Goal: Task Accomplishment & Management: Use online tool/utility

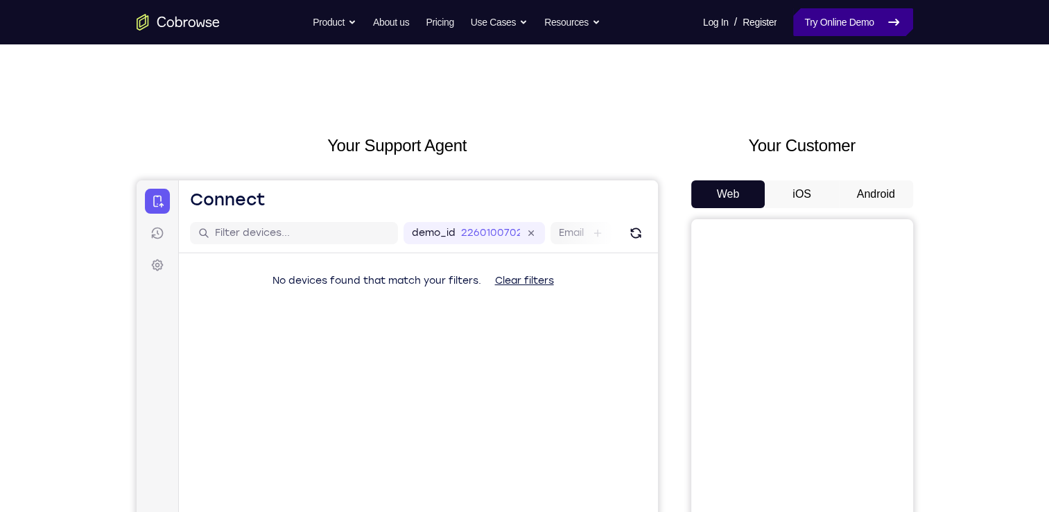
click at [850, 17] on link "Try Online Demo" at bounding box center [852, 22] width 119 height 28
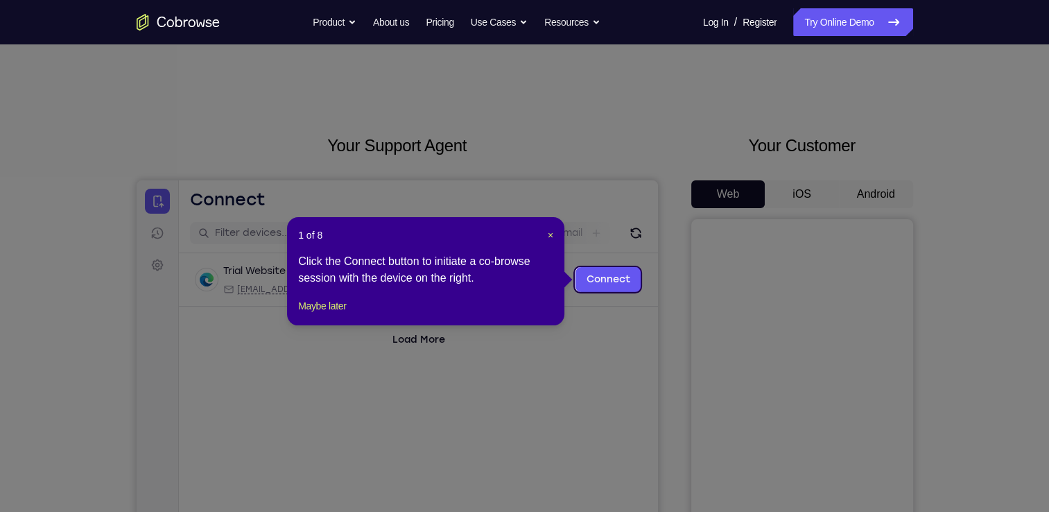
click at [856, 193] on icon at bounding box center [530, 256] width 1060 height 512
click at [549, 234] on span "×" at bounding box center [551, 235] width 6 height 11
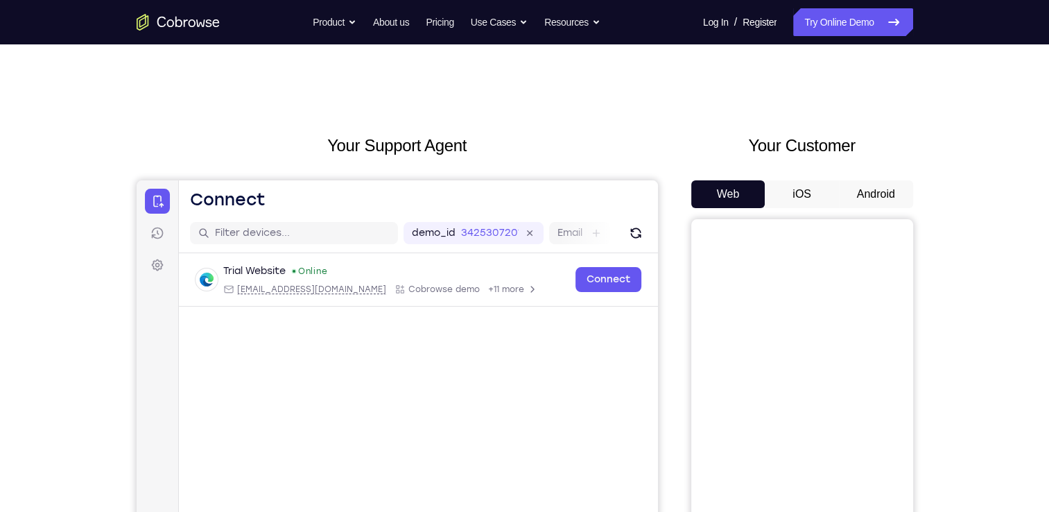
click at [852, 197] on button "Android" at bounding box center [876, 194] width 74 height 28
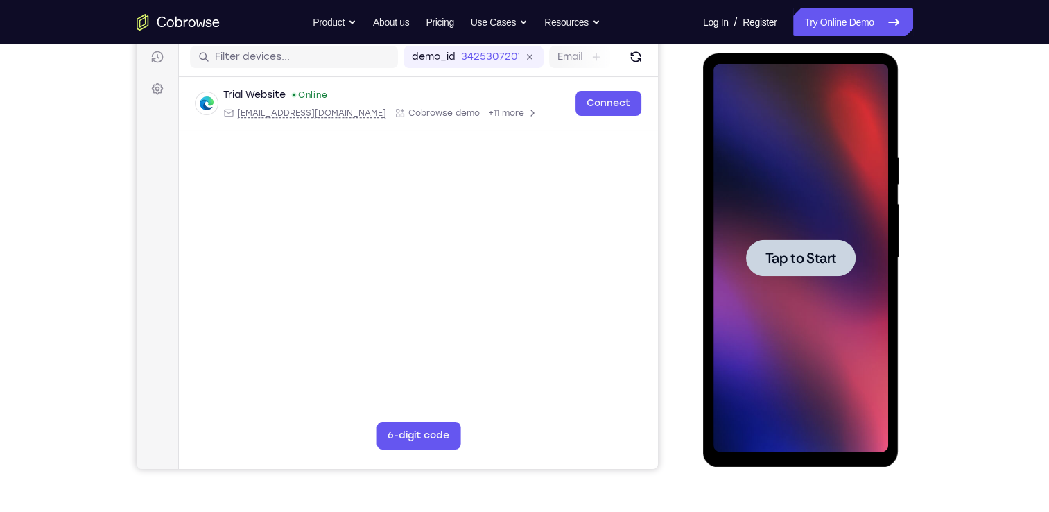
click at [793, 262] on span "Tap to Start" at bounding box center [801, 258] width 71 height 14
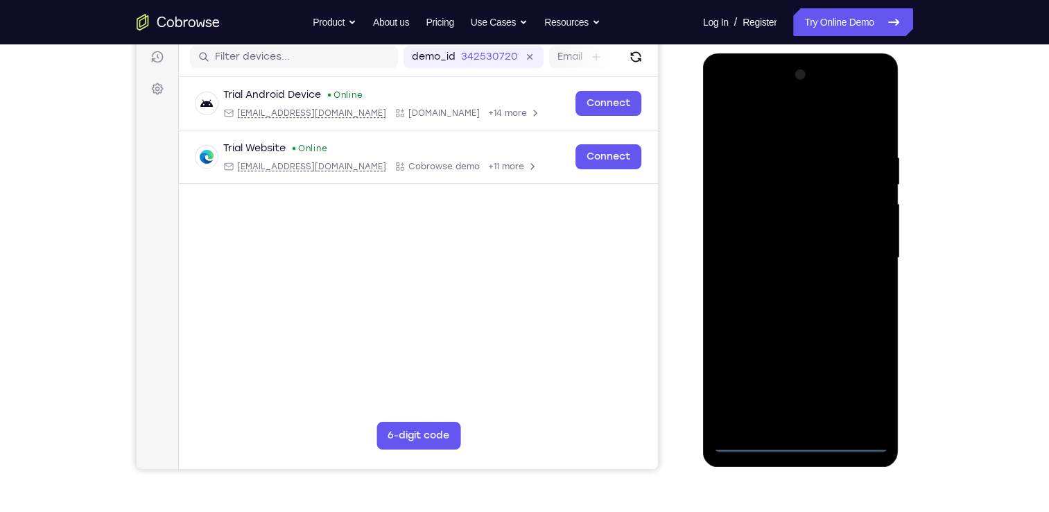
click at [794, 440] on div at bounding box center [801, 258] width 175 height 388
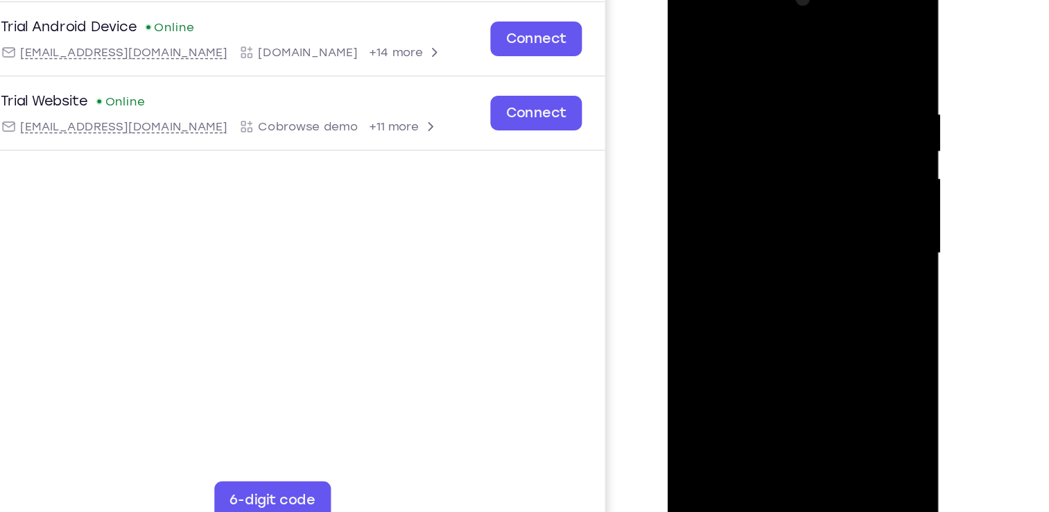
scroll to position [176, 0]
click at [825, 297] on div at bounding box center [765, 173] width 175 height 388
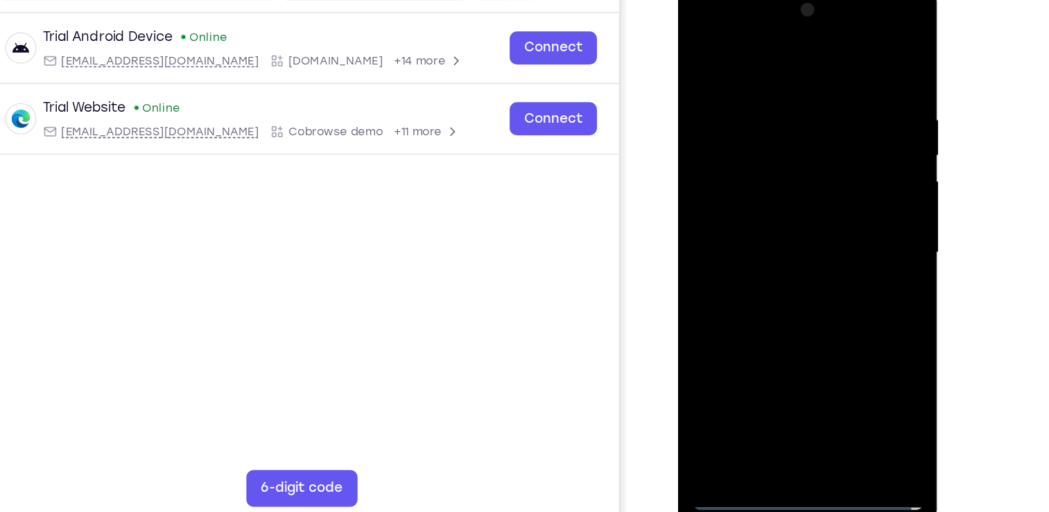
click at [784, 51] on div at bounding box center [776, 186] width 175 height 388
click at [835, 178] on div at bounding box center [776, 186] width 175 height 388
click at [780, 309] on div at bounding box center [776, 186] width 175 height 388
click at [757, 212] on div at bounding box center [776, 186] width 175 height 388
click at [770, 173] on div at bounding box center [776, 186] width 175 height 388
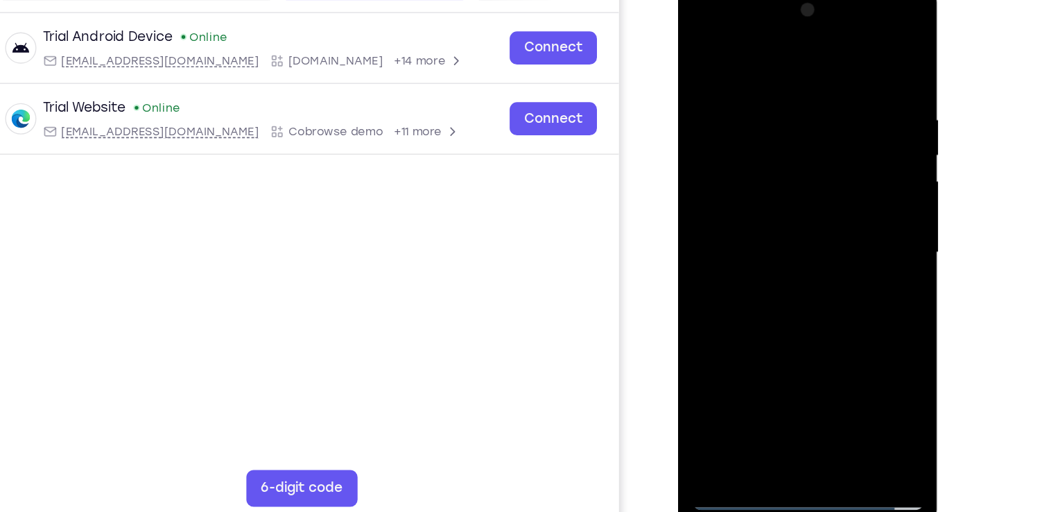
click at [826, 153] on div at bounding box center [776, 186] width 175 height 388
click at [837, 183] on div at bounding box center [776, 186] width 175 height 388
click at [837, 234] on div at bounding box center [776, 186] width 175 height 388
click at [849, 63] on div at bounding box center [776, 186] width 175 height 388
click at [784, 283] on div at bounding box center [776, 186] width 175 height 388
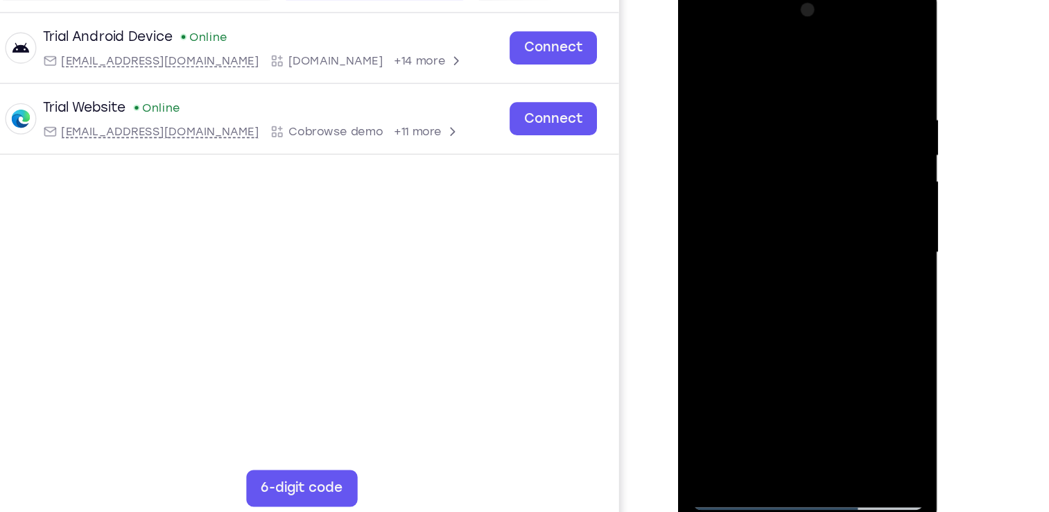
click at [784, 283] on div at bounding box center [776, 186] width 175 height 388
click at [759, 79] on div at bounding box center [776, 186] width 175 height 388
click at [832, 220] on div at bounding box center [776, 186] width 175 height 388
click at [832, 343] on div at bounding box center [776, 186] width 175 height 388
click at [849, 102] on div at bounding box center [776, 186] width 175 height 388
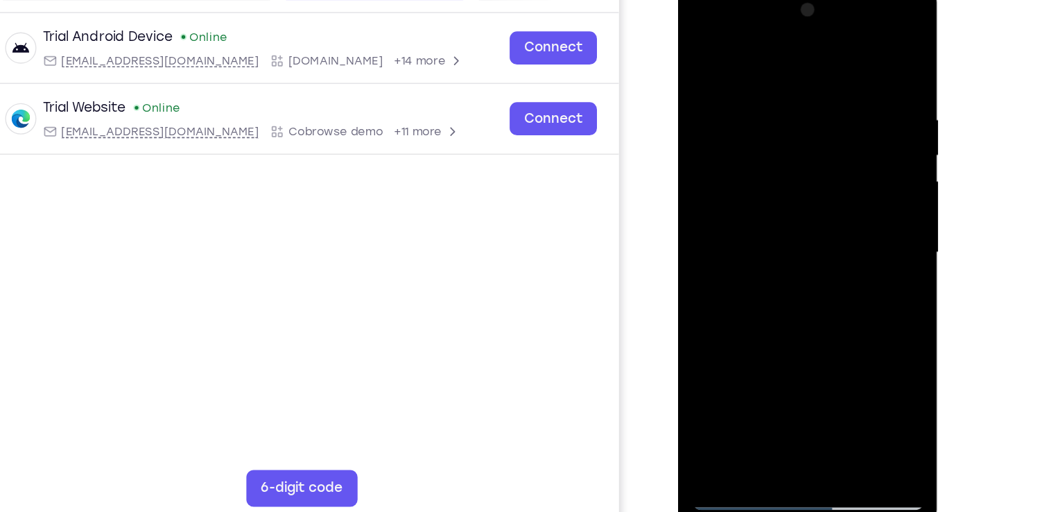
drag, startPoint x: 848, startPoint y: 102, endPoint x: 917, endPoint y: 85, distance: 70.6
click at [877, 85] on html "Online web based iOS Simulators and Android Emulators. Run iPhone, iPad, Mobile…" at bounding box center [778, 190] width 198 height 416
drag, startPoint x: 848, startPoint y: 63, endPoint x: 845, endPoint y: 49, distance: 15.0
click at [845, 49] on div at bounding box center [776, 186] width 175 height 388
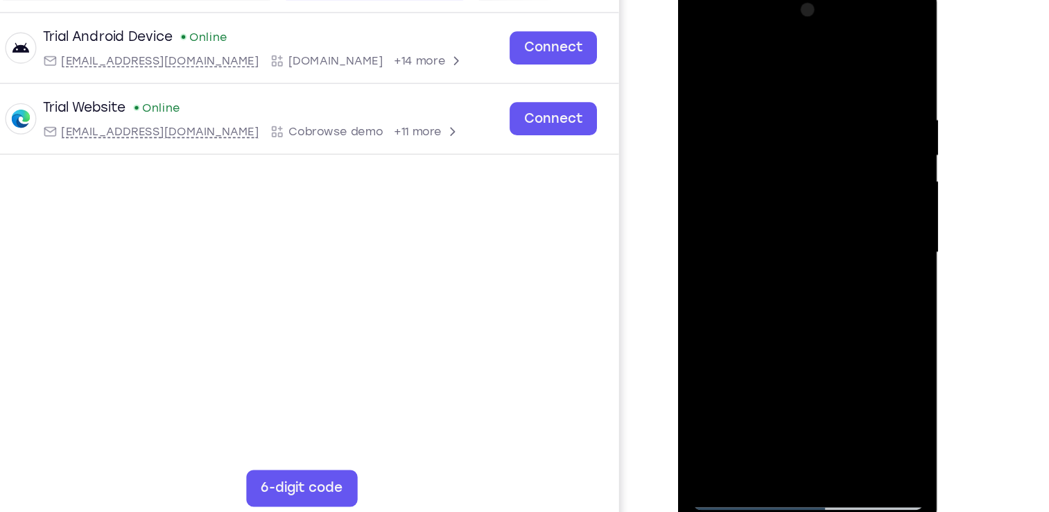
click at [738, 348] on div at bounding box center [776, 186] width 175 height 388
click at [739, 48] on div at bounding box center [776, 186] width 175 height 388
click at [764, 146] on div at bounding box center [776, 186] width 175 height 388
click at [707, 164] on div at bounding box center [776, 186] width 175 height 388
click at [846, 175] on div at bounding box center [776, 186] width 175 height 388
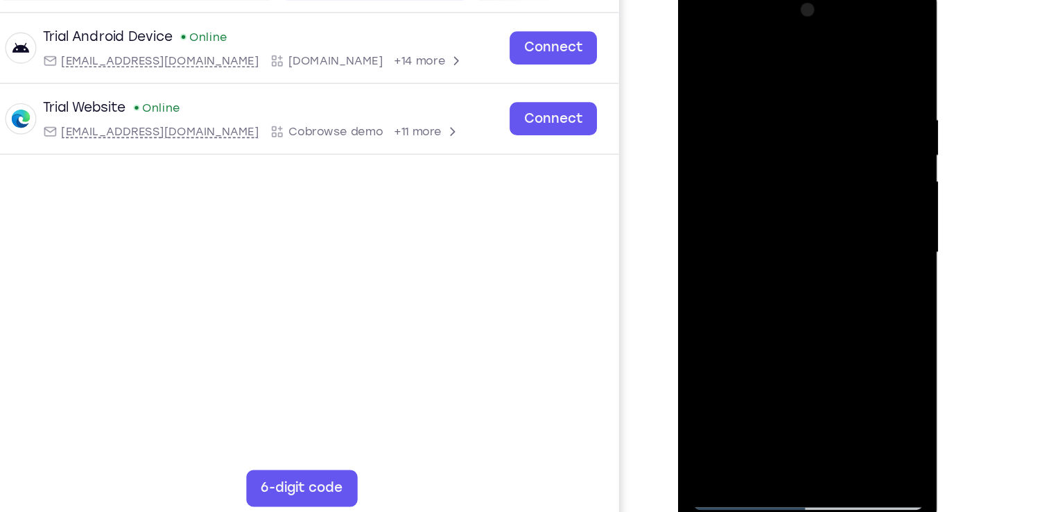
click at [851, 173] on div at bounding box center [776, 186] width 175 height 388
click at [853, 173] on div at bounding box center [776, 186] width 175 height 388
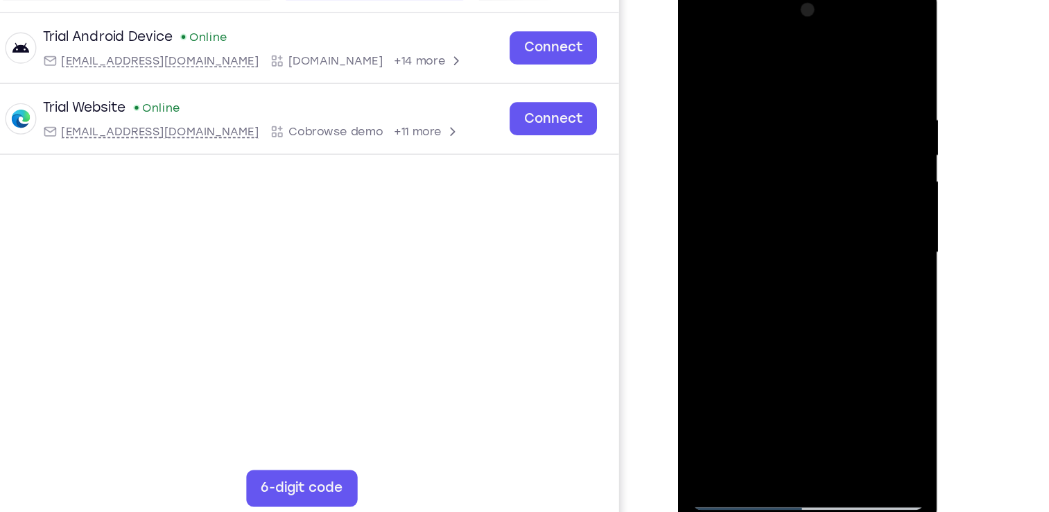
click at [853, 173] on div at bounding box center [776, 186] width 175 height 388
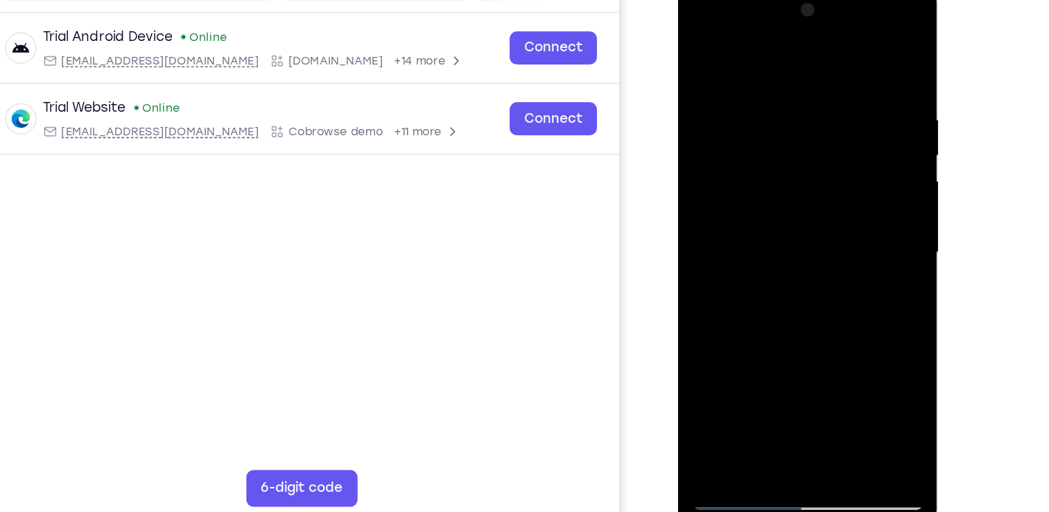
click at [853, 173] on div at bounding box center [776, 186] width 175 height 388
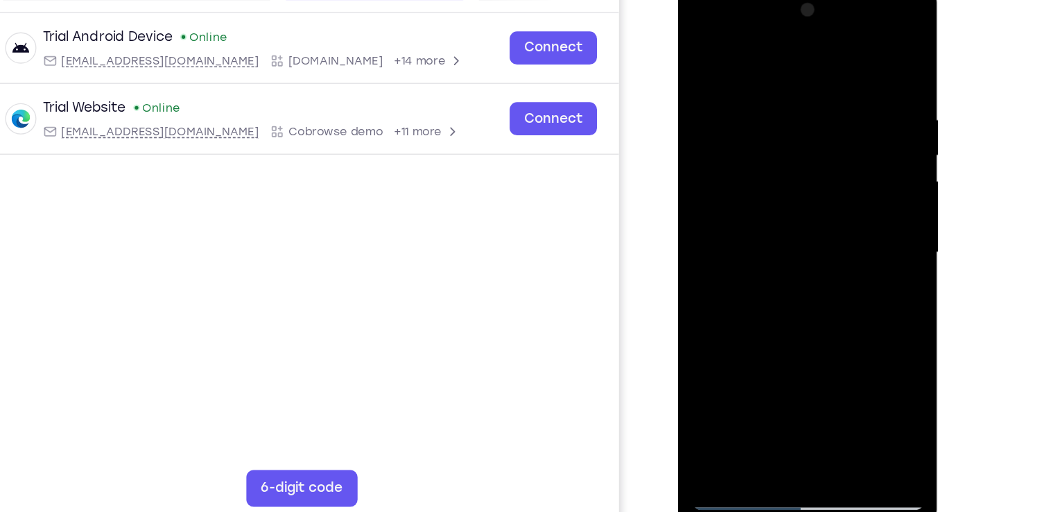
click at [853, 173] on div at bounding box center [776, 186] width 175 height 388
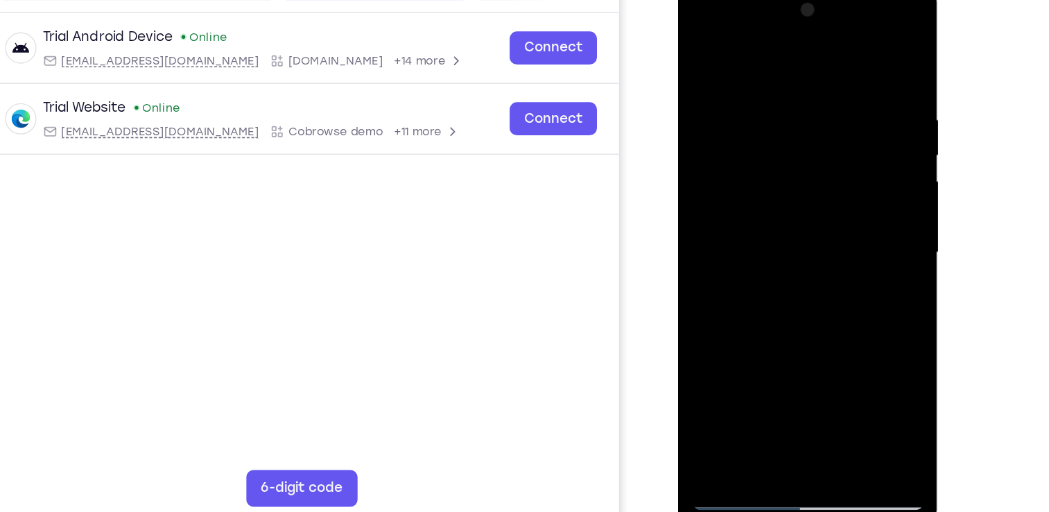
click at [853, 173] on div at bounding box center [776, 186] width 175 height 388
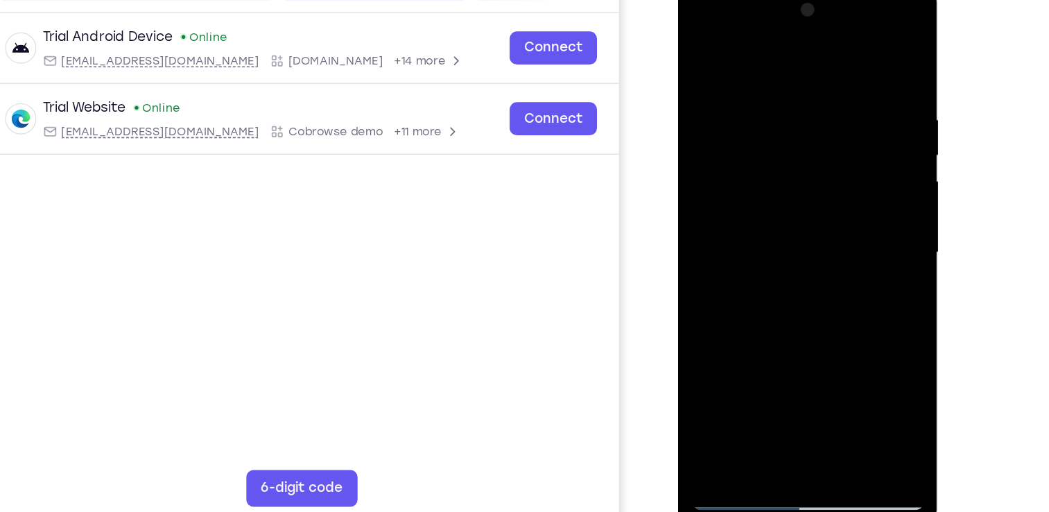
click at [853, 173] on div at bounding box center [776, 186] width 175 height 388
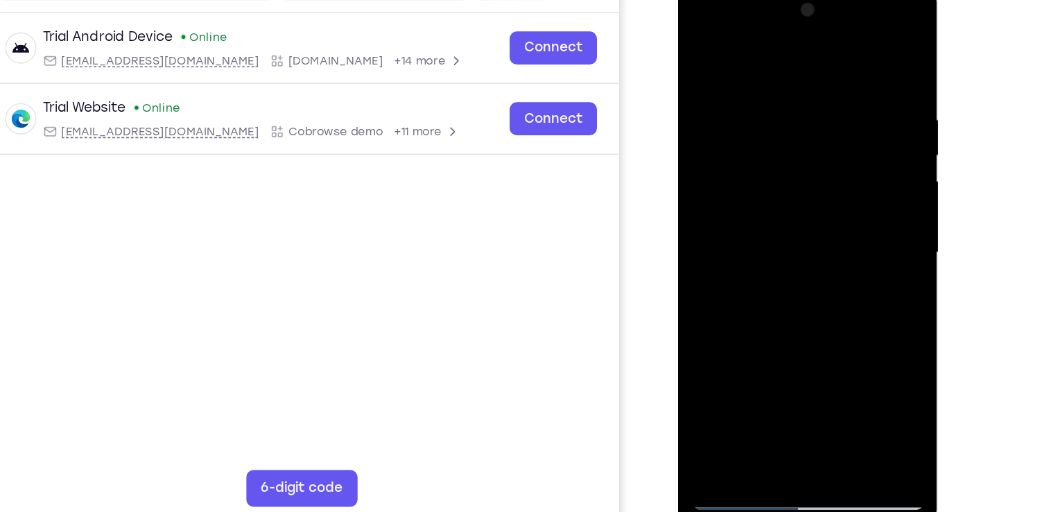
click at [853, 173] on div at bounding box center [776, 186] width 175 height 388
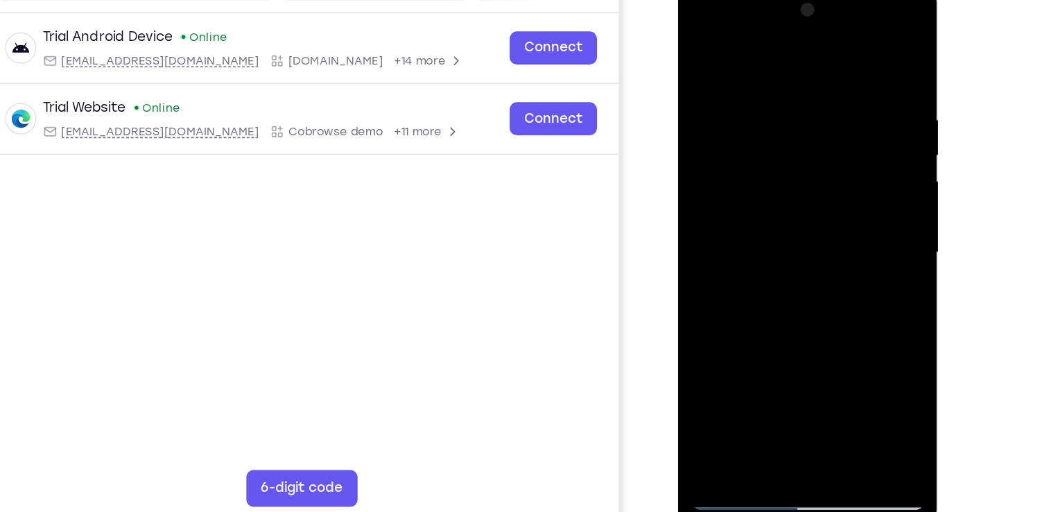
click at [853, 173] on div at bounding box center [776, 186] width 175 height 388
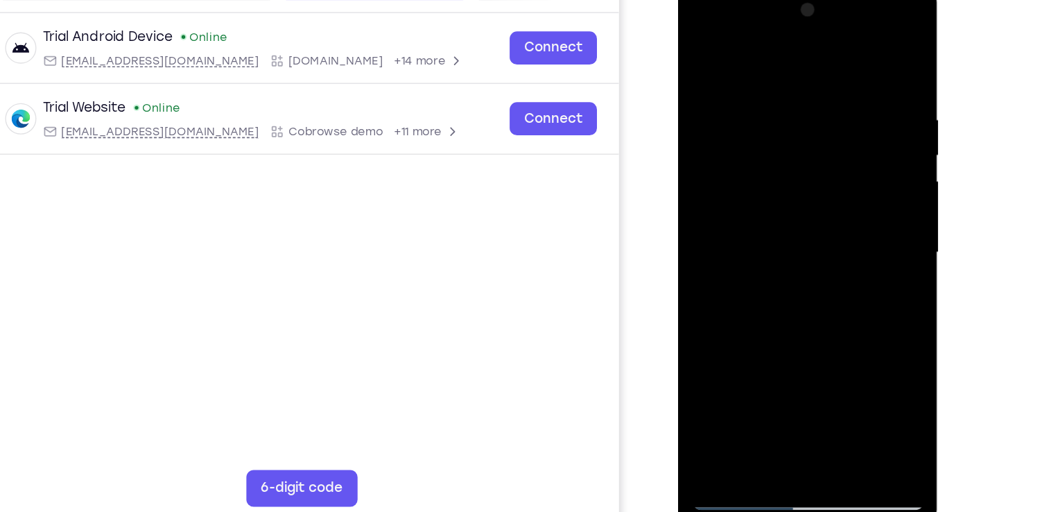
click at [853, 173] on div at bounding box center [776, 186] width 175 height 388
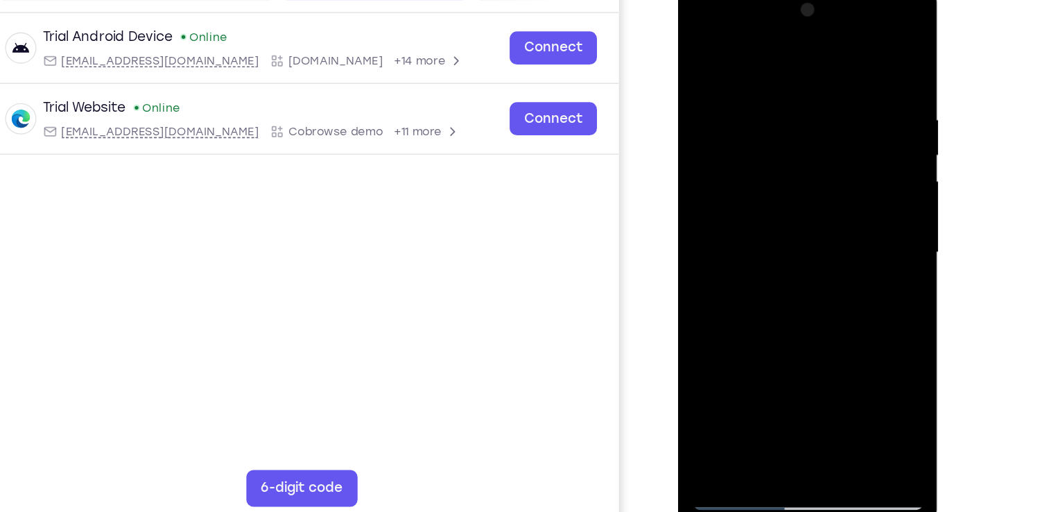
click at [779, 187] on div at bounding box center [776, 186] width 175 height 388
click at [705, 195] on div at bounding box center [776, 186] width 175 height 388
click at [850, 6] on div at bounding box center [776, 186] width 175 height 388
click at [717, 352] on div at bounding box center [776, 186] width 175 height 388
click at [795, 77] on div at bounding box center [776, 186] width 175 height 388
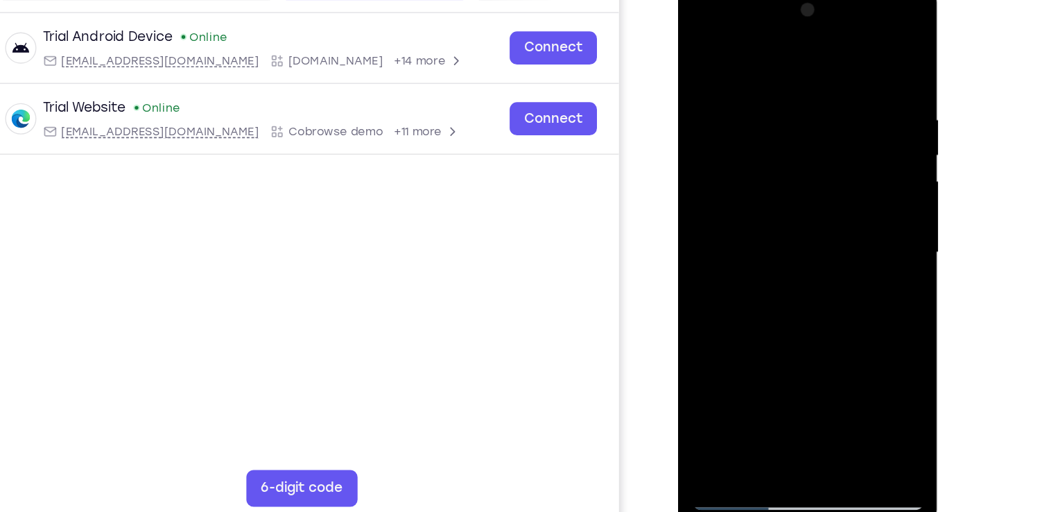
click at [816, 150] on div at bounding box center [776, 186] width 175 height 388
click at [839, 162] on div at bounding box center [776, 186] width 175 height 388
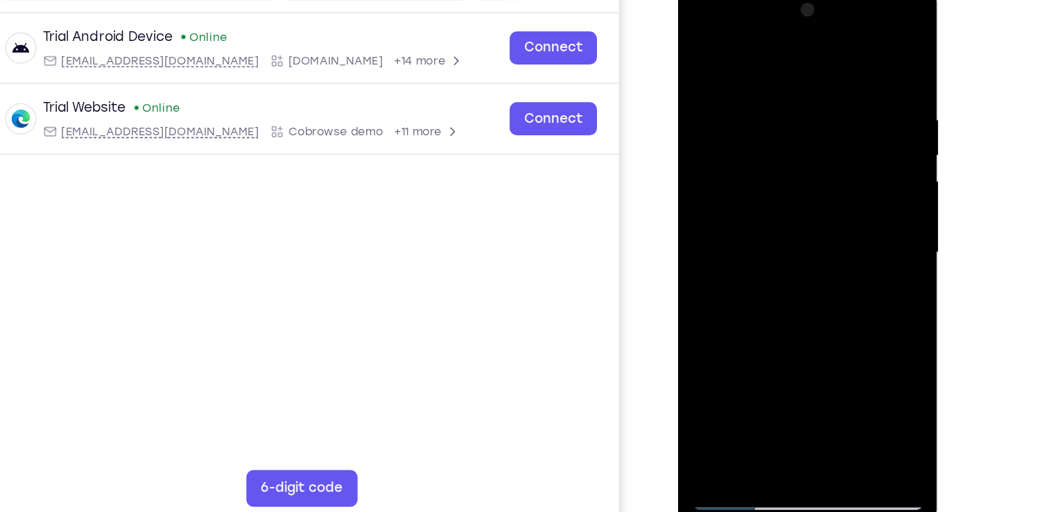
click at [716, 198] on div at bounding box center [776, 186] width 175 height 388
click at [832, 153] on div at bounding box center [776, 186] width 175 height 388
click at [826, 139] on div at bounding box center [776, 186] width 175 height 388
click at [837, 107] on div at bounding box center [776, 186] width 175 height 388
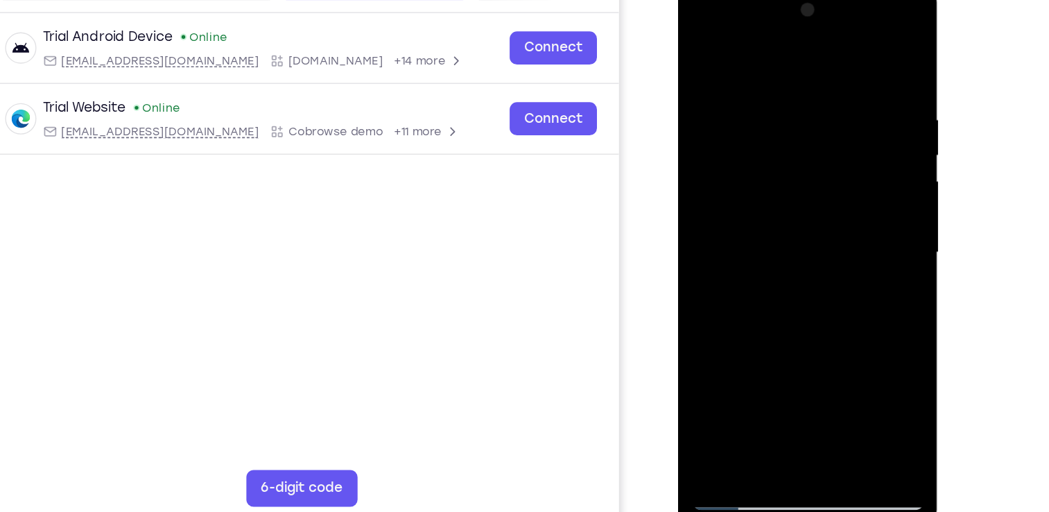
click at [845, 150] on div at bounding box center [776, 186] width 175 height 388
click at [847, 49] on div at bounding box center [776, 186] width 175 height 388
click at [768, 266] on div at bounding box center [776, 186] width 175 height 388
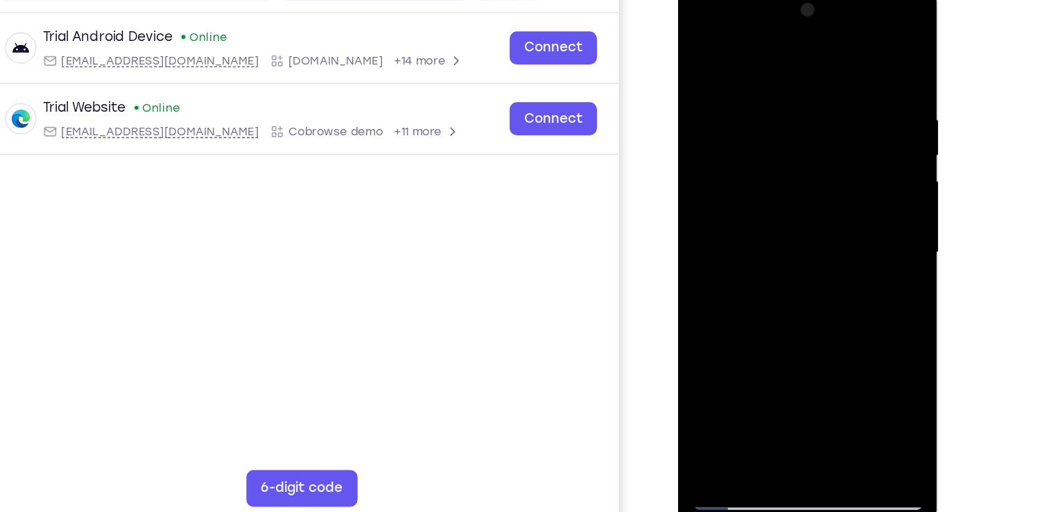
drag, startPoint x: 768, startPoint y: 266, endPoint x: 781, endPoint y: 166, distance: 100.7
click at [781, 166] on div at bounding box center [776, 186] width 175 height 388
click at [853, 150] on div at bounding box center [776, 186] width 175 height 388
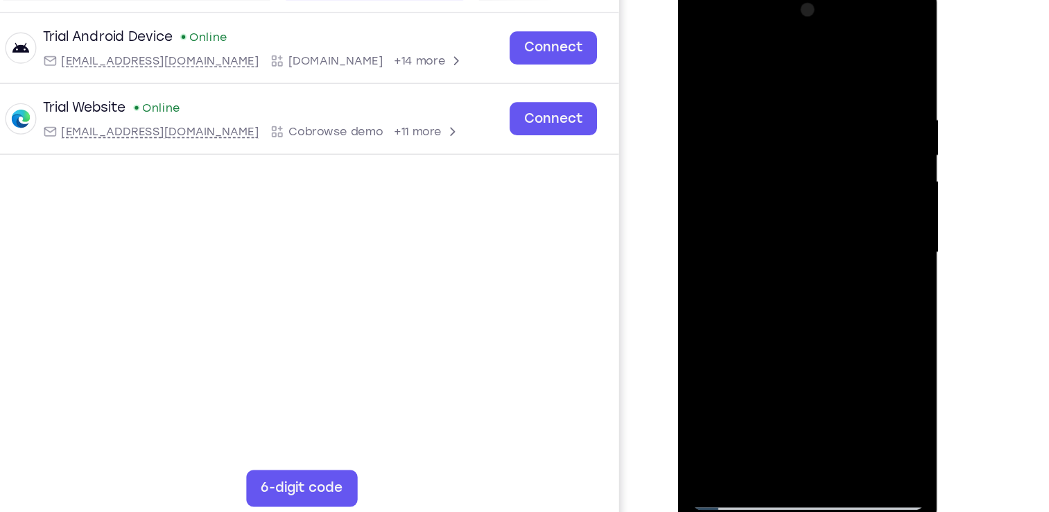
click at [853, 150] on div at bounding box center [776, 186] width 175 height 388
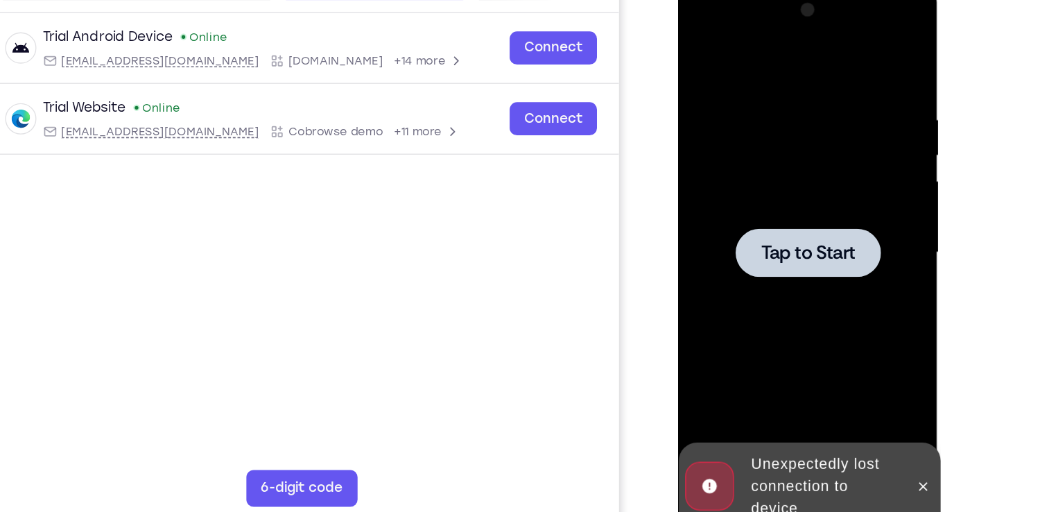
click at [793, 201] on div at bounding box center [777, 186] width 110 height 37
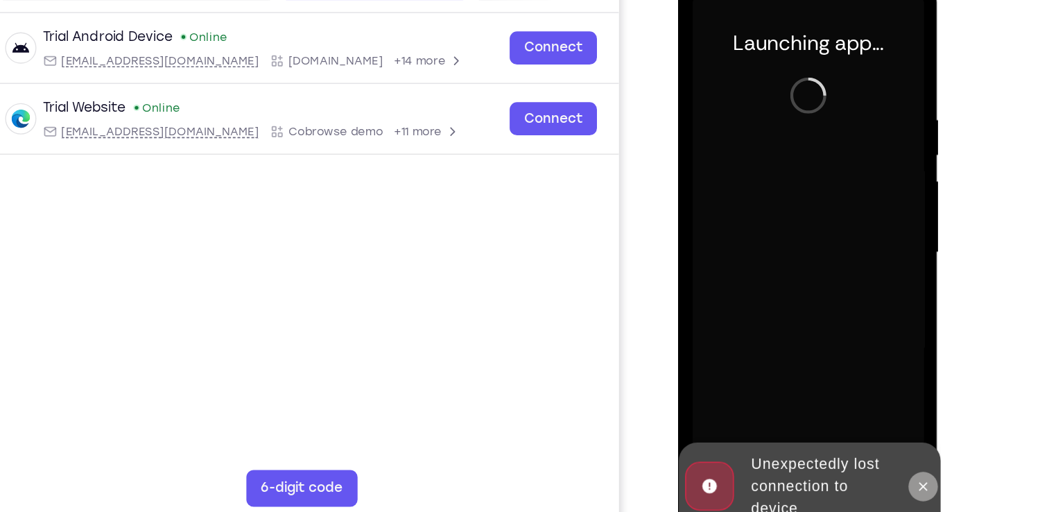
click at [860, 363] on icon at bounding box center [863, 362] width 11 height 11
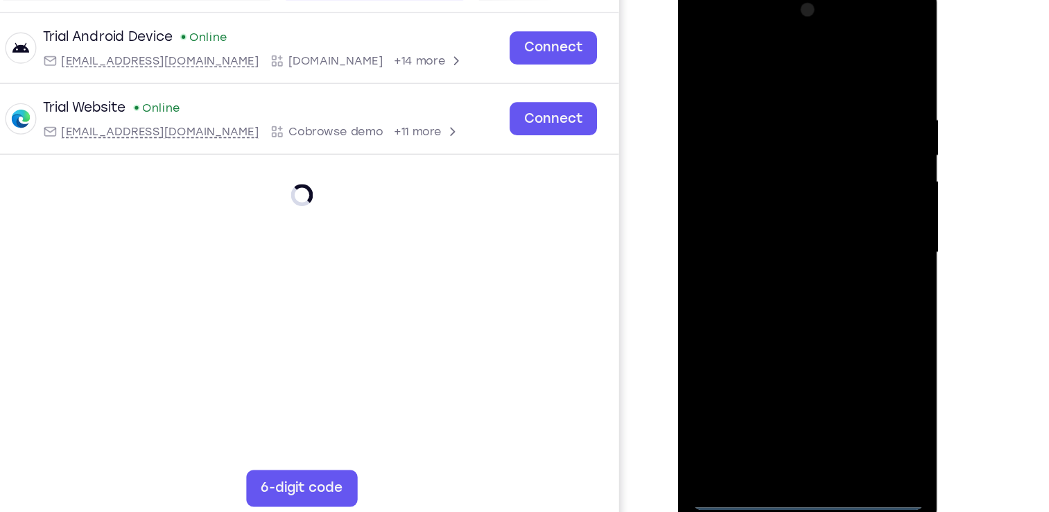
click at [774, 367] on div at bounding box center [776, 186] width 175 height 388
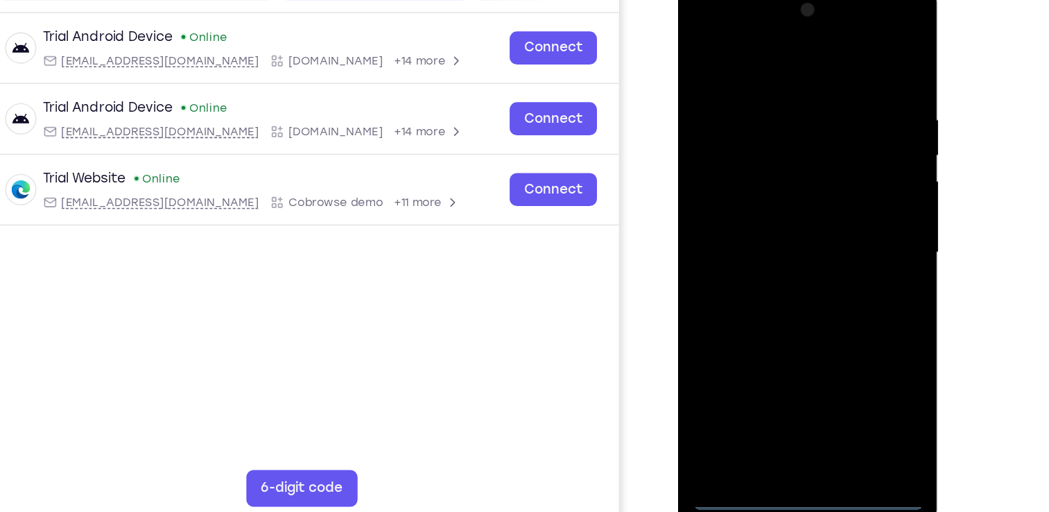
click at [834, 310] on div at bounding box center [776, 186] width 175 height 388
click at [780, 52] on div at bounding box center [776, 186] width 175 height 388
click at [834, 178] on div at bounding box center [776, 186] width 175 height 388
click at [761, 209] on div at bounding box center [776, 186] width 175 height 388
click at [782, 170] on div at bounding box center [776, 186] width 175 height 388
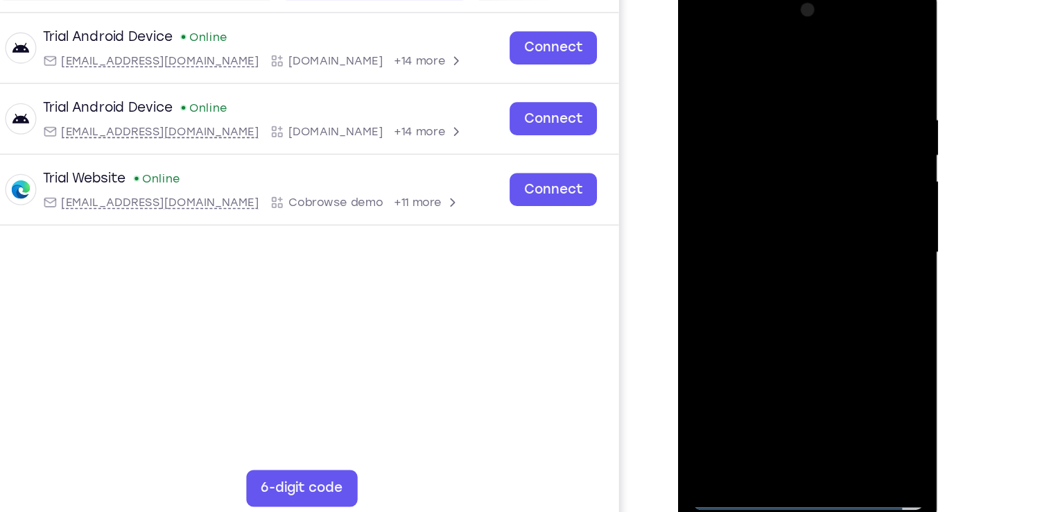
click at [761, 161] on div at bounding box center [776, 186] width 175 height 388
click at [766, 182] on div at bounding box center [776, 186] width 175 height 388
drag, startPoint x: 770, startPoint y: 51, endPoint x: 805, endPoint y: -43, distance: 100.5
click at [805, 0] on html "Online web based iOS Simulators and Android Emulators. Run iPhone, iPad, Mobile…" at bounding box center [778, 190] width 198 height 416
click at [848, 62] on div at bounding box center [776, 186] width 175 height 388
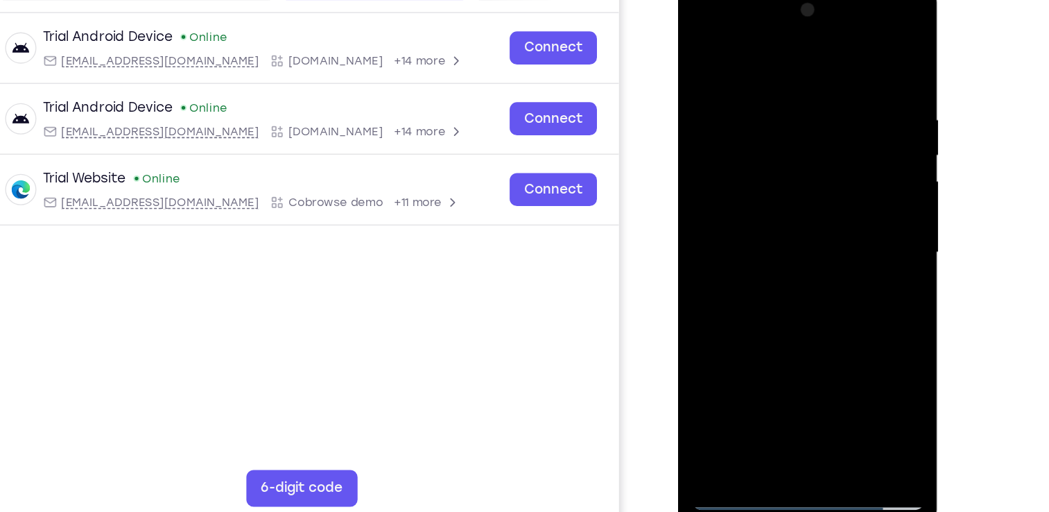
click at [791, 266] on div at bounding box center [776, 186] width 175 height 388
click at [759, 82] on div at bounding box center [776, 186] width 175 height 388
click at [836, 177] on div at bounding box center [776, 186] width 175 height 388
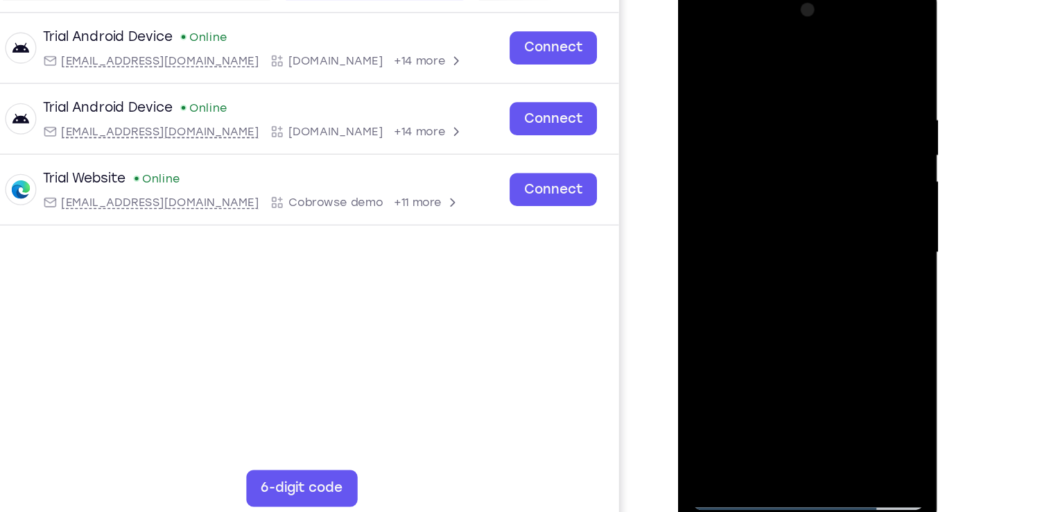
click at [836, 177] on div at bounding box center [776, 186] width 175 height 388
click at [701, 173] on div at bounding box center [776, 186] width 175 height 388
click at [836, 189] on div at bounding box center [776, 186] width 175 height 388
click at [839, 157] on div at bounding box center [776, 186] width 175 height 388
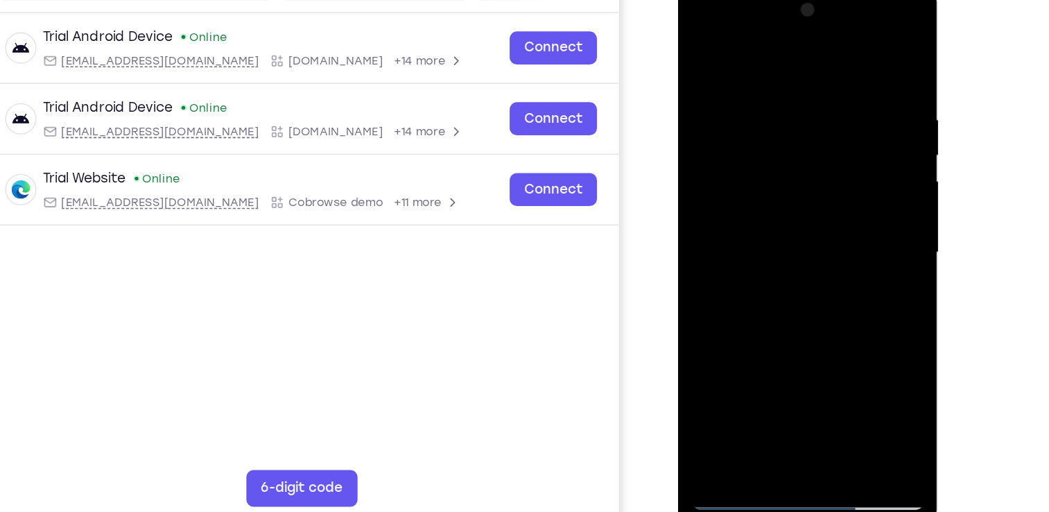
click at [839, 157] on div at bounding box center [776, 186] width 175 height 388
click at [701, 168] on div at bounding box center [776, 186] width 175 height 388
click at [714, 217] on div at bounding box center [776, 186] width 175 height 388
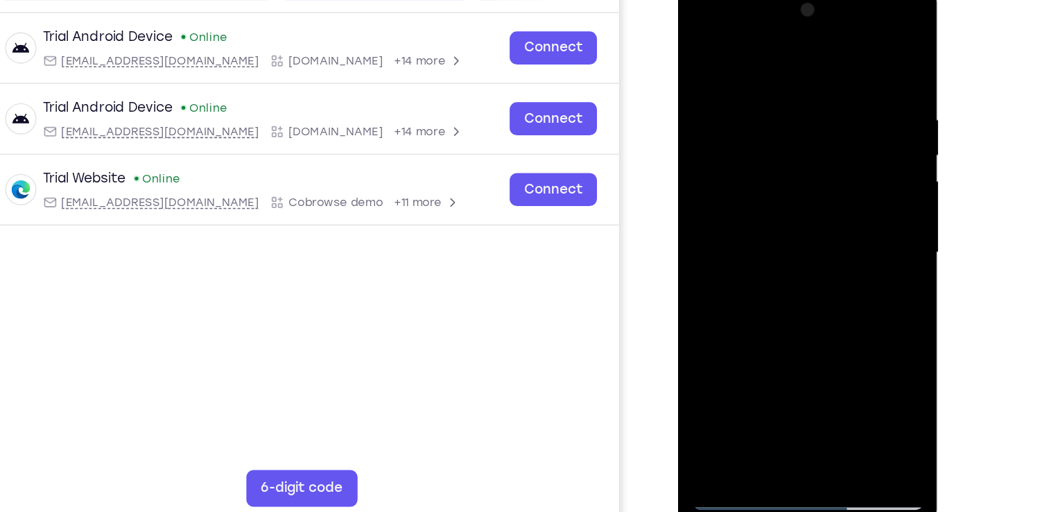
click at [714, 217] on div at bounding box center [776, 186] width 175 height 388
click at [840, 166] on div at bounding box center [776, 186] width 175 height 388
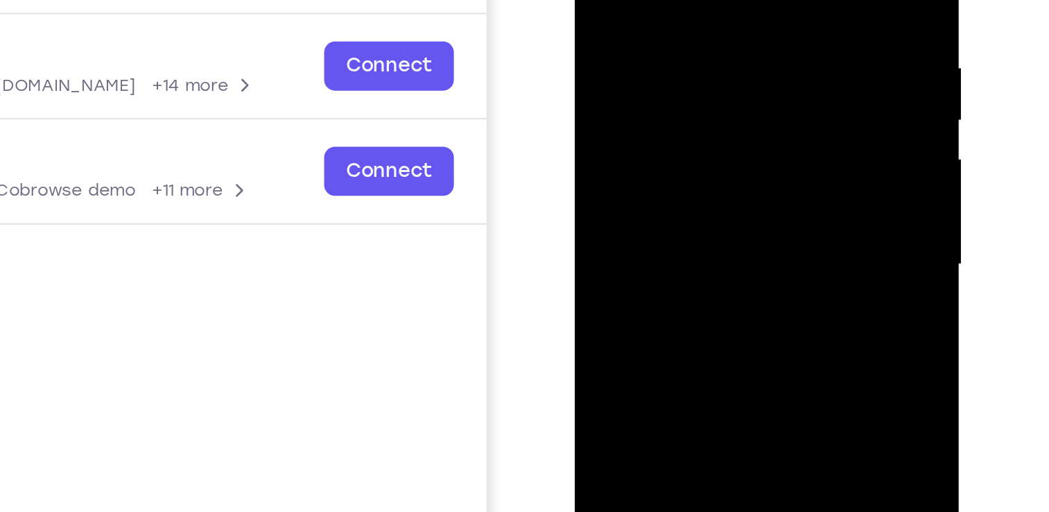
click at [736, 47] on div at bounding box center [672, 67] width 175 height 388
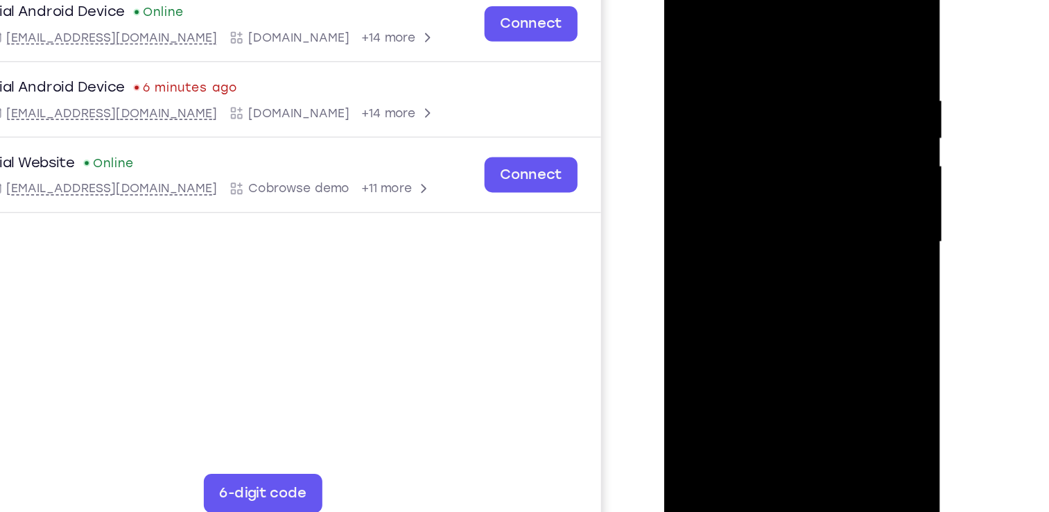
click at [834, 23] on div at bounding box center [762, 158] width 175 height 388
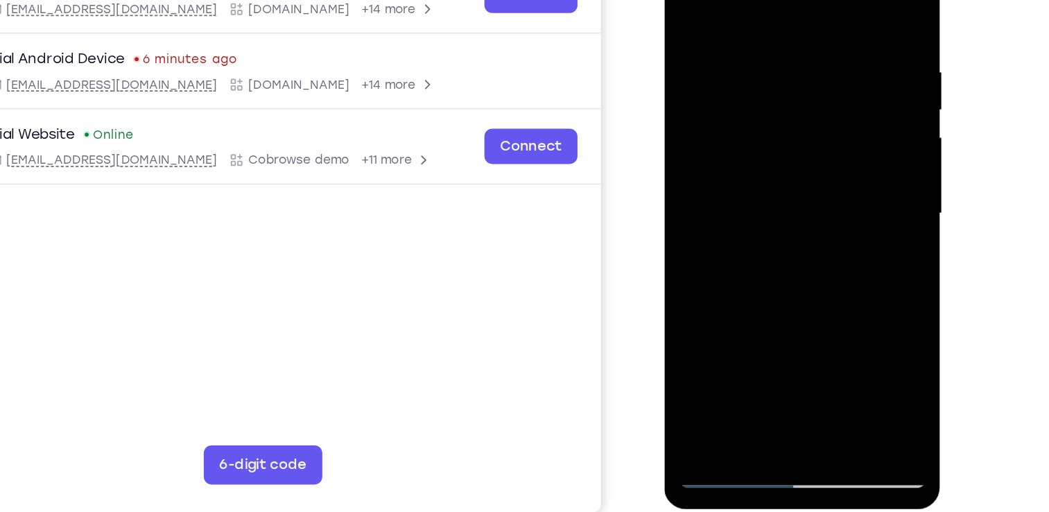
drag, startPoint x: 770, startPoint y: 204, endPoint x: 775, endPoint y: 76, distance: 127.7
click at [775, 76] on div at bounding box center [762, 130] width 175 height 388
click at [839, 0] on div at bounding box center [762, 130] width 175 height 388
click at [687, 0] on div at bounding box center [762, 130] width 175 height 388
drag, startPoint x: 751, startPoint y: 174, endPoint x: 768, endPoint y: 78, distance: 97.3
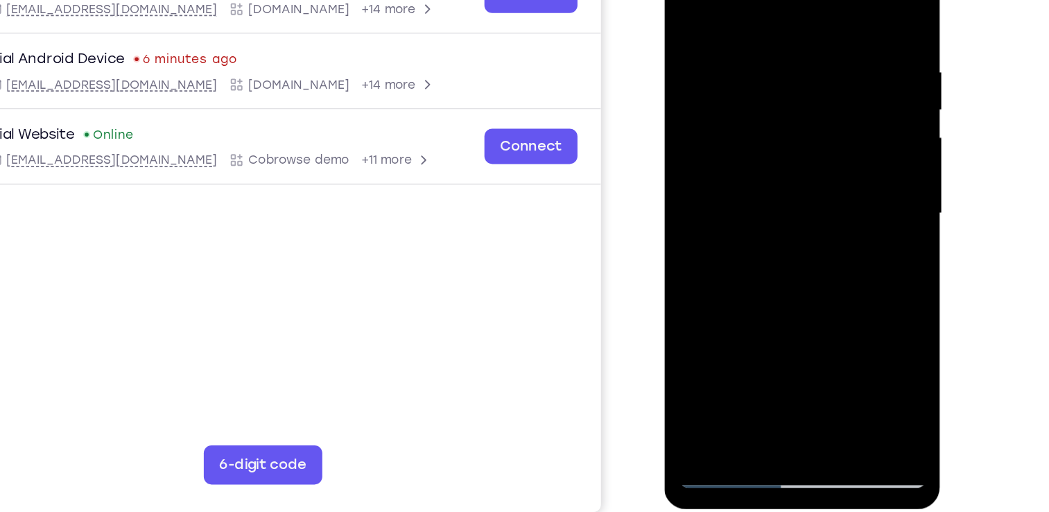
click at [768, 78] on div at bounding box center [762, 130] width 175 height 388
drag, startPoint x: 773, startPoint y: 245, endPoint x: 793, endPoint y: 102, distance: 144.9
click at [793, 102] on div at bounding box center [762, 130] width 175 height 388
drag, startPoint x: 768, startPoint y: 213, endPoint x: 768, endPoint y: 139, distance: 73.5
click at [768, 139] on div at bounding box center [762, 130] width 175 height 388
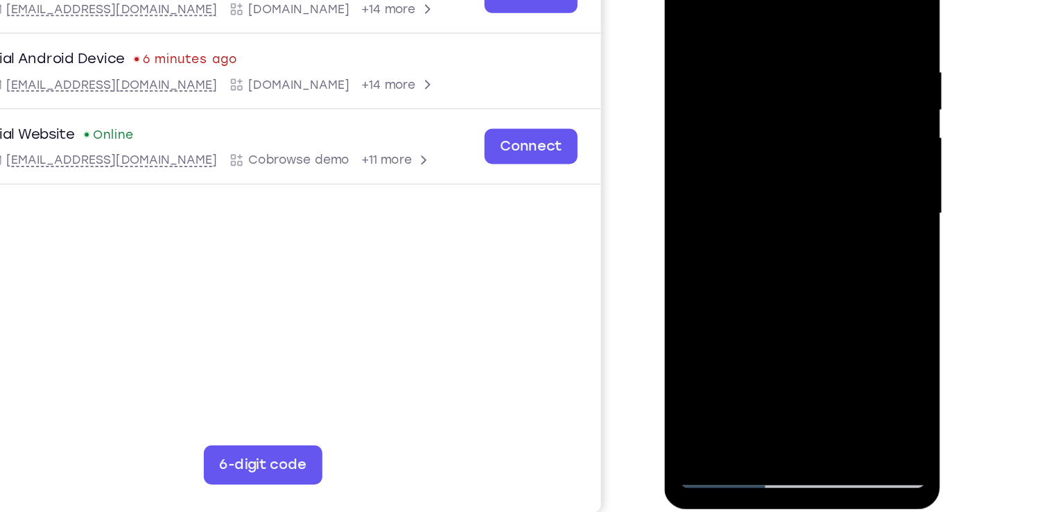
drag, startPoint x: 765, startPoint y: 212, endPoint x: 775, endPoint y: 130, distance: 82.5
click at [775, 130] on div at bounding box center [762, 130] width 175 height 388
click at [684, 205] on div at bounding box center [762, 130] width 175 height 388
drag, startPoint x: 779, startPoint y: 241, endPoint x: 786, endPoint y: 91, distance: 149.9
click at [786, 91] on div at bounding box center [762, 130] width 175 height 388
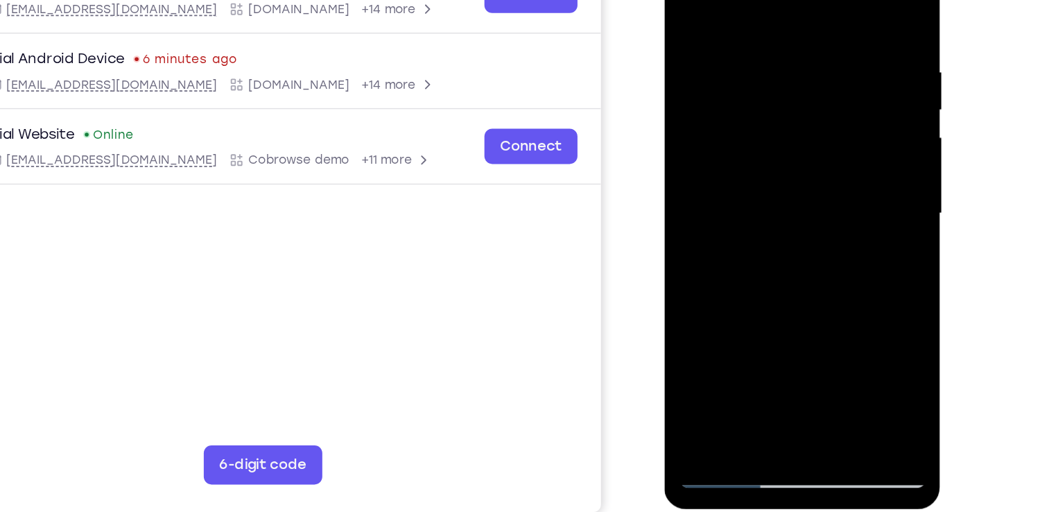
drag, startPoint x: 749, startPoint y: 245, endPoint x: 758, endPoint y: 114, distance: 130.7
click at [758, 114] on div at bounding box center [762, 130] width 175 height 388
click at [686, 239] on div at bounding box center [762, 130] width 175 height 388
drag, startPoint x: 756, startPoint y: 256, endPoint x: 766, endPoint y: 17, distance: 238.8
click at [766, 17] on div at bounding box center [762, 130] width 175 height 388
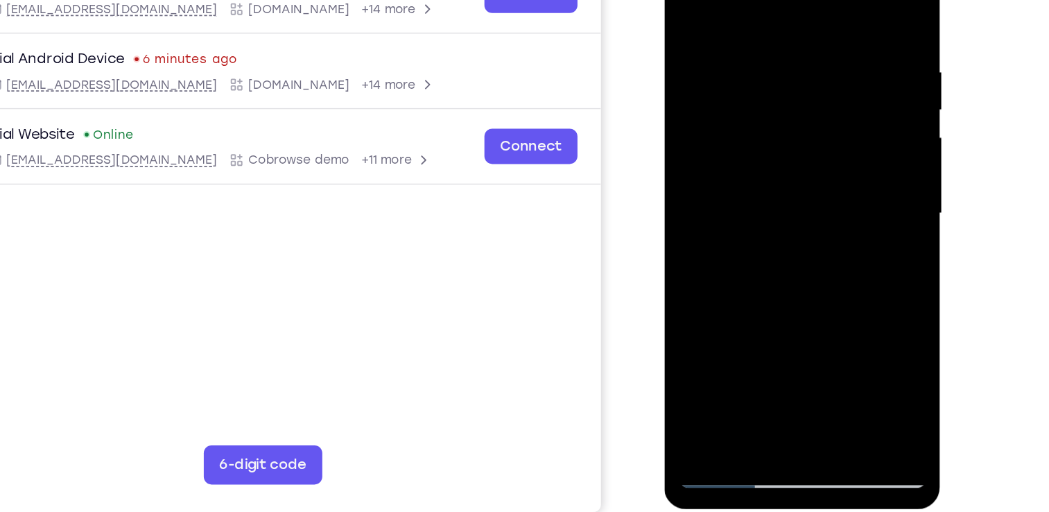
drag, startPoint x: 752, startPoint y: 243, endPoint x: 741, endPoint y: 31, distance: 213.2
click at [741, 31] on div at bounding box center [762, 130] width 175 height 388
drag, startPoint x: 767, startPoint y: 242, endPoint x: 768, endPoint y: 94, distance: 148.4
click at [768, 94] on div at bounding box center [762, 130] width 175 height 388
drag, startPoint x: 777, startPoint y: 186, endPoint x: 771, endPoint y: 131, distance: 55.1
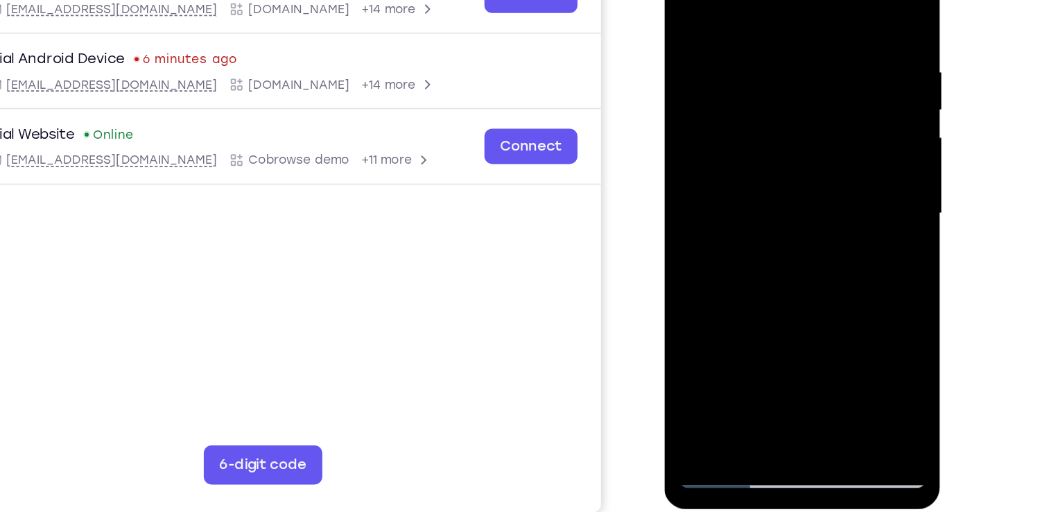
click at [771, 131] on div at bounding box center [762, 130] width 175 height 388
click at [842, 121] on div at bounding box center [762, 130] width 175 height 388
drag, startPoint x: 769, startPoint y: 241, endPoint x: 772, endPoint y: 112, distance: 129.7
click at [772, 112] on div at bounding box center [762, 130] width 175 height 388
drag, startPoint x: 757, startPoint y: 232, endPoint x: 759, endPoint y: 92, distance: 140.8
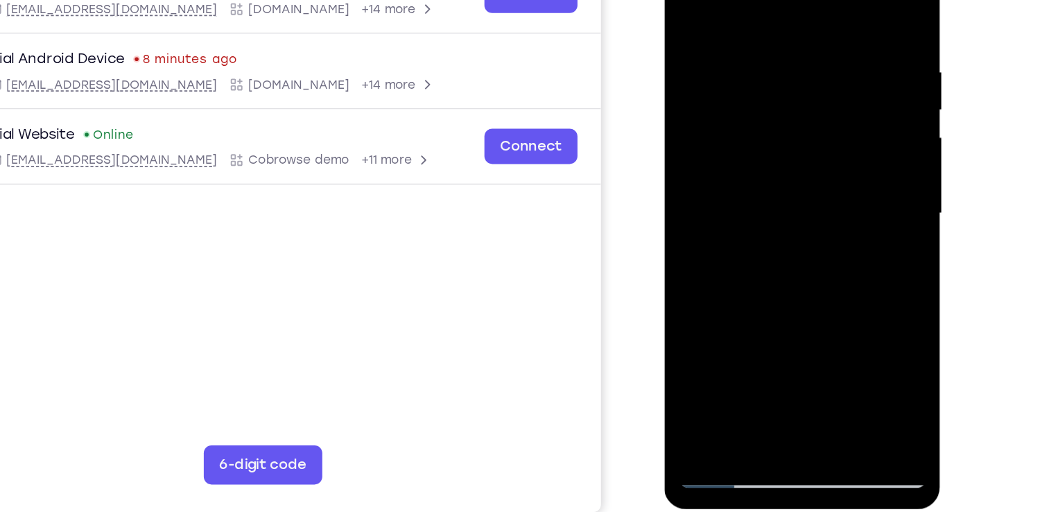
click at [759, 92] on div at bounding box center [762, 130] width 175 height 388
drag, startPoint x: 770, startPoint y: 238, endPoint x: 760, endPoint y: 62, distance: 176.4
click at [760, 62] on div at bounding box center [762, 130] width 175 height 388
drag, startPoint x: 768, startPoint y: 241, endPoint x: 761, endPoint y: 79, distance: 162.4
click at [761, 79] on div at bounding box center [762, 130] width 175 height 388
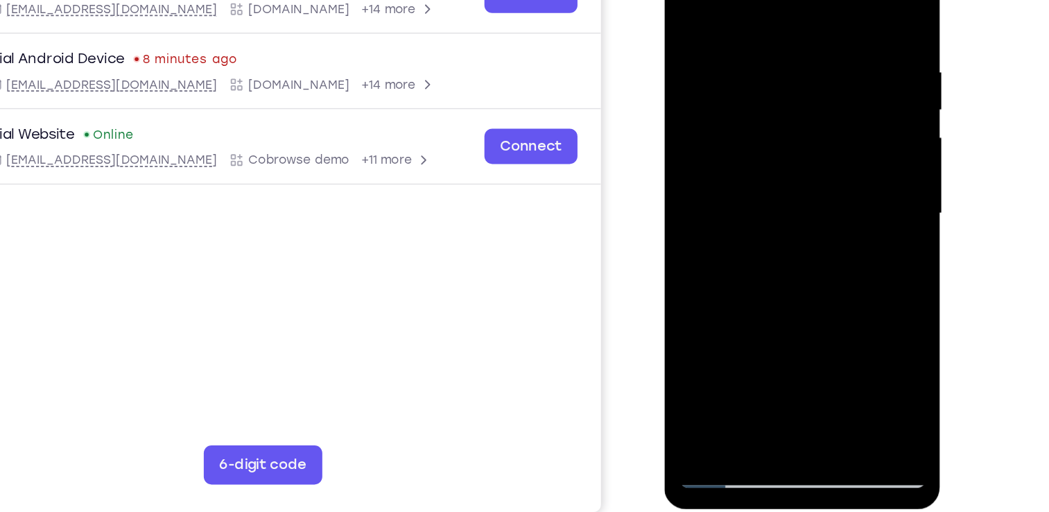
drag, startPoint x: 769, startPoint y: 193, endPoint x: 762, endPoint y: 105, distance: 89.0
click at [762, 105] on div at bounding box center [762, 130] width 175 height 388
click at [691, 170] on div at bounding box center [762, 130] width 175 height 388
drag, startPoint x: 764, startPoint y: 243, endPoint x: 769, endPoint y: 69, distance: 174.2
click at [769, 69] on div at bounding box center [762, 130] width 175 height 388
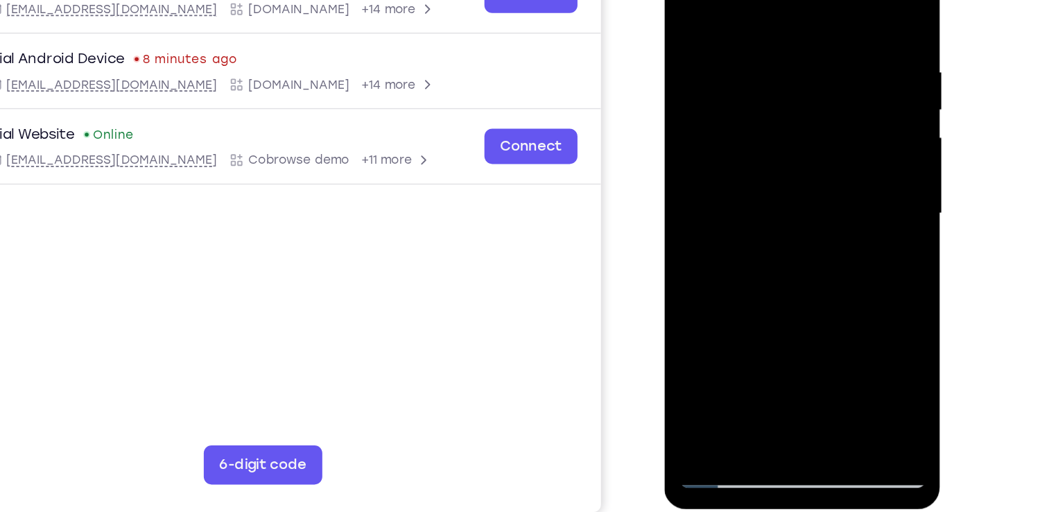
drag, startPoint x: 760, startPoint y: 209, endPoint x: 777, endPoint y: 83, distance: 127.4
click at [777, 83] on div at bounding box center [762, 130] width 175 height 388
click at [687, 180] on div at bounding box center [762, 130] width 175 height 388
drag, startPoint x: 774, startPoint y: 232, endPoint x: 773, endPoint y: 67, distance: 164.4
click at [773, 67] on div at bounding box center [762, 130] width 175 height 388
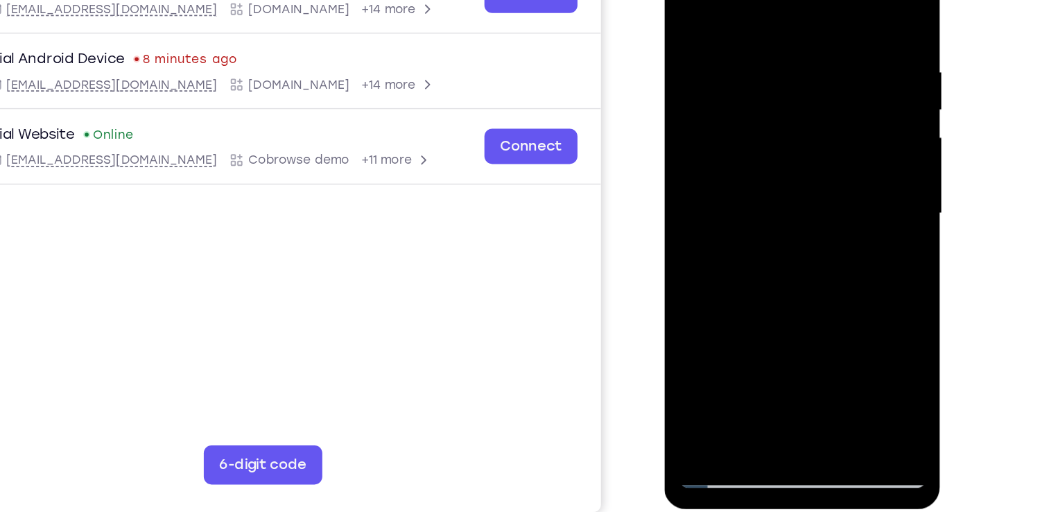
drag, startPoint x: 775, startPoint y: 229, endPoint x: 786, endPoint y: 18, distance: 211.1
click at [786, 18] on div at bounding box center [762, 130] width 175 height 388
drag, startPoint x: 782, startPoint y: 232, endPoint x: 775, endPoint y: 76, distance: 156.9
click at [775, 76] on div at bounding box center [762, 130] width 175 height 388
click at [688, 206] on div at bounding box center [762, 130] width 175 height 388
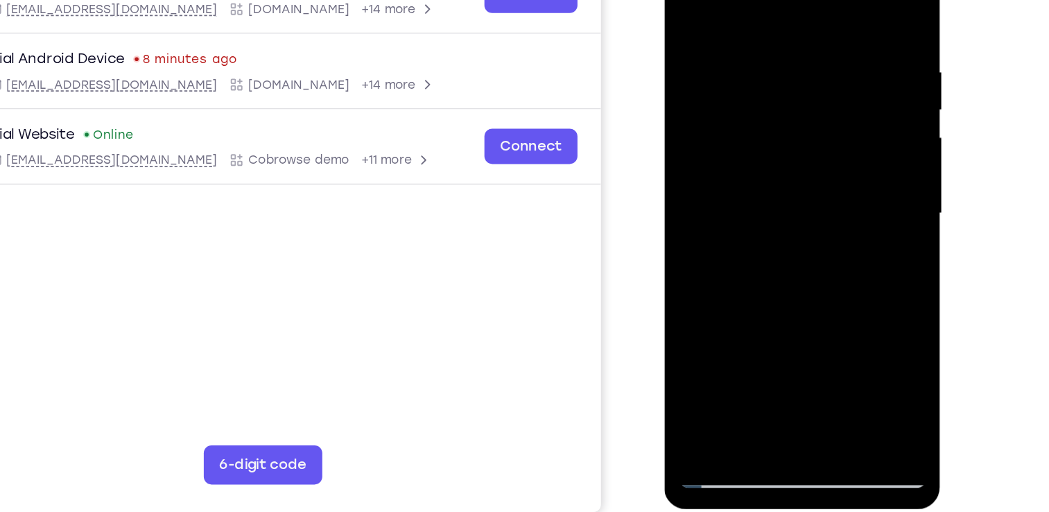
drag, startPoint x: 784, startPoint y: 250, endPoint x: 775, endPoint y: 46, distance: 203.4
click at [775, 46] on div at bounding box center [762, 130] width 175 height 388
drag, startPoint x: 765, startPoint y: 225, endPoint x: 764, endPoint y: 120, distance: 104.7
click at [764, 120] on div at bounding box center [762, 130] width 175 height 388
click at [688, 221] on div at bounding box center [762, 130] width 175 height 388
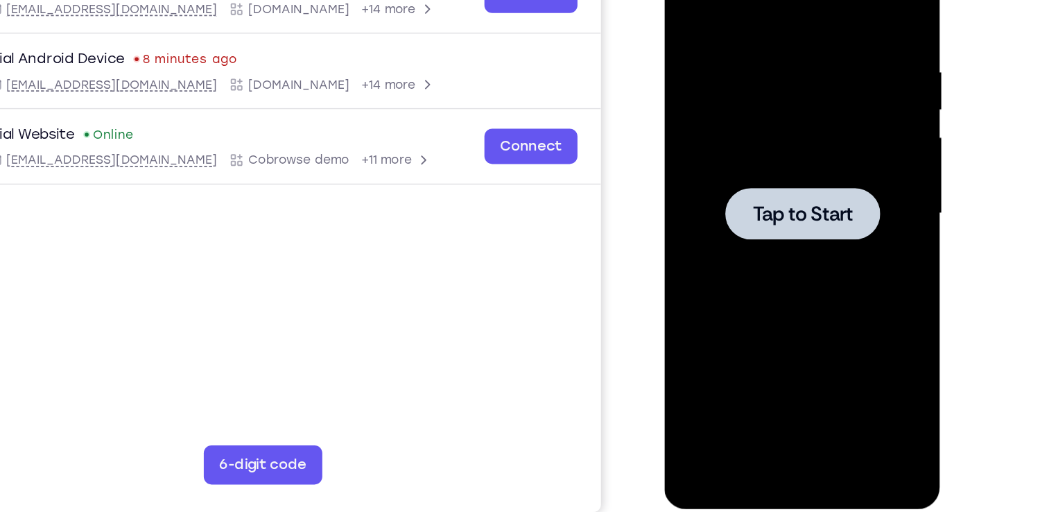
click at [780, 119] on div at bounding box center [763, 129] width 110 height 37
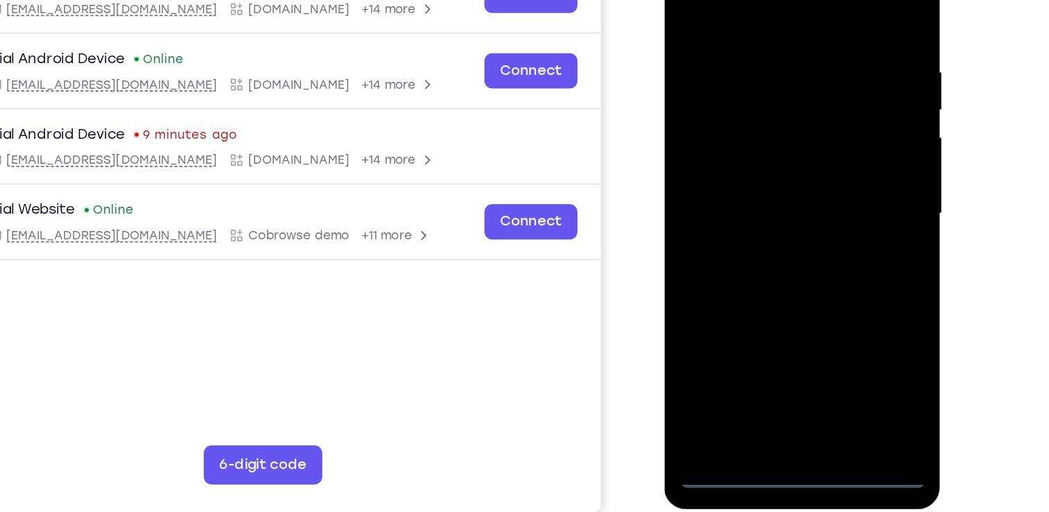
click at [761, 314] on div at bounding box center [762, 130] width 175 height 388
click at [826, 250] on div at bounding box center [762, 130] width 175 height 388
click at [743, 0] on div at bounding box center [762, 130] width 175 height 388
click at [822, 123] on div at bounding box center [762, 130] width 175 height 388
click at [745, 157] on div at bounding box center [762, 130] width 175 height 388
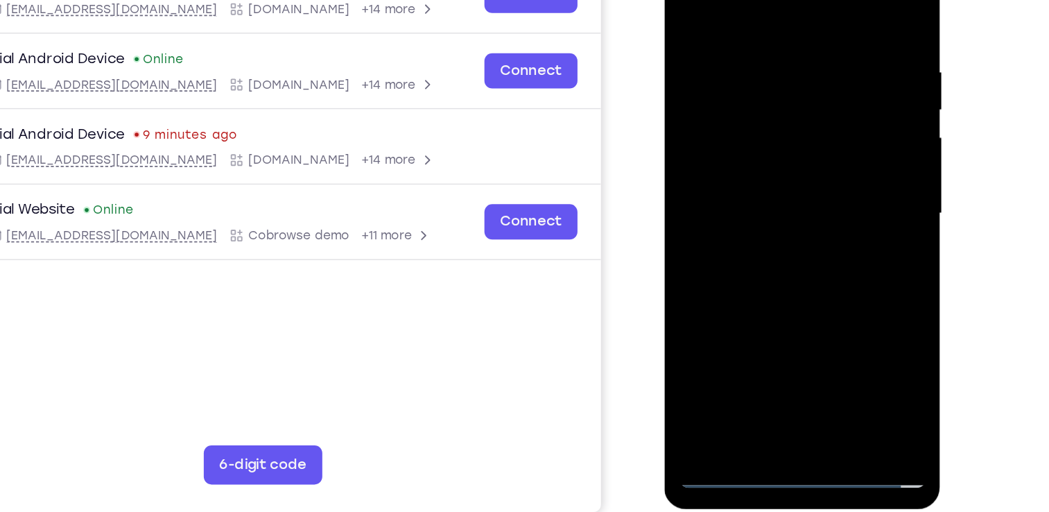
click at [765, 115] on div at bounding box center [762, 130] width 175 height 388
click at [747, 100] on div at bounding box center [762, 130] width 175 height 388
click at [759, 129] on div at bounding box center [762, 130] width 175 height 388
drag, startPoint x: 770, startPoint y: -7, endPoint x: 766, endPoint y: -58, distance: 51.5
click at [766, 0] on div at bounding box center [762, 130] width 175 height 388
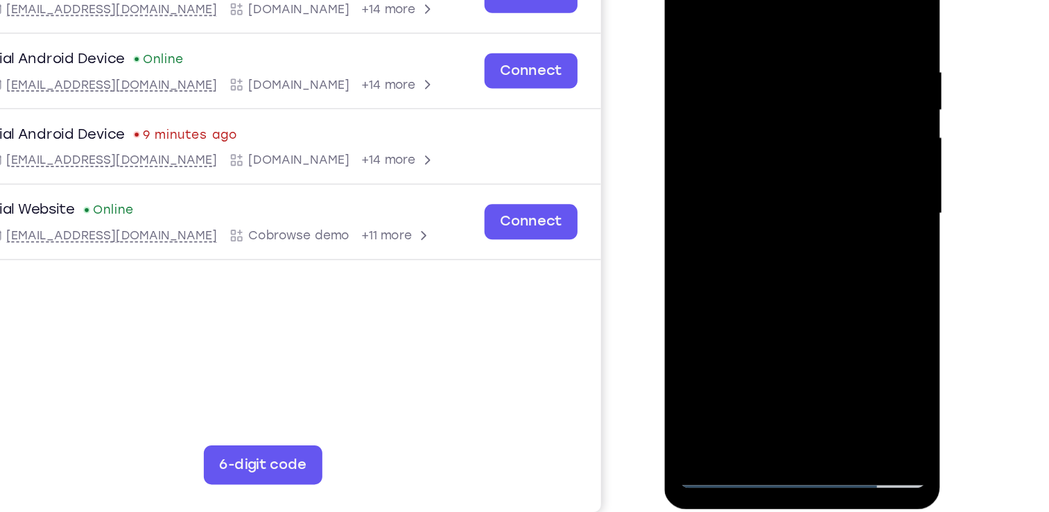
click at [838, 6] on div at bounding box center [762, 130] width 175 height 388
click at [842, 166] on div at bounding box center [762, 130] width 175 height 388
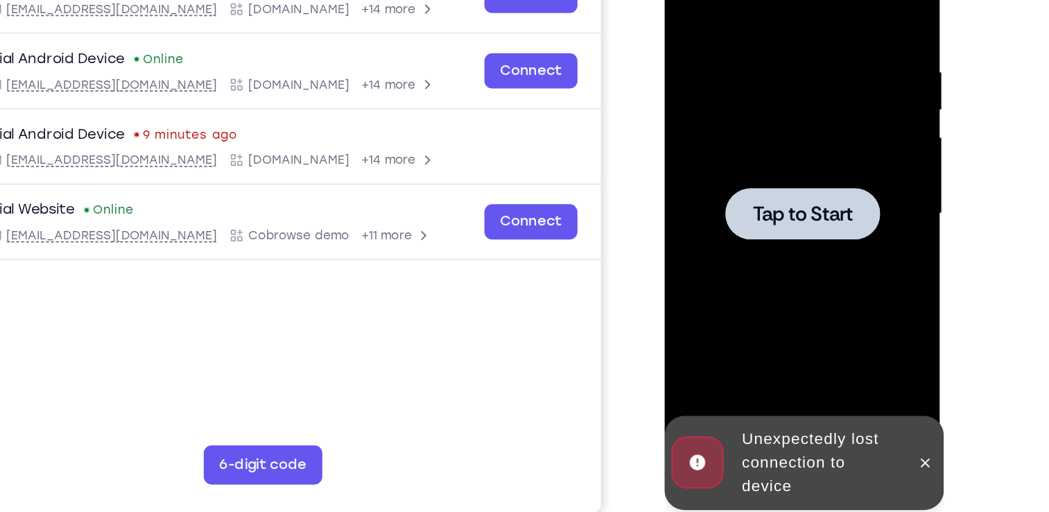
click at [842, 166] on div at bounding box center [762, 130] width 175 height 388
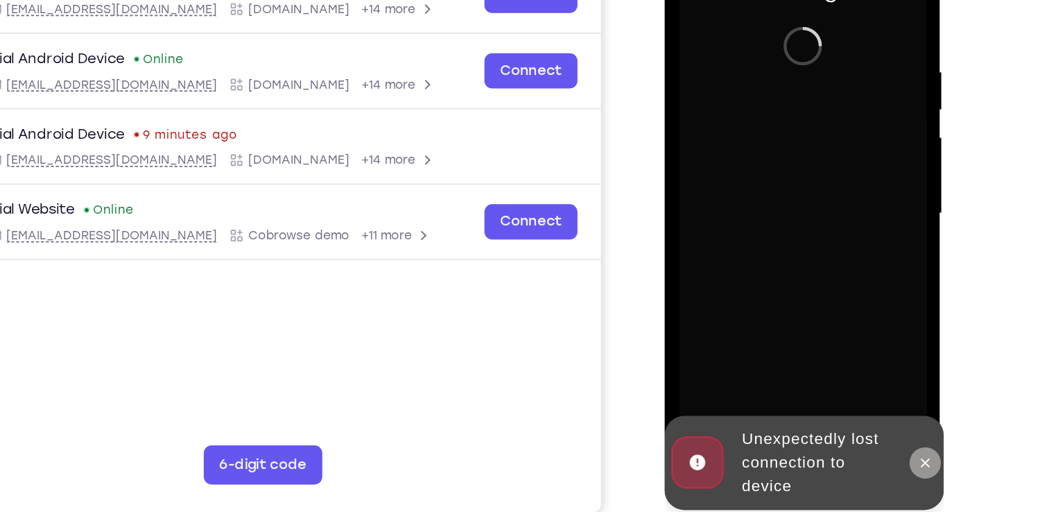
click at [852, 300] on icon at bounding box center [849, 305] width 11 height 11
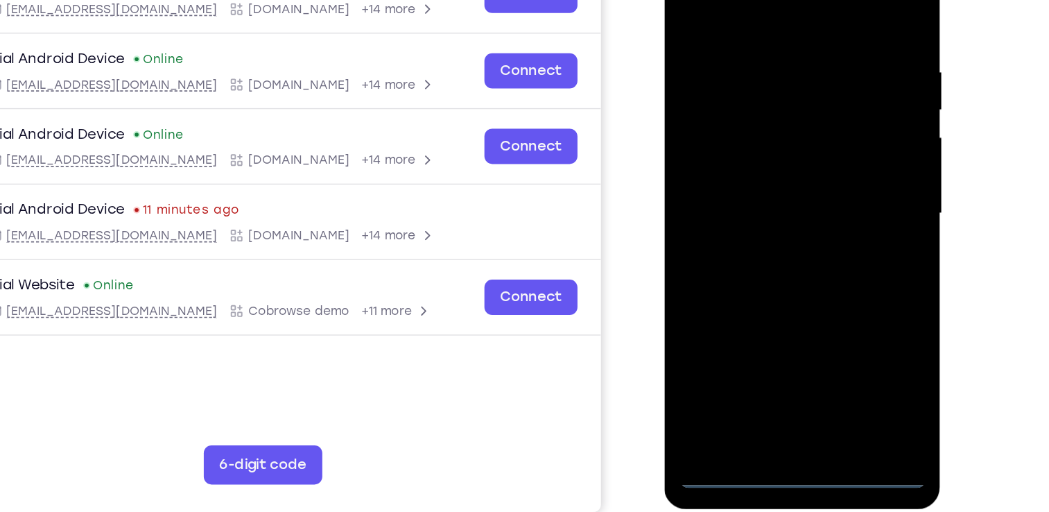
click at [761, 313] on div at bounding box center [762, 130] width 175 height 388
click at [825, 248] on div at bounding box center [762, 130] width 175 height 388
click at [745, 0] on div at bounding box center [762, 130] width 175 height 388
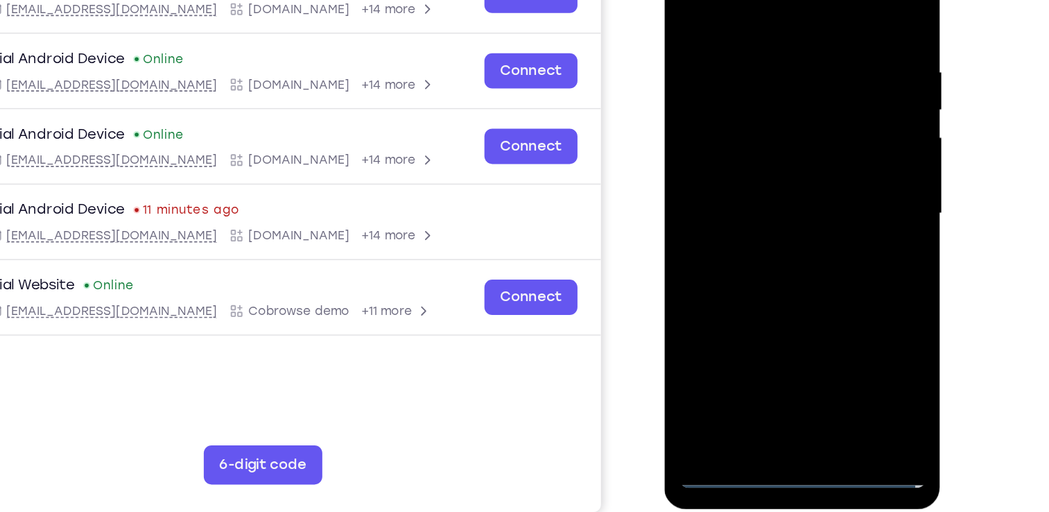
click at [818, 118] on div at bounding box center [762, 130] width 175 height 388
click at [780, 293] on div at bounding box center [762, 130] width 175 height 388
click at [731, 111] on div at bounding box center [762, 130] width 175 height 388
click at [727, 102] on div at bounding box center [762, 130] width 175 height 388
click at [779, 129] on div at bounding box center [762, 130] width 175 height 388
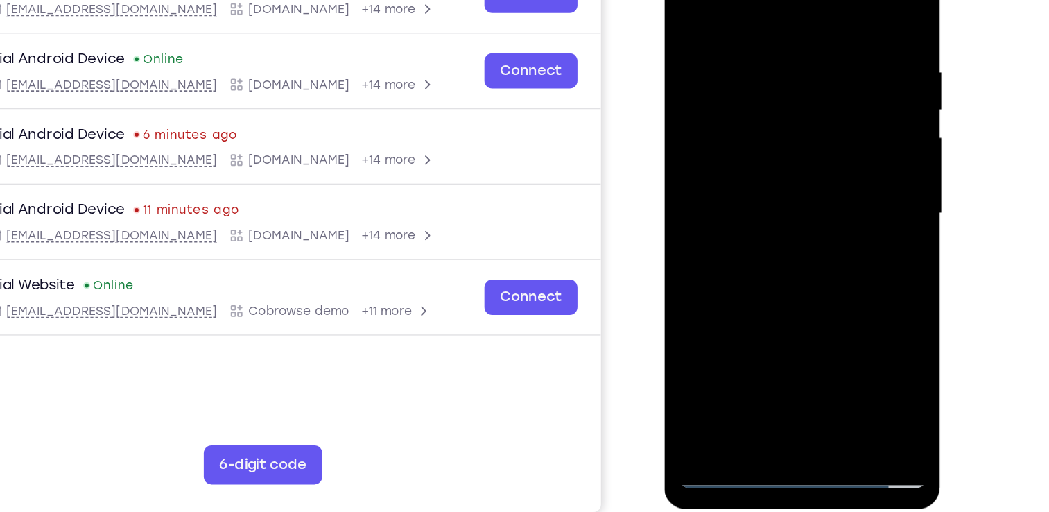
click at [791, 171] on div at bounding box center [762, 130] width 175 height 388
click at [838, 6] on div at bounding box center [762, 130] width 175 height 388
click at [745, 25] on div at bounding box center [762, 130] width 175 height 388
click at [838, 111] on div at bounding box center [762, 130] width 175 height 388
click at [827, 121] on div at bounding box center [762, 130] width 175 height 388
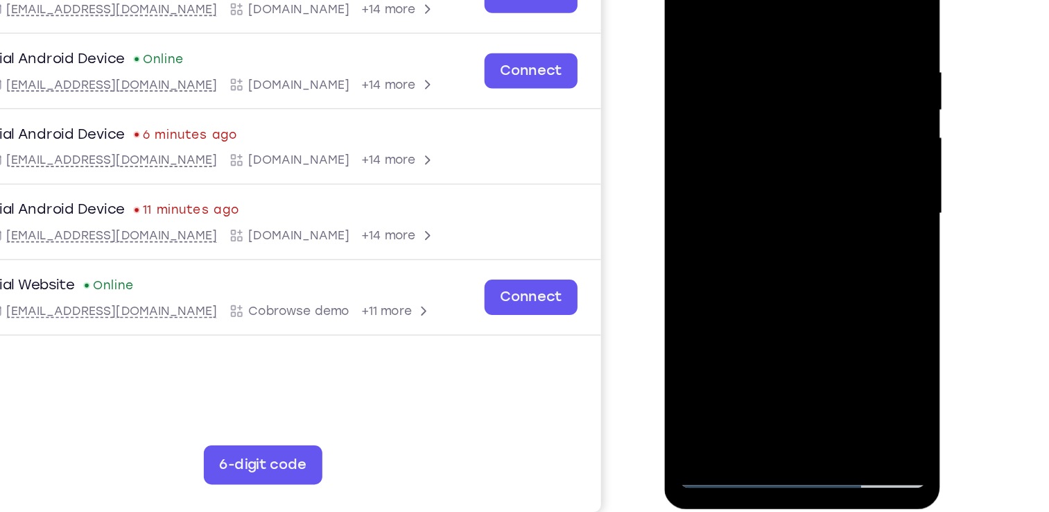
click at [827, 121] on div at bounding box center [762, 130] width 175 height 388
click at [835, 106] on div at bounding box center [762, 130] width 175 height 388
click at [831, 115] on div at bounding box center [762, 130] width 175 height 388
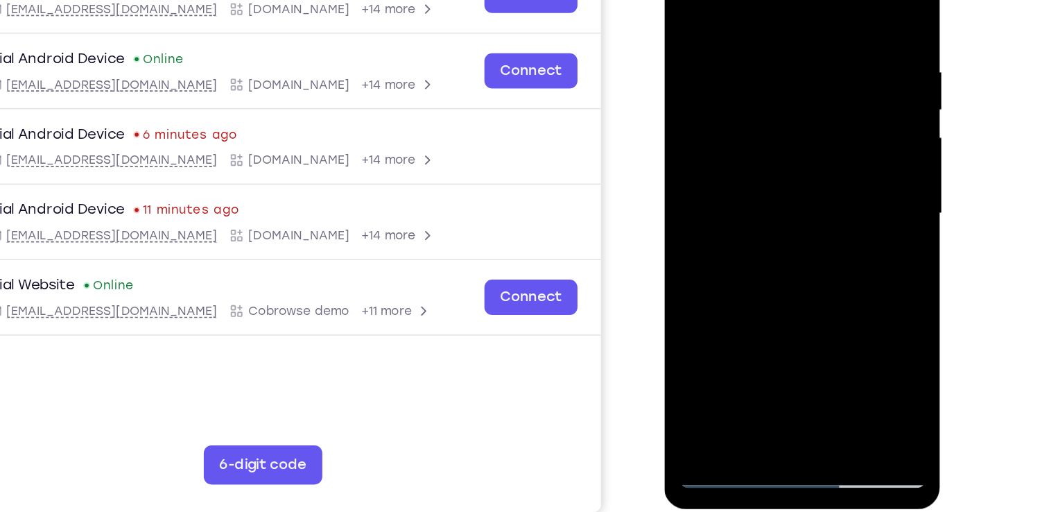
click at [831, 115] on div at bounding box center [762, 130] width 175 height 388
click at [834, 0] on div at bounding box center [762, 130] width 175 height 388
drag, startPoint x: 760, startPoint y: 225, endPoint x: 770, endPoint y: 38, distance: 186.8
click at [770, 38] on div at bounding box center [762, 130] width 175 height 388
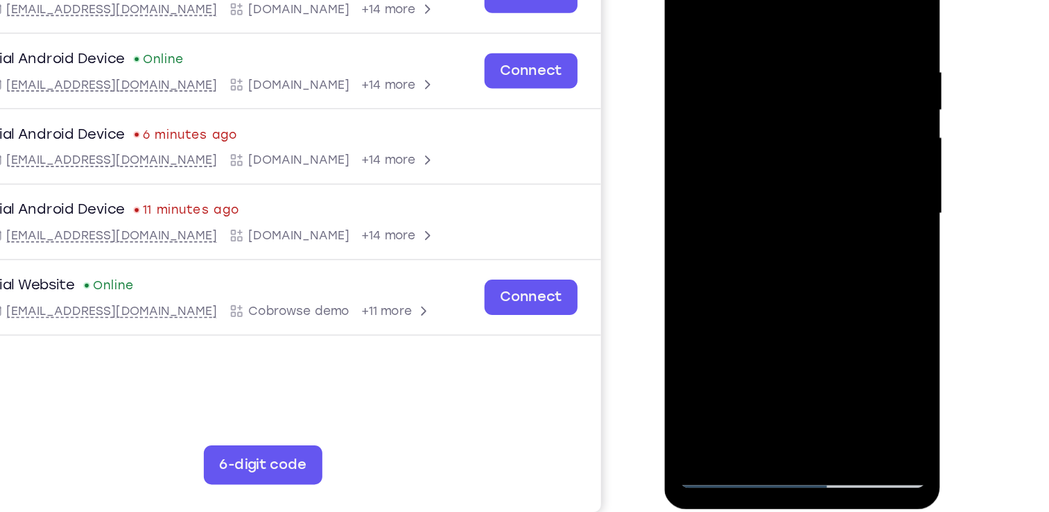
drag, startPoint x: 761, startPoint y: 202, endPoint x: 786, endPoint y: 24, distance: 180.0
click at [786, 24] on div at bounding box center [762, 130] width 175 height 388
drag, startPoint x: 782, startPoint y: 243, endPoint x: 800, endPoint y: 22, distance: 221.3
click at [800, 22] on div at bounding box center [762, 130] width 175 height 388
drag, startPoint x: 762, startPoint y: 252, endPoint x: 795, endPoint y: -8, distance: 262.1
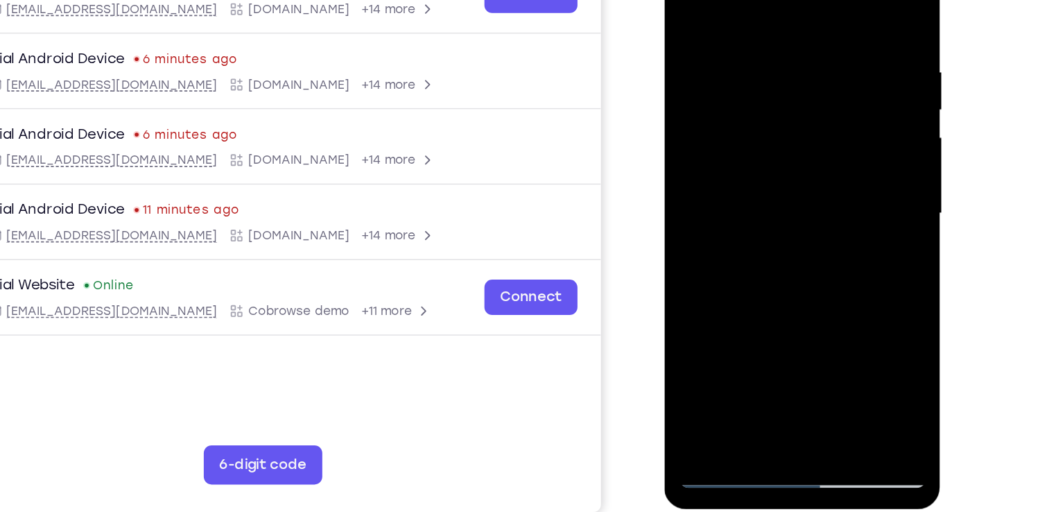
click at [795, 0] on div at bounding box center [762, 130] width 175 height 388
drag, startPoint x: 757, startPoint y: 226, endPoint x: 786, endPoint y: 16, distance: 212.0
click at [786, 16] on div at bounding box center [762, 130] width 175 height 388
drag, startPoint x: 764, startPoint y: 242, endPoint x: 790, endPoint y: 77, distance: 167.1
click at [790, 77] on div at bounding box center [762, 130] width 175 height 388
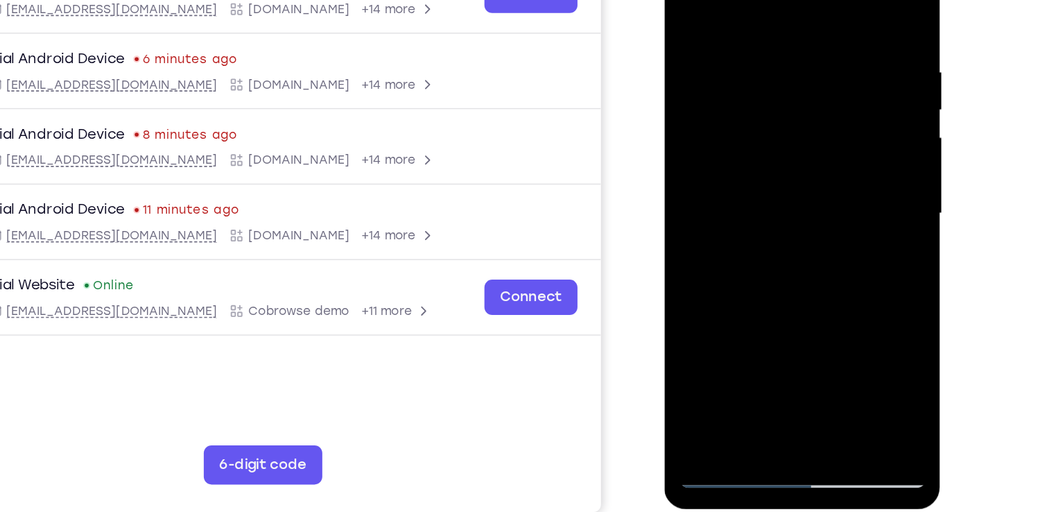
drag, startPoint x: 751, startPoint y: 248, endPoint x: 759, endPoint y: 84, distance: 163.9
click at [759, 84] on div at bounding box center [762, 130] width 175 height 388
click at [839, 47] on div at bounding box center [762, 130] width 175 height 388
drag, startPoint x: 784, startPoint y: 44, endPoint x: 780, endPoint y: 191, distance: 146.4
click at [780, 191] on div at bounding box center [762, 130] width 175 height 388
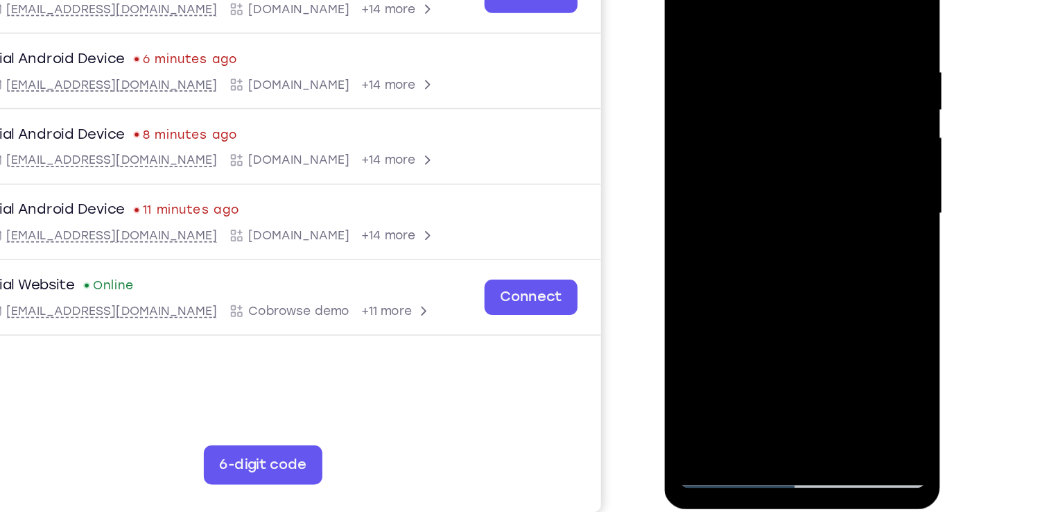
click at [840, 102] on div at bounding box center [762, 130] width 175 height 388
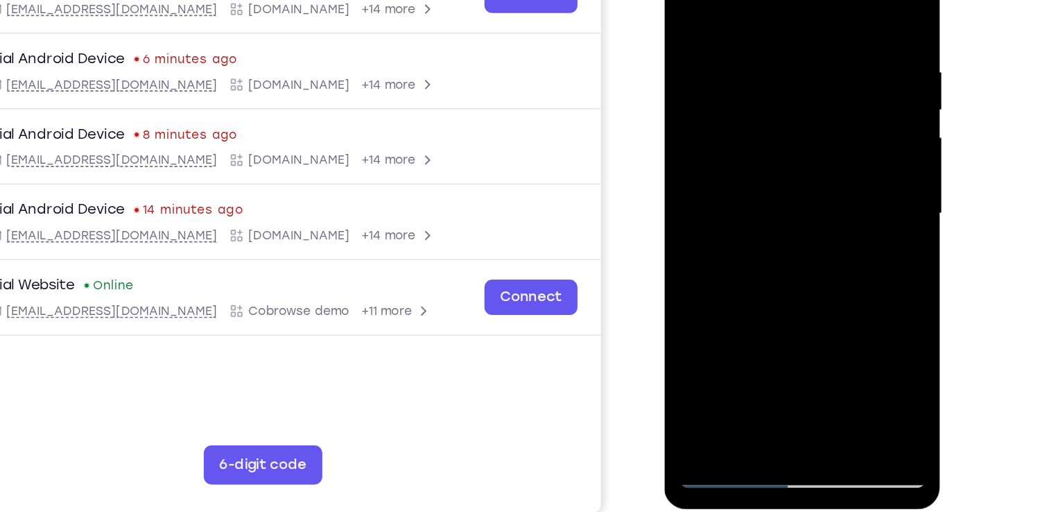
click at [840, 102] on div at bounding box center [762, 130] width 175 height 388
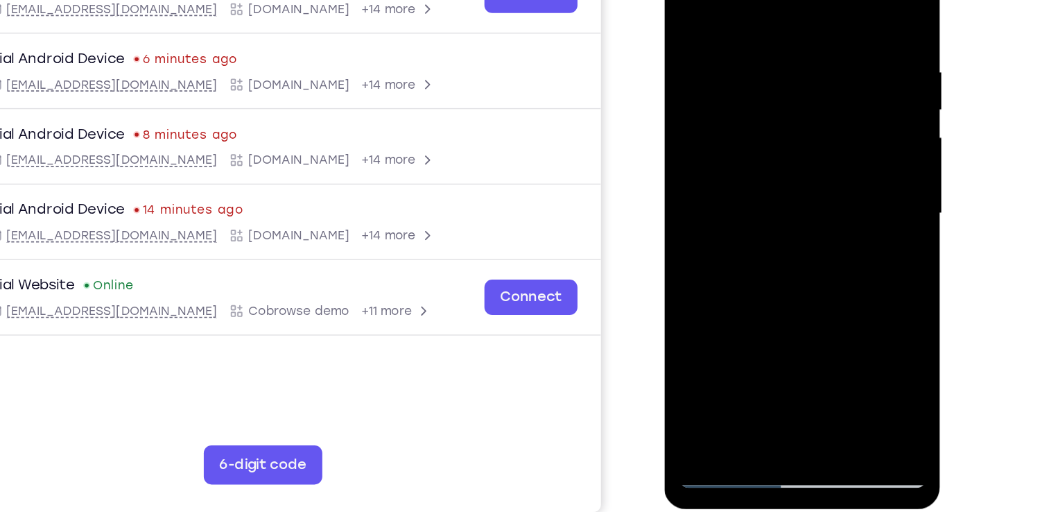
click at [840, 102] on div at bounding box center [762, 130] width 175 height 388
drag, startPoint x: 779, startPoint y: 259, endPoint x: 763, endPoint y: -33, distance: 293.1
click at [763, 0] on div at bounding box center [762, 130] width 175 height 388
drag, startPoint x: 779, startPoint y: 249, endPoint x: 786, endPoint y: 40, distance: 209.5
click at [786, 40] on div at bounding box center [762, 130] width 175 height 388
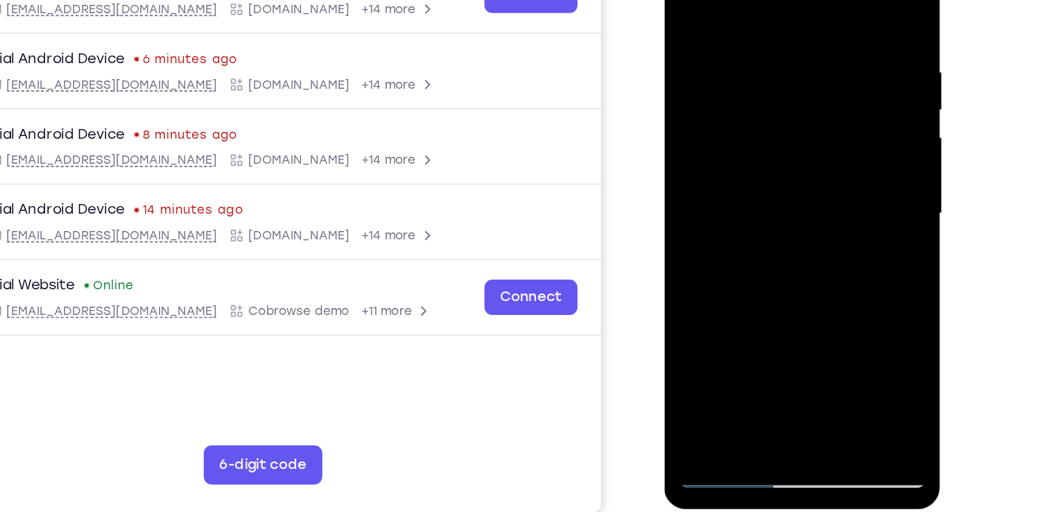
click at [842, 121] on div at bounding box center [762, 130] width 175 height 388
click at [840, 123] on div at bounding box center [762, 130] width 175 height 388
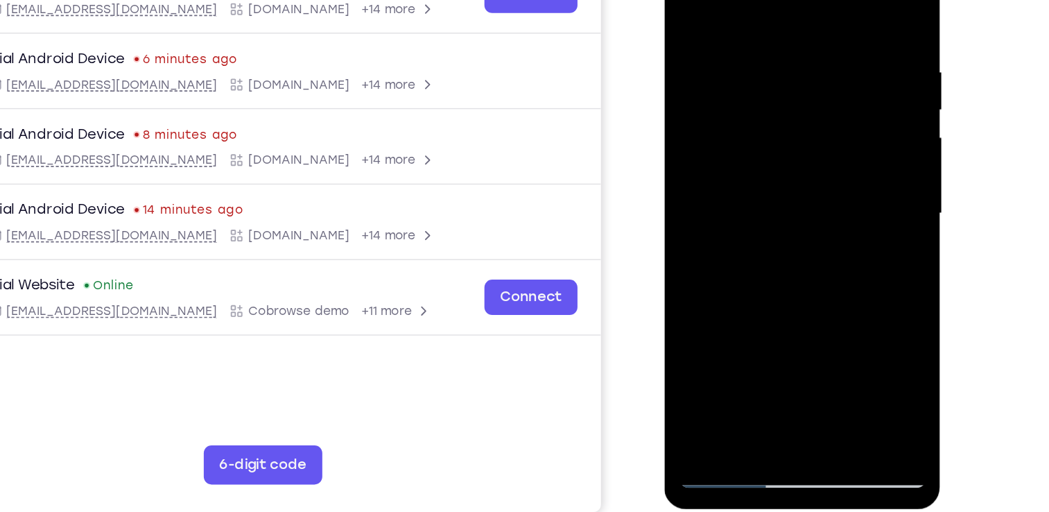
click at [840, 123] on div at bounding box center [762, 130] width 175 height 388
drag, startPoint x: 774, startPoint y: 216, endPoint x: 788, endPoint y: 16, distance: 200.9
click at [788, 16] on div at bounding box center [762, 130] width 175 height 388
drag, startPoint x: 784, startPoint y: 197, endPoint x: 788, endPoint y: 67, distance: 130.4
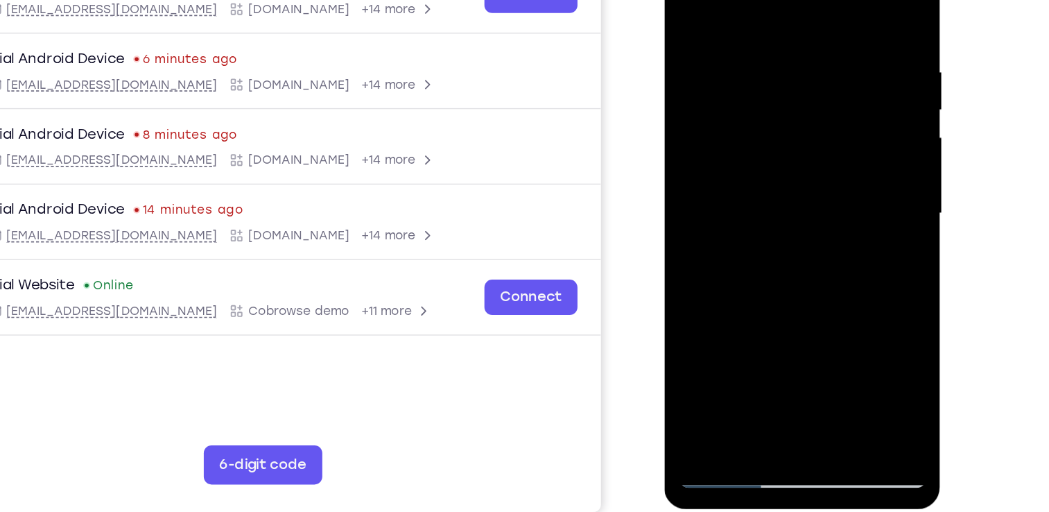
click at [788, 67] on div at bounding box center [762, 130] width 175 height 388
click at [839, 128] on div at bounding box center [762, 130] width 175 height 388
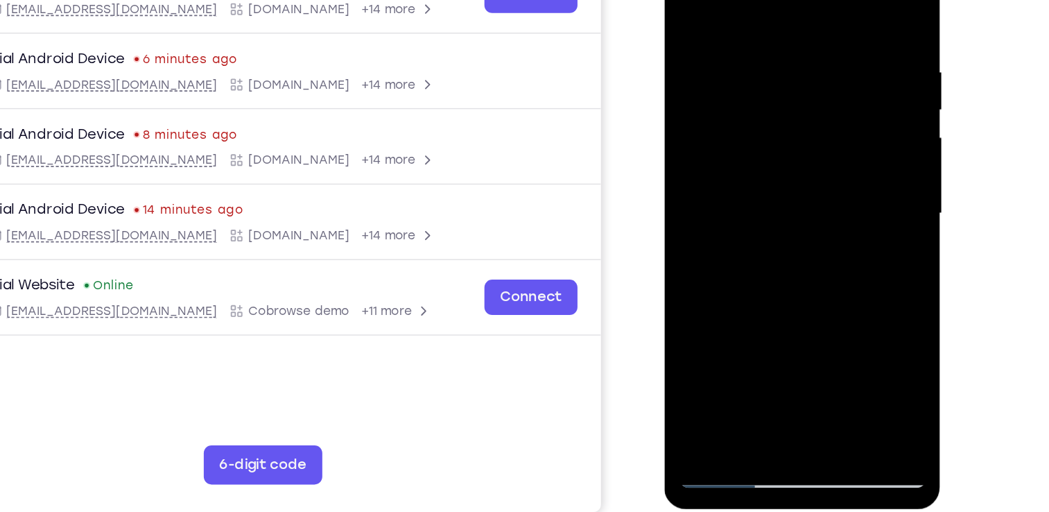
click at [839, 128] on div at bounding box center [762, 130] width 175 height 388
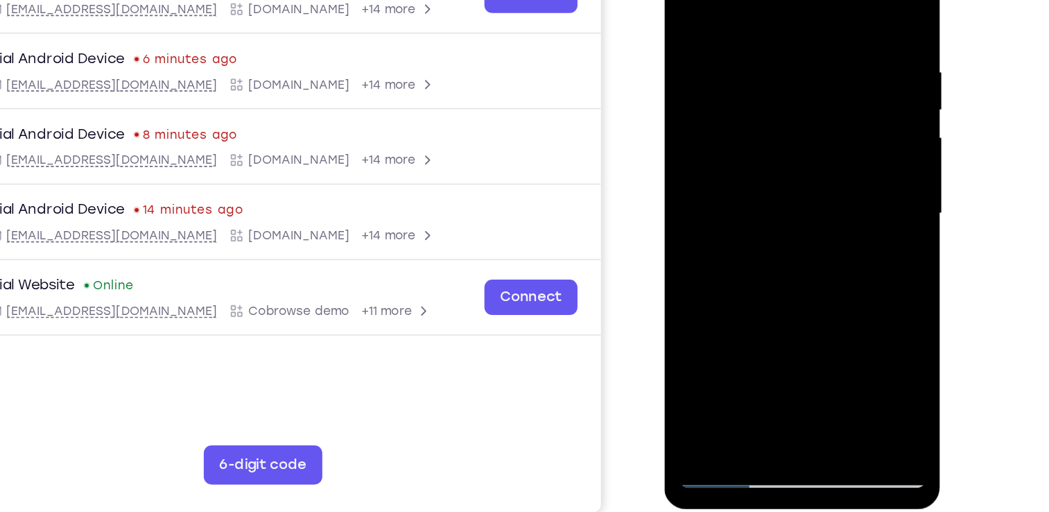
click at [839, 128] on div at bounding box center [762, 130] width 175 height 388
click at [795, 293] on div at bounding box center [762, 130] width 175 height 388
click at [761, 203] on div at bounding box center [762, 130] width 175 height 388
click at [741, 177] on div at bounding box center [762, 130] width 175 height 388
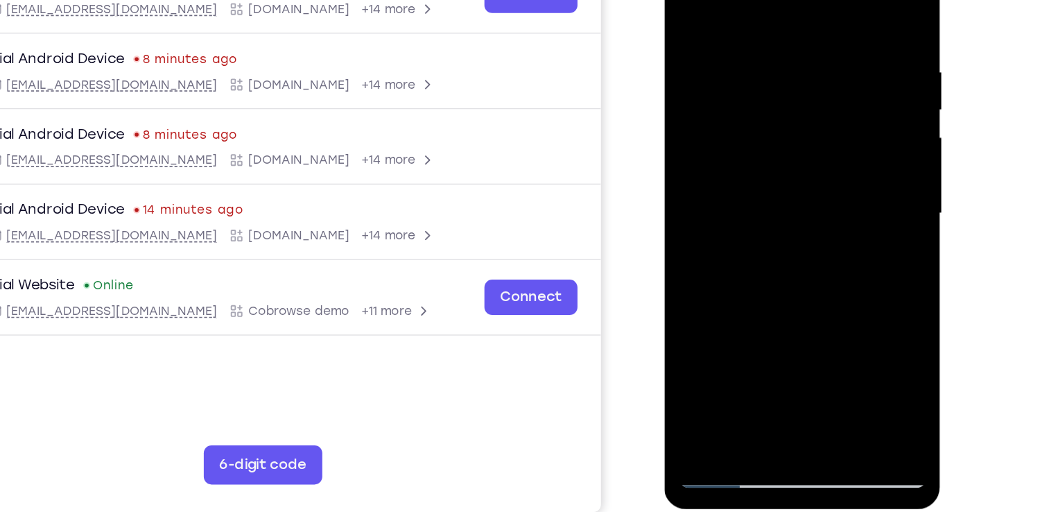
click at [684, 0] on div at bounding box center [762, 130] width 175 height 388
click at [764, 178] on div at bounding box center [762, 130] width 175 height 388
click at [685, 0] on div at bounding box center [762, 130] width 175 height 388
click at [736, 117] on div at bounding box center [762, 130] width 175 height 388
click at [686, 0] on div at bounding box center [762, 130] width 175 height 388
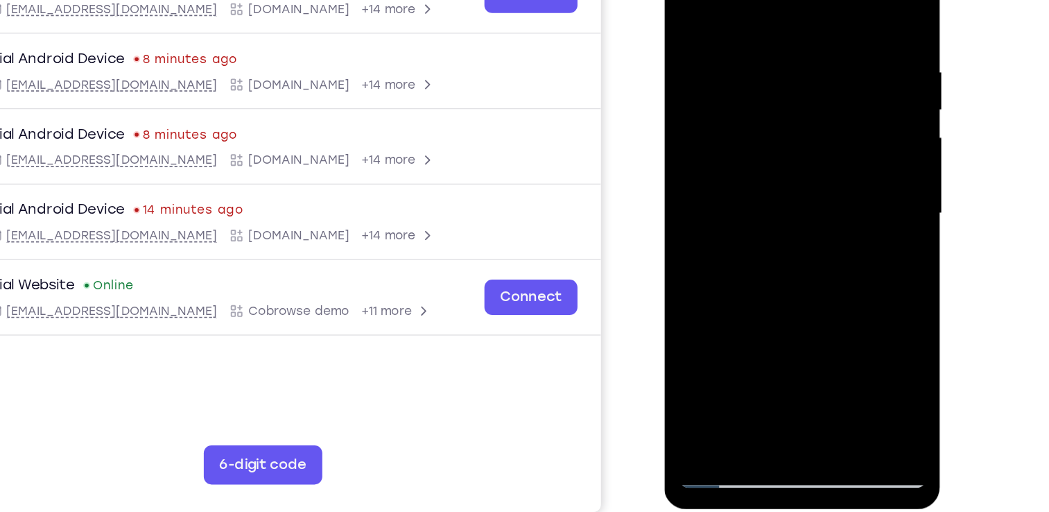
click at [745, 177] on div at bounding box center [762, 130] width 175 height 388
click at [686, 0] on div at bounding box center [762, 130] width 175 height 388
click at [728, 175] on div at bounding box center [762, 130] width 175 height 388
click at [685, 0] on div at bounding box center [762, 130] width 175 height 388
drag, startPoint x: 786, startPoint y: 239, endPoint x: 733, endPoint y: 346, distance: 119.4
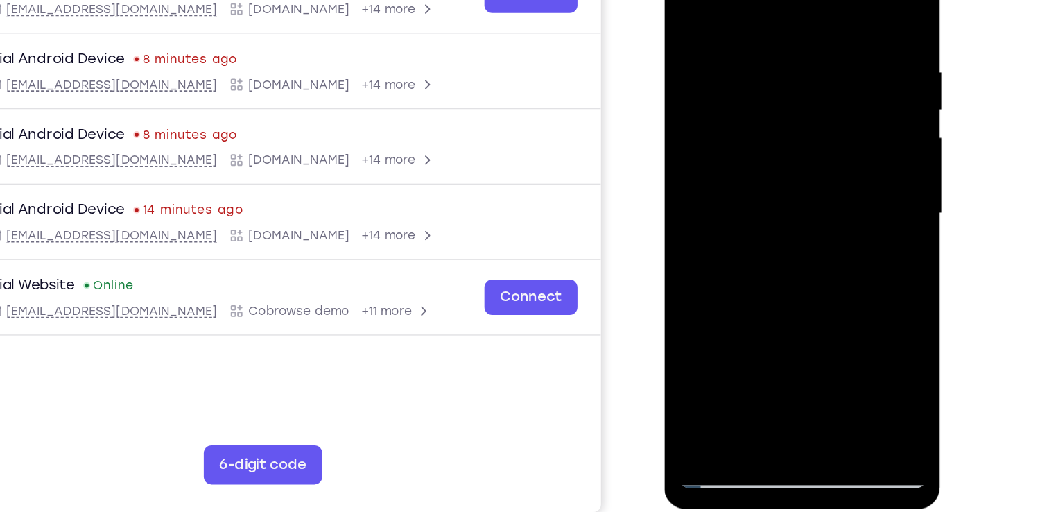
click at [733, 341] on html "Online web based iOS Simulators and Android Emulators. Run iPhone, iPad, Mobile…" at bounding box center [764, 133] width 198 height 416
click at [691, 0] on div at bounding box center [762, 130] width 175 height 388
click at [696, 286] on div at bounding box center [762, 130] width 175 height 388
drag, startPoint x: 759, startPoint y: 198, endPoint x: 748, endPoint y: -58, distance: 256.1
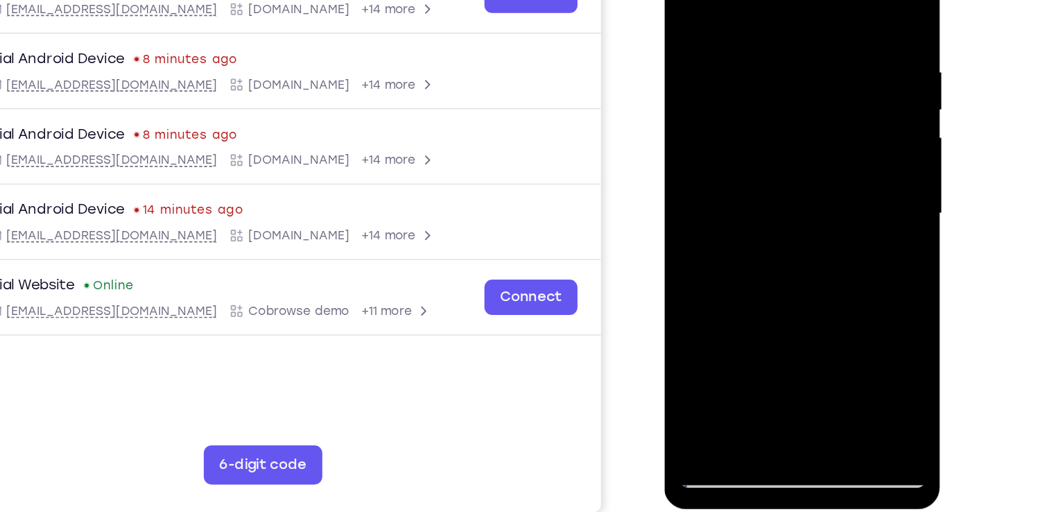
click at [748, 0] on div at bounding box center [762, 130] width 175 height 388
drag, startPoint x: 753, startPoint y: 250, endPoint x: 770, endPoint y: -6, distance: 256.5
click at [770, 0] on div at bounding box center [762, 130] width 175 height 388
drag, startPoint x: 766, startPoint y: 244, endPoint x: 768, endPoint y: 44, distance: 200.4
click at [768, 44] on div at bounding box center [762, 130] width 175 height 388
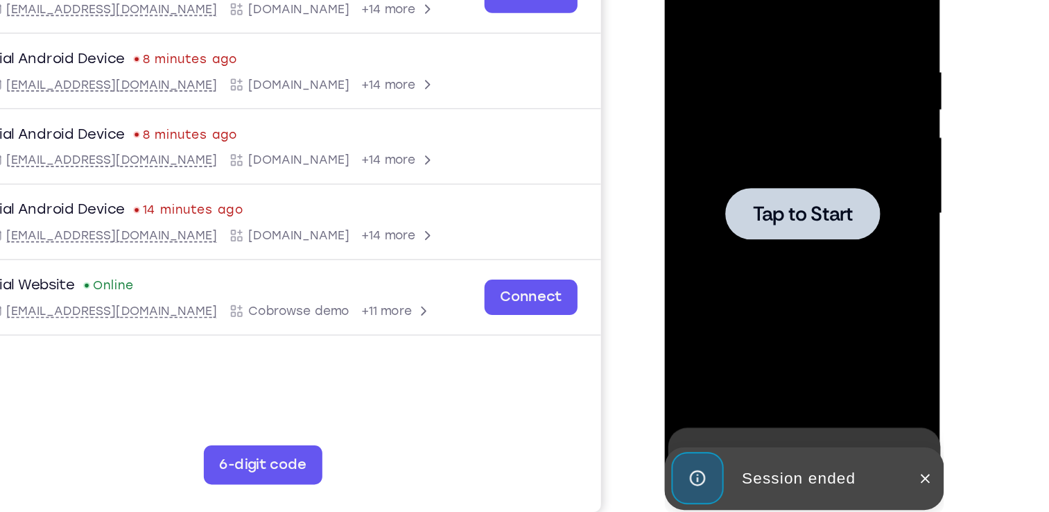
click at [760, 124] on span "Tap to Start" at bounding box center [762, 130] width 71 height 14
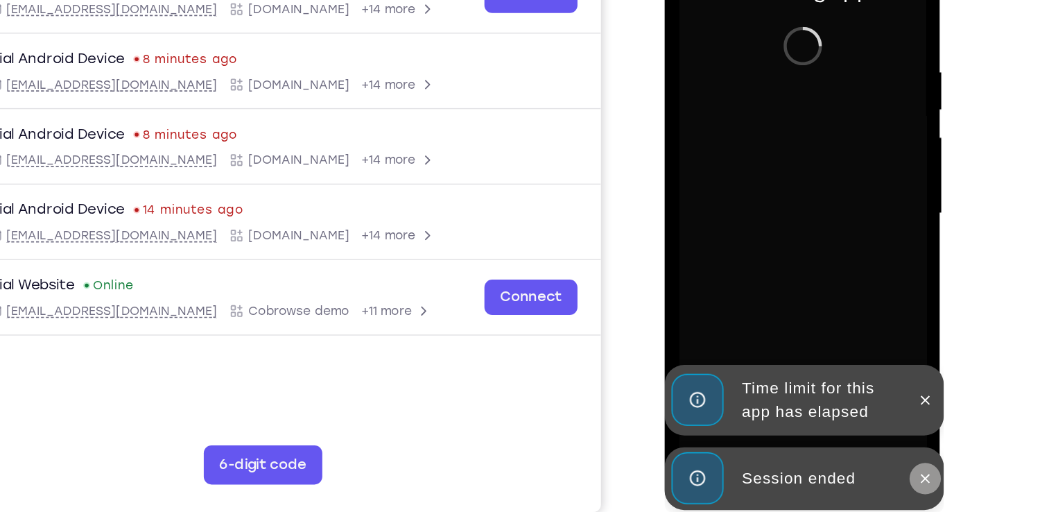
click at [850, 316] on icon at bounding box center [849, 316] width 11 height 11
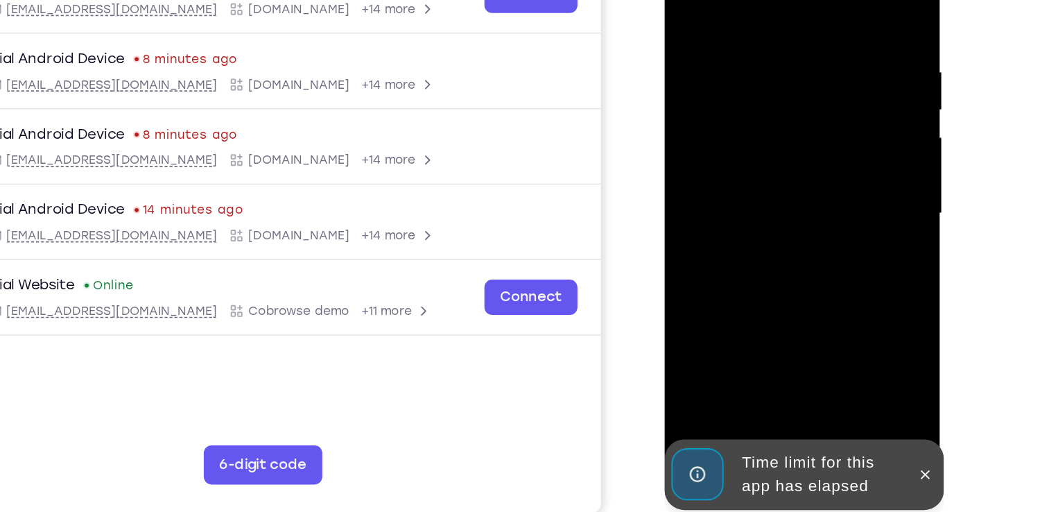
click at [850, 316] on icon at bounding box center [849, 314] width 11 height 11
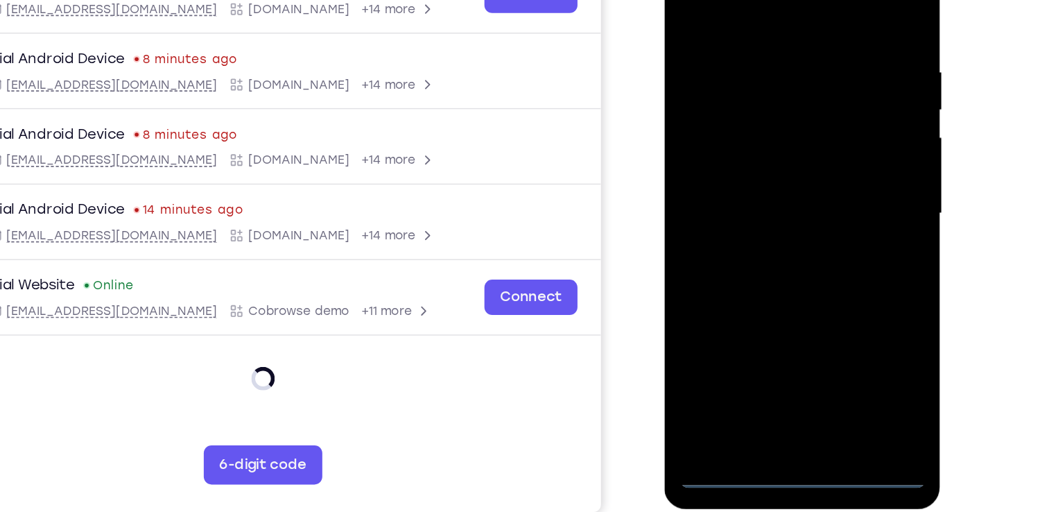
click at [763, 316] on div at bounding box center [762, 130] width 175 height 388
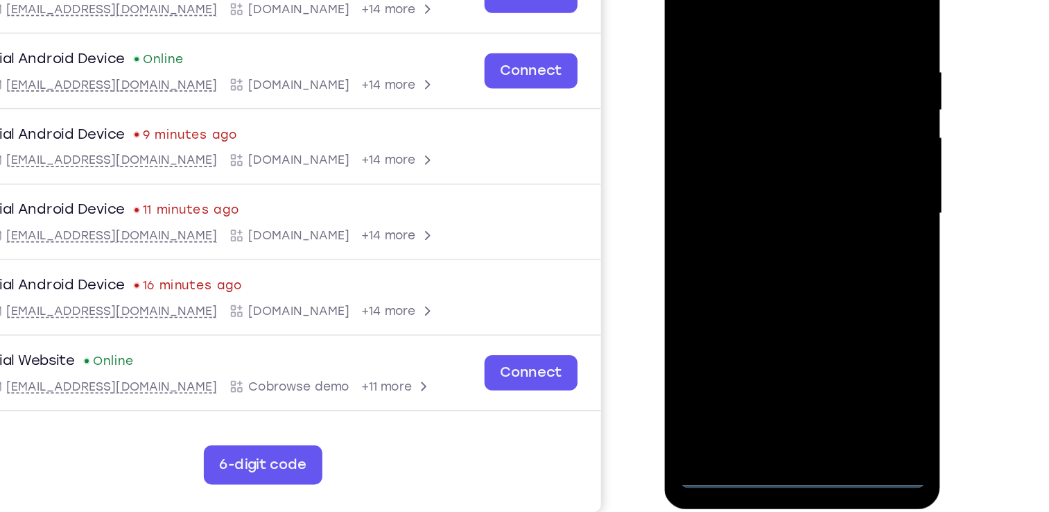
click at [822, 248] on div at bounding box center [762, 130] width 175 height 388
click at [732, 2] on div at bounding box center [762, 130] width 175 height 388
drag, startPoint x: 732, startPoint y: 2, endPoint x: 796, endPoint y: 19, distance: 66.1
click at [796, 19] on div at bounding box center [762, 130] width 175 height 388
click at [821, 119] on div at bounding box center [762, 130] width 175 height 388
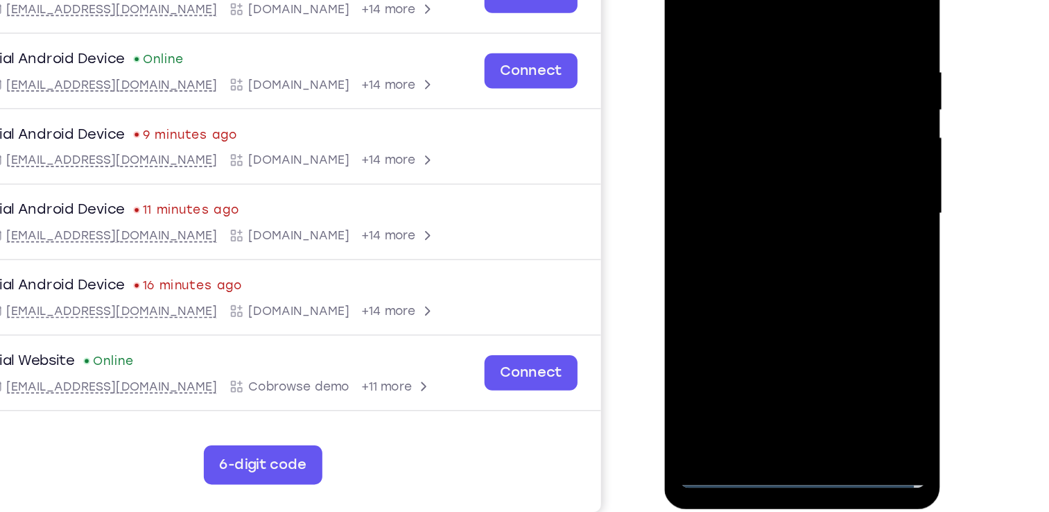
click at [750, 153] on div at bounding box center [762, 130] width 175 height 388
click at [752, 98] on div at bounding box center [762, 130] width 175 height 388
click at [741, 117] on div at bounding box center [762, 130] width 175 height 388
click at [745, 154] on div at bounding box center [762, 130] width 175 height 388
click at [754, 166] on div at bounding box center [762, 130] width 175 height 388
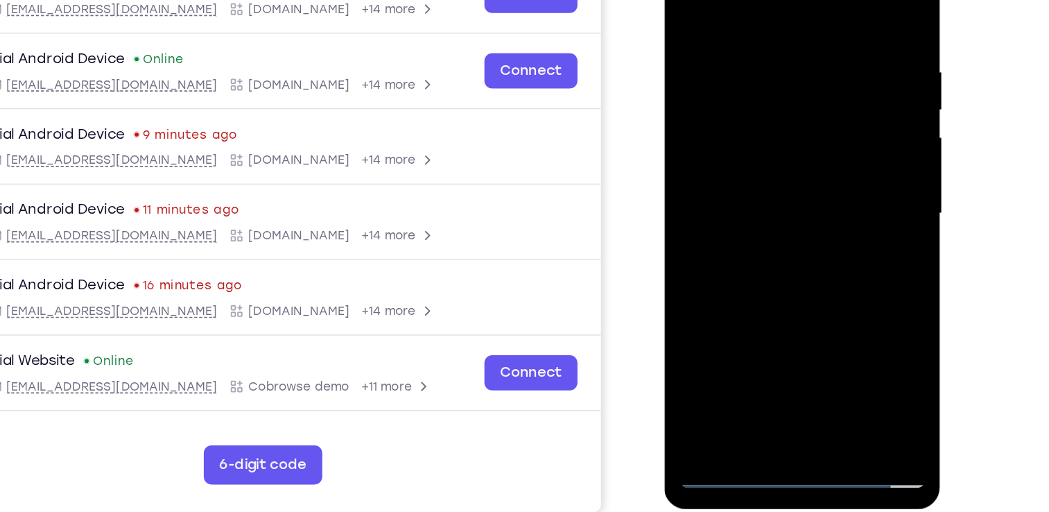
click at [809, 117] on div at bounding box center [762, 130] width 175 height 388
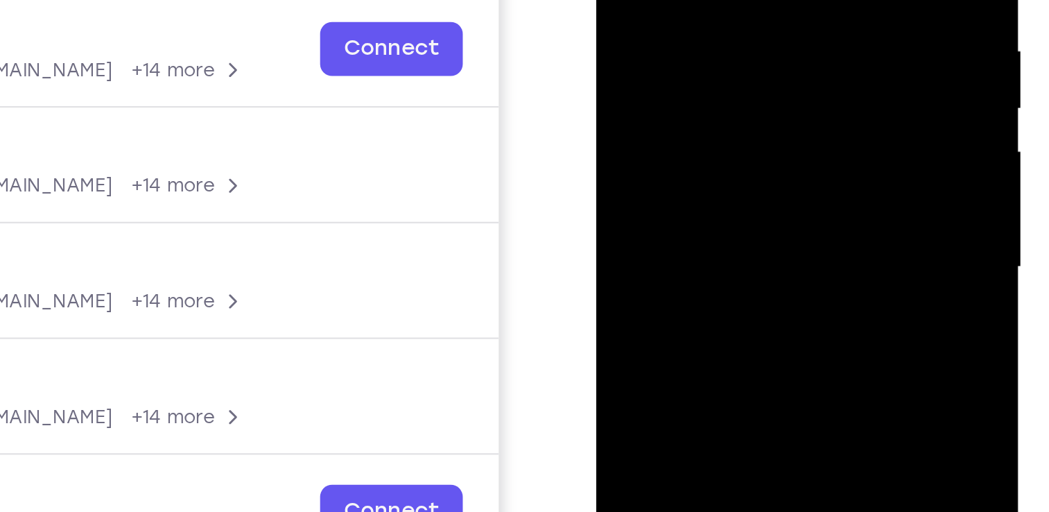
scroll to position [175, 0]
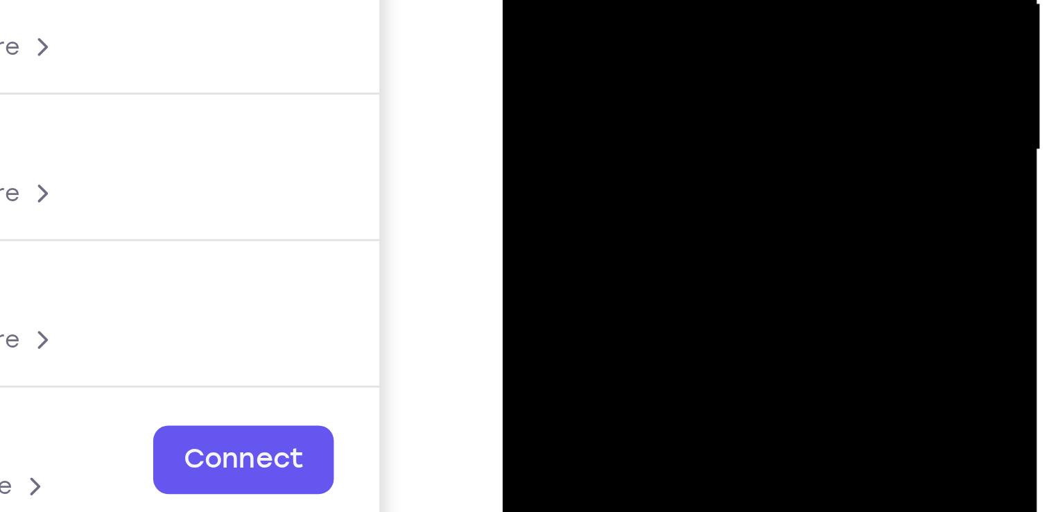
scroll to position [174, 0]
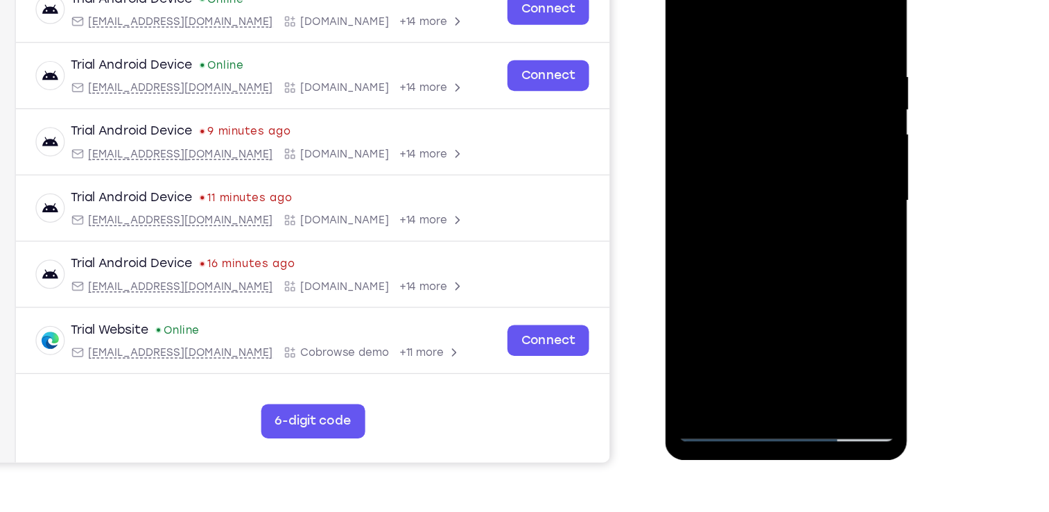
scroll to position [171, 0]
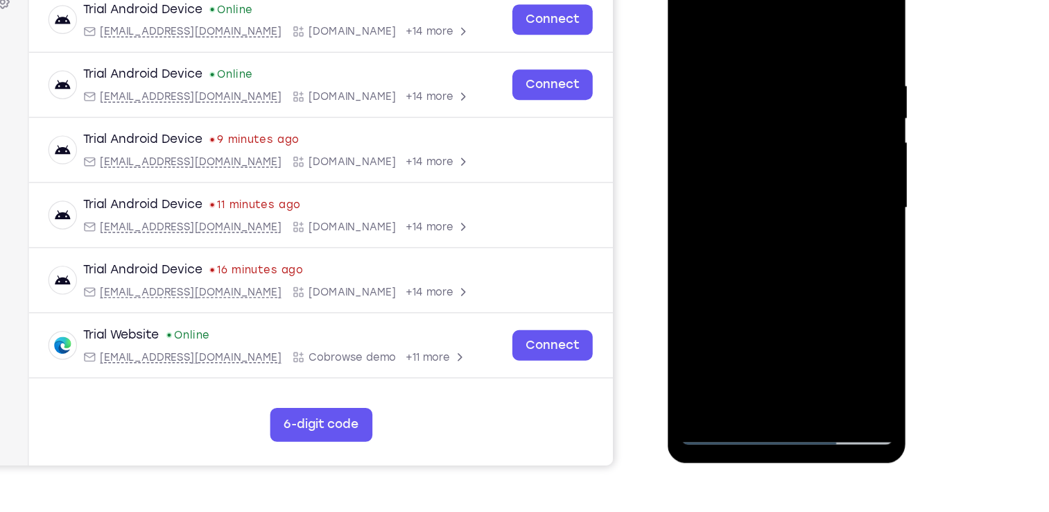
click at [761, 164] on div at bounding box center [765, 163] width 175 height 388
click at [750, 146] on div at bounding box center [765, 163] width 175 height 388
click at [732, 177] on div at bounding box center [765, 163] width 175 height 388
drag, startPoint x: 759, startPoint y: 34, endPoint x: 752, endPoint y: -50, distance: 84.2
click at [752, 0] on html "Online web based iOS Simulators and Android Emulators. Run iPhone, iPad, Mobile…" at bounding box center [767, 167] width 198 height 416
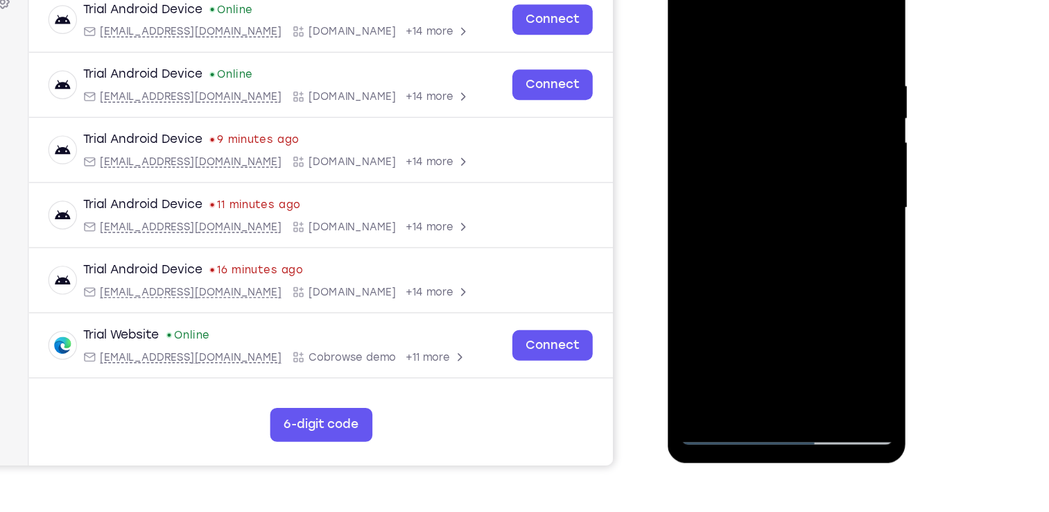
click at [779, 239] on div at bounding box center [765, 163] width 175 height 388
click at [834, 128] on div at bounding box center [765, 163] width 175 height 388
drag, startPoint x: 755, startPoint y: 284, endPoint x: 771, endPoint y: 66, distance: 219.0
click at [771, 66] on div at bounding box center [765, 163] width 175 height 388
click at [764, 316] on div at bounding box center [765, 163] width 175 height 388
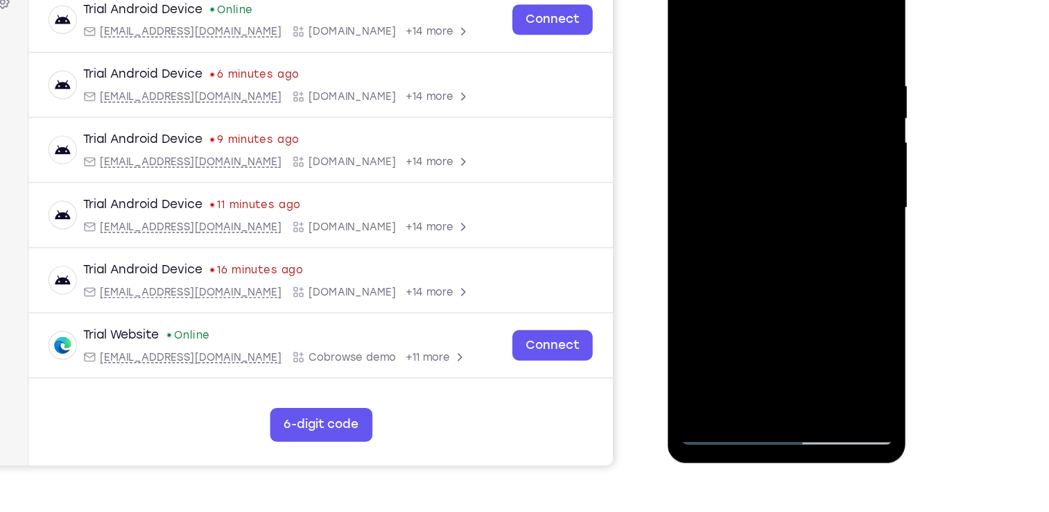
click at [732, 133] on div at bounding box center [765, 163] width 175 height 388
click at [758, 188] on div at bounding box center [765, 163] width 175 height 388
click at [782, 129] on div at bounding box center [765, 163] width 175 height 388
click at [743, 153] on div at bounding box center [765, 163] width 175 height 388
click at [739, 150] on div at bounding box center [765, 163] width 175 height 388
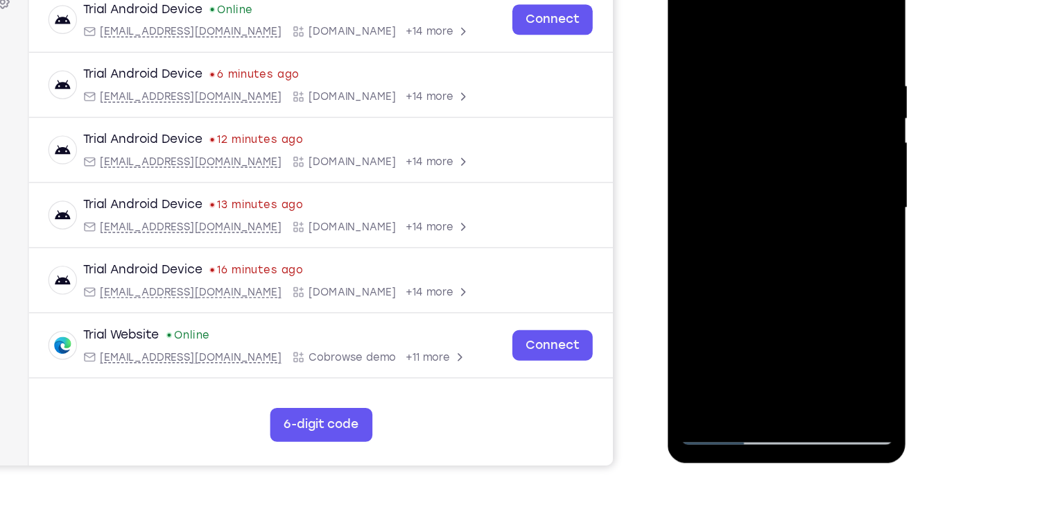
click at [811, 152] on div at bounding box center [765, 163] width 175 height 388
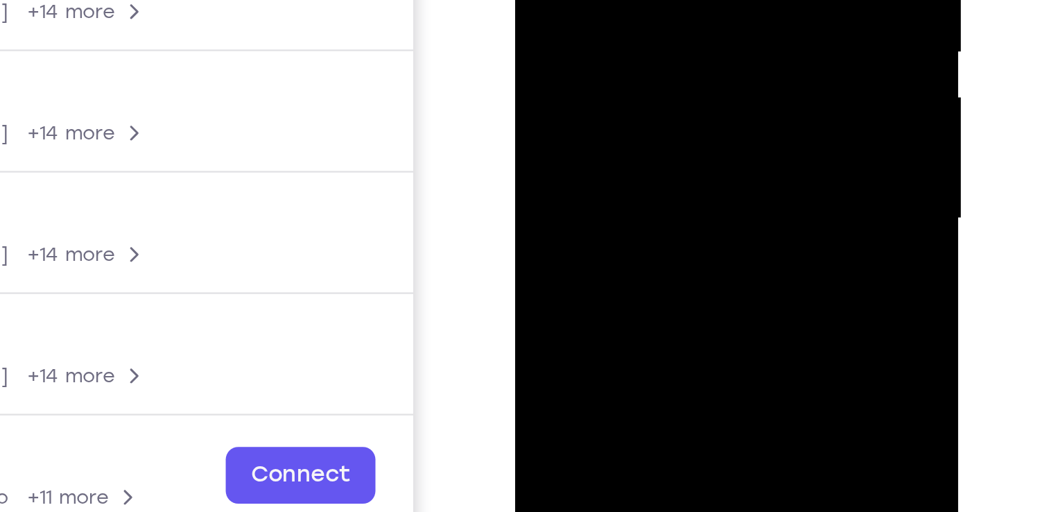
scroll to position [171, 0]
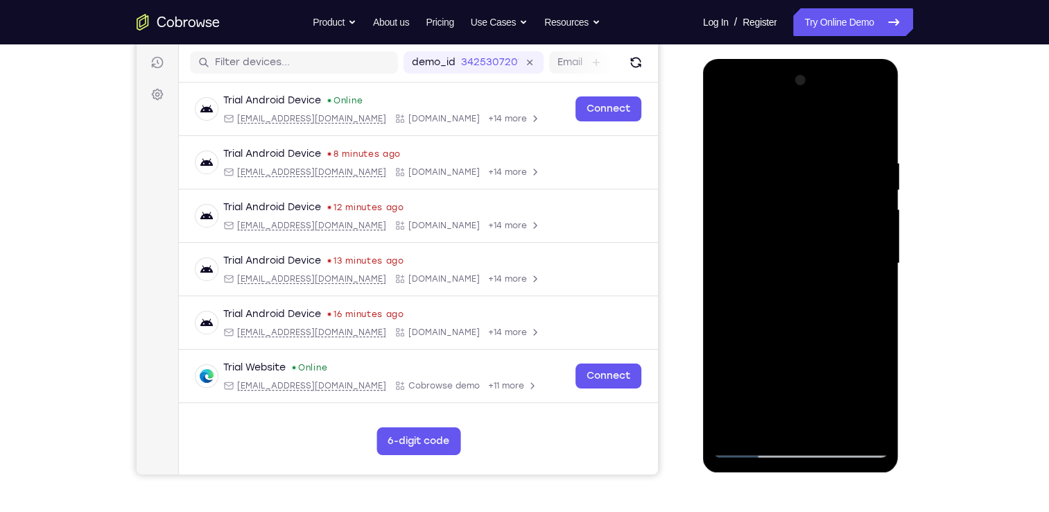
click at [804, 303] on div at bounding box center [801, 263] width 175 height 388
click at [813, 288] on div at bounding box center [801, 263] width 175 height 388
click at [806, 307] on div at bounding box center [801, 263] width 175 height 388
click at [799, 291] on div at bounding box center [801, 263] width 175 height 388
click at [724, 99] on div at bounding box center [801, 263] width 175 height 388
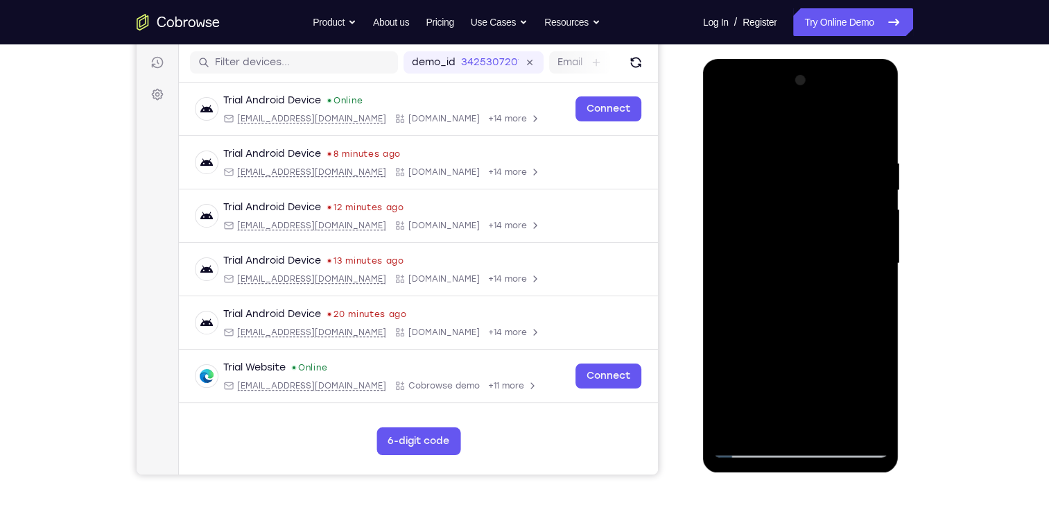
click at [779, 216] on div at bounding box center [801, 263] width 175 height 388
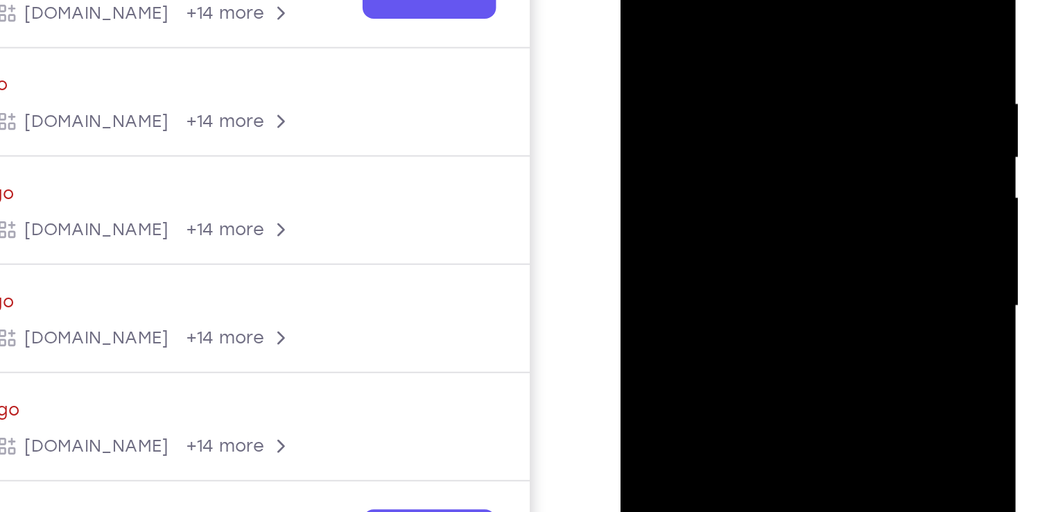
click at [727, 69] on div at bounding box center [718, 97] width 175 height 388
click at [792, 87] on div at bounding box center [718, 97] width 175 height 388
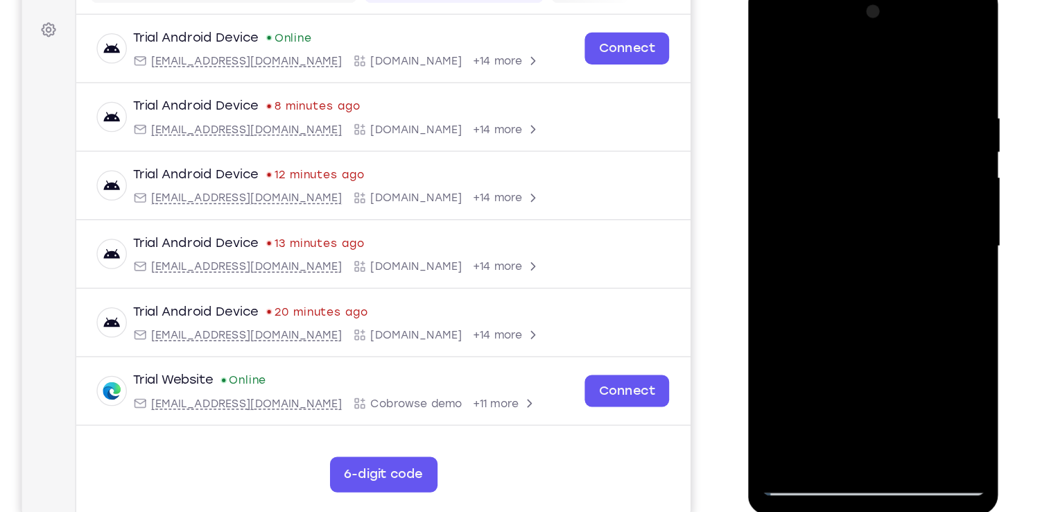
click at [911, 210] on div at bounding box center [846, 189] width 175 height 388
click at [766, 55] on div at bounding box center [846, 189] width 175 height 388
drag, startPoint x: 863, startPoint y: 284, endPoint x: 882, endPoint y: 113, distance: 171.7
click at [882, 113] on div at bounding box center [846, 189] width 175 height 388
drag, startPoint x: 872, startPoint y: 263, endPoint x: 881, endPoint y: 104, distance: 159.1
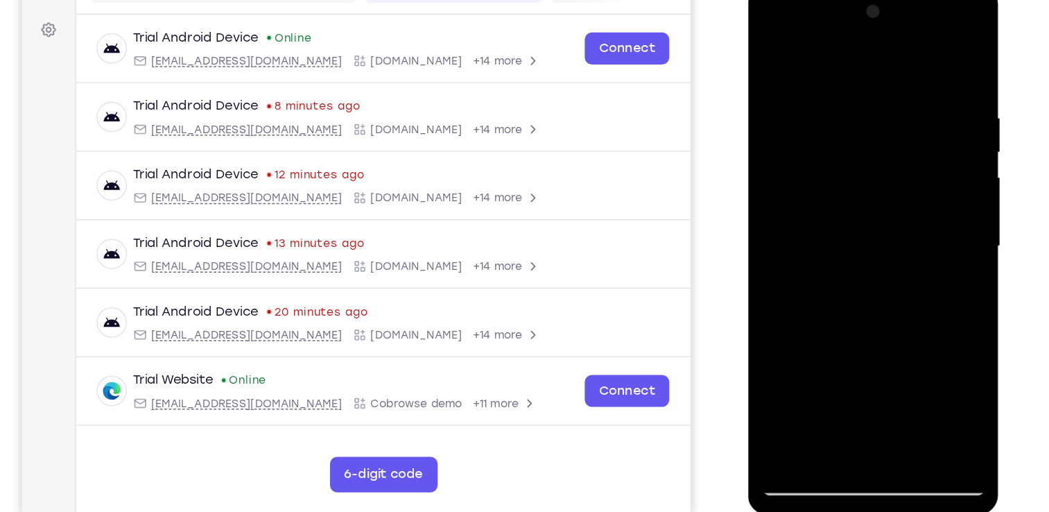
click at [881, 104] on div at bounding box center [846, 189] width 175 height 388
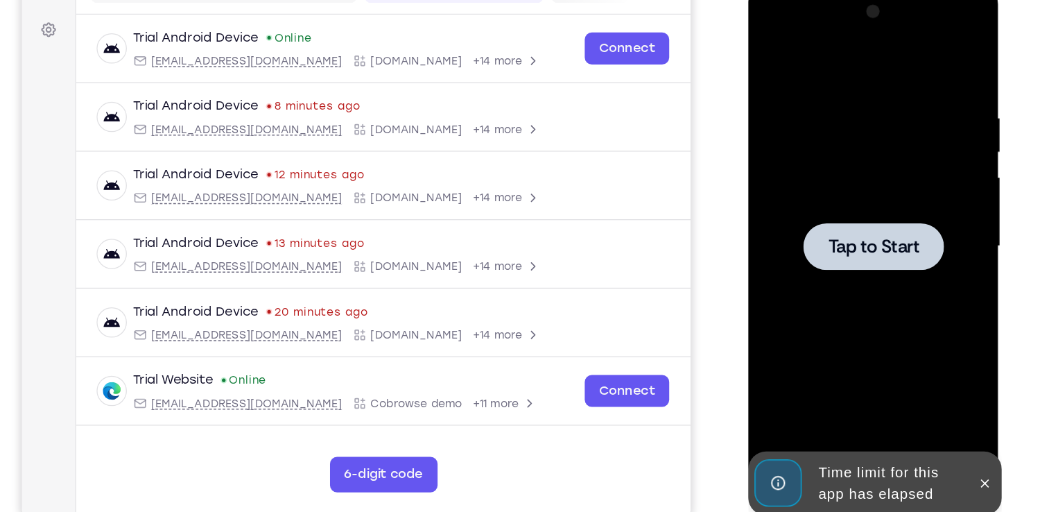
click at [842, 172] on div at bounding box center [846, 189] width 110 height 37
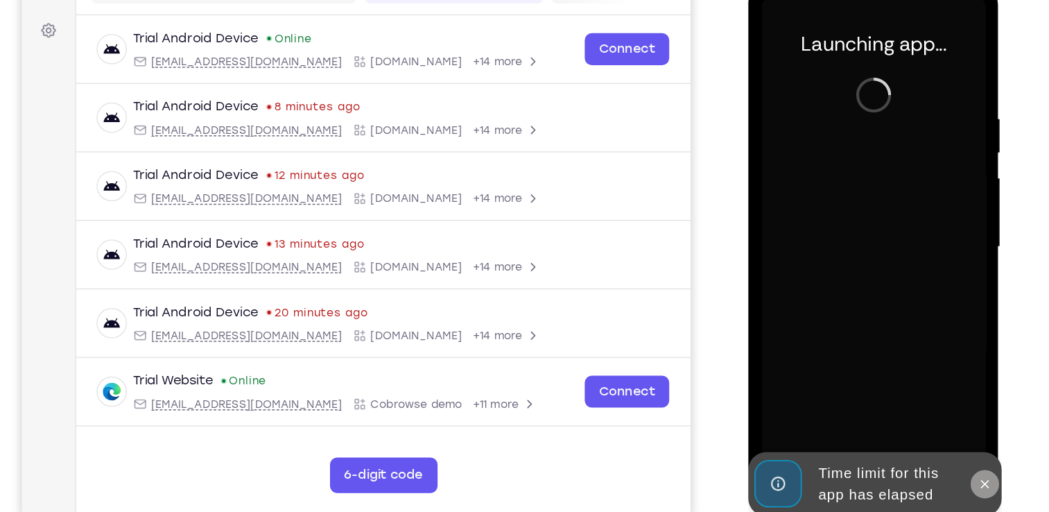
click at [934, 374] on icon at bounding box center [932, 374] width 11 height 11
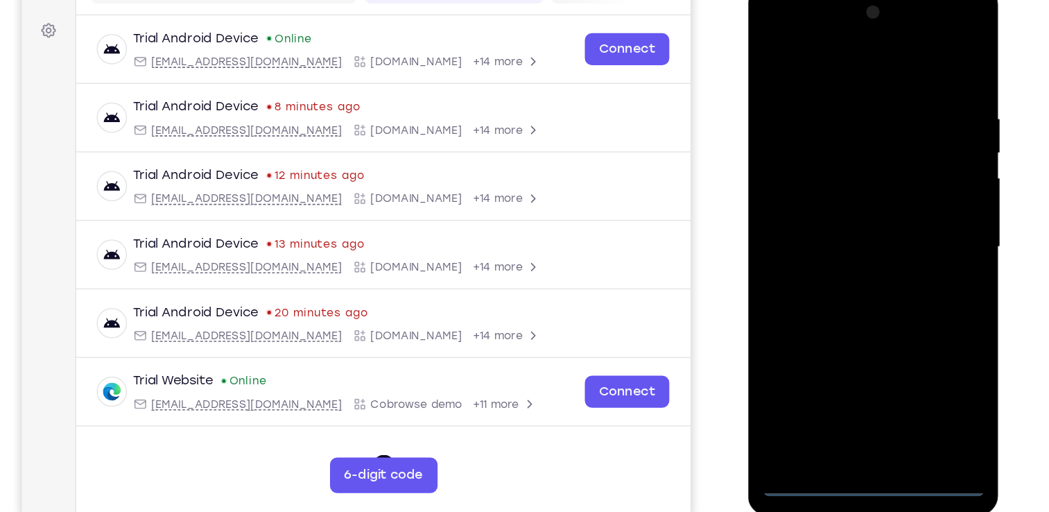
click at [847, 372] on div at bounding box center [846, 190] width 175 height 388
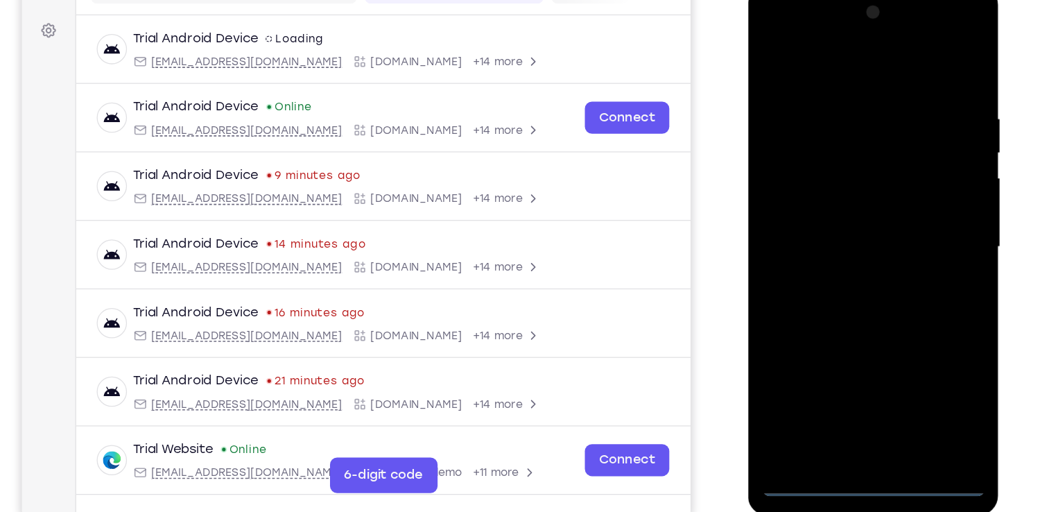
click at [847, 372] on div at bounding box center [846, 190] width 175 height 388
click at [906, 311] on div at bounding box center [846, 190] width 175 height 388
click at [828, 48] on div at bounding box center [846, 190] width 175 height 388
click at [906, 182] on div at bounding box center [846, 190] width 175 height 388
click at [829, 212] on div at bounding box center [846, 190] width 175 height 388
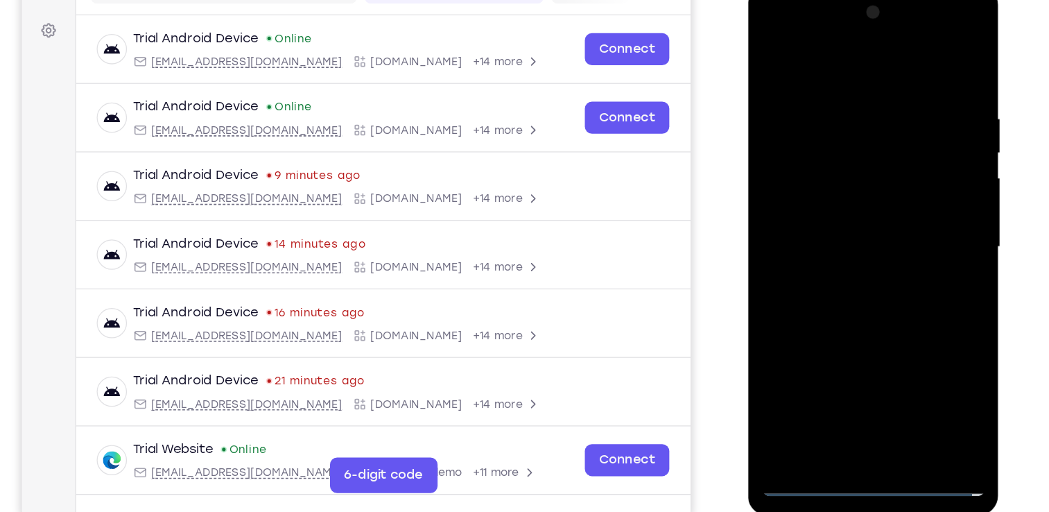
click at [828, 173] on div at bounding box center [846, 190] width 175 height 388
click at [827, 161] on div at bounding box center [846, 190] width 175 height 388
click at [856, 187] on div at bounding box center [846, 190] width 175 height 388
click at [874, 232] on div at bounding box center [846, 190] width 175 height 388
click at [850, 229] on div at bounding box center [846, 190] width 175 height 388
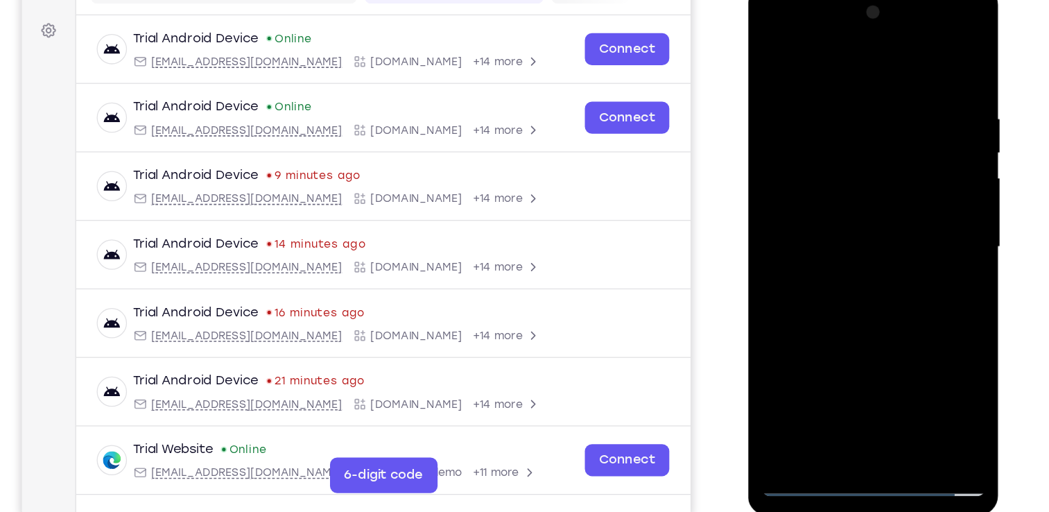
click at [865, 226] on div at bounding box center [846, 190] width 175 height 388
drag, startPoint x: 854, startPoint y: 56, endPoint x: 872, endPoint y: -15, distance: 72.8
click at [872, 0] on div at bounding box center [846, 191] width 196 height 413
click at [852, 233] on div at bounding box center [846, 190] width 175 height 388
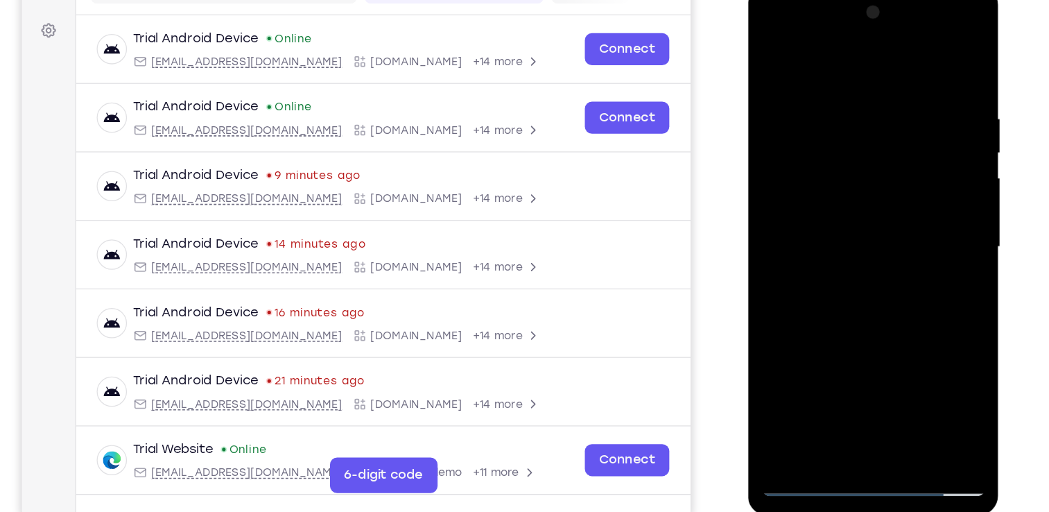
click at [829, 258] on div at bounding box center [846, 190] width 175 height 388
click at [840, 121] on div at bounding box center [846, 190] width 175 height 388
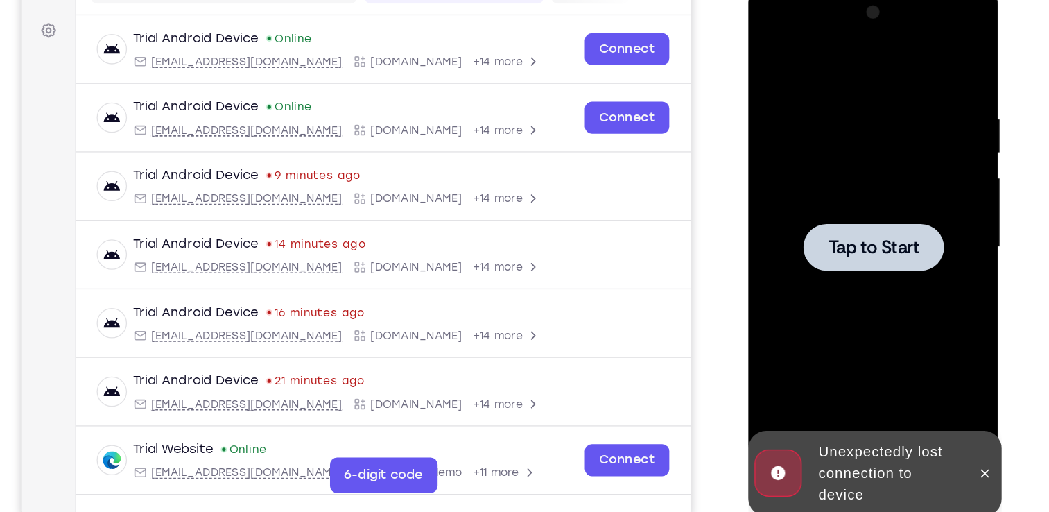
click at [854, 183] on span "Tap to Start" at bounding box center [846, 190] width 71 height 14
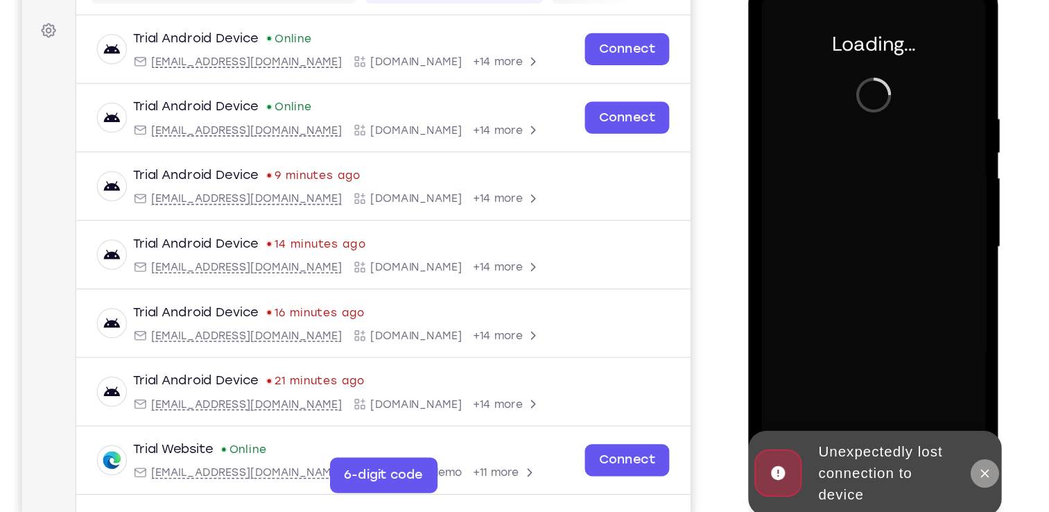
click at [934, 369] on icon at bounding box center [932, 366] width 11 height 11
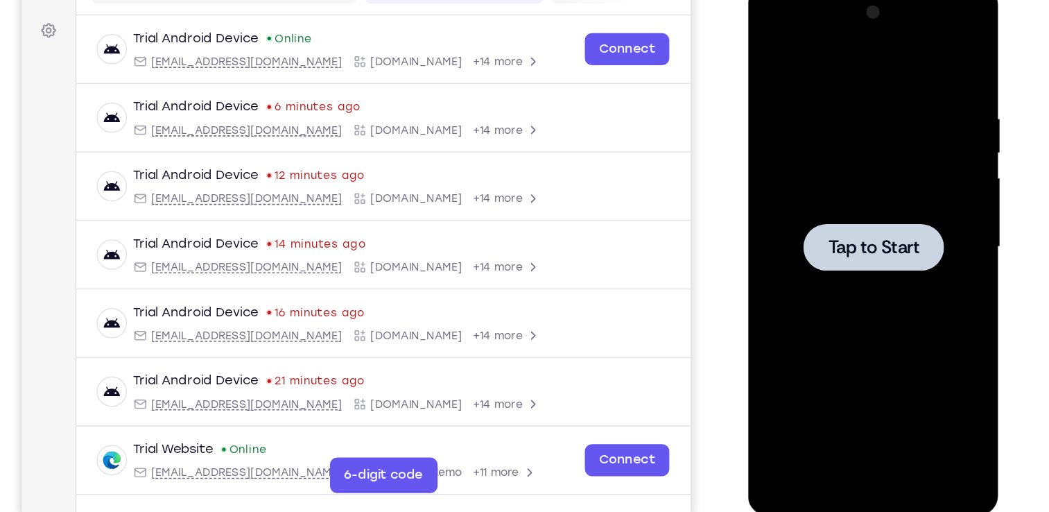
click at [883, 170] on div at bounding box center [846, 190] width 175 height 388
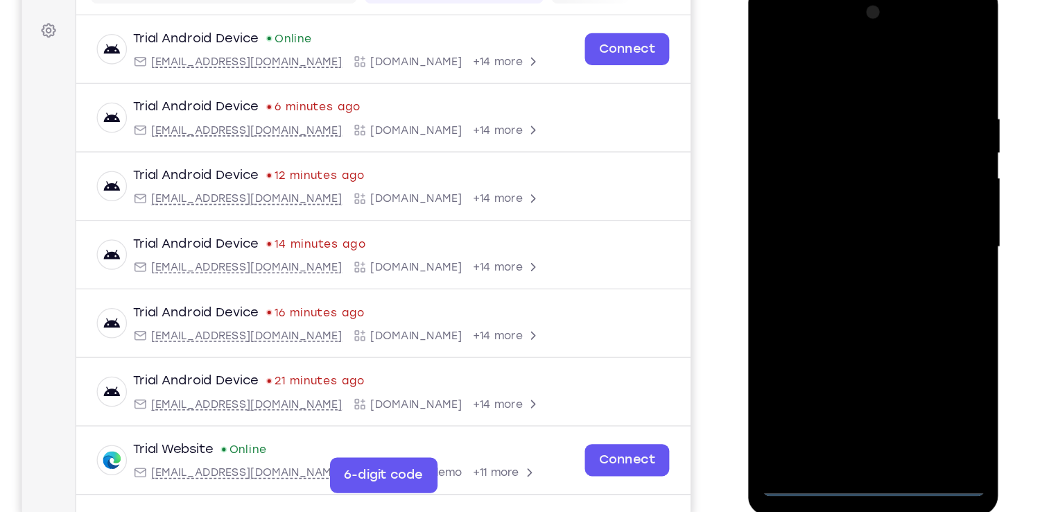
click at [840, 374] on div at bounding box center [846, 190] width 175 height 388
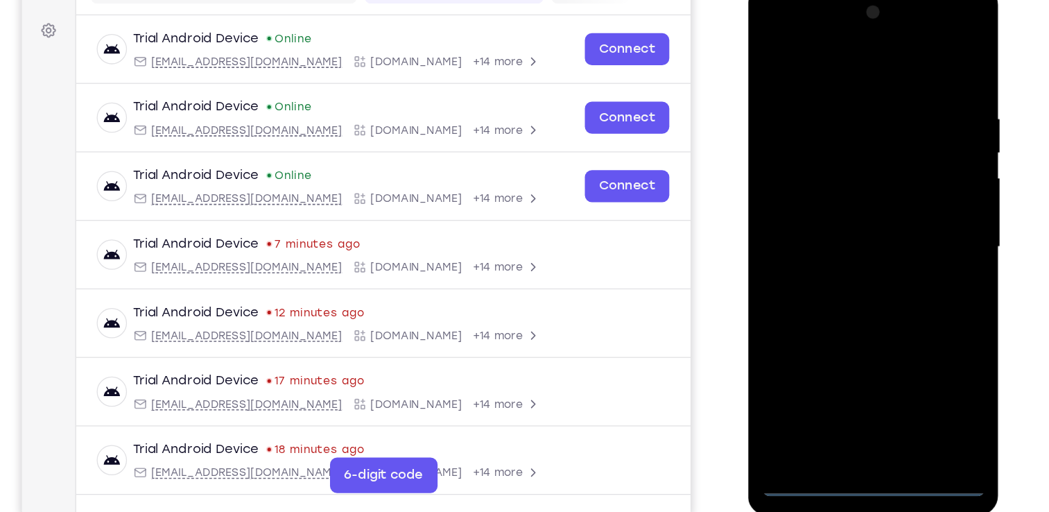
click at [907, 306] on div at bounding box center [846, 190] width 175 height 388
click at [852, 48] on div at bounding box center [846, 190] width 175 height 388
click at [902, 177] on div at bounding box center [846, 190] width 175 height 388
click at [828, 214] on div at bounding box center [846, 190] width 175 height 388
click at [848, 174] on div at bounding box center [846, 190] width 175 height 388
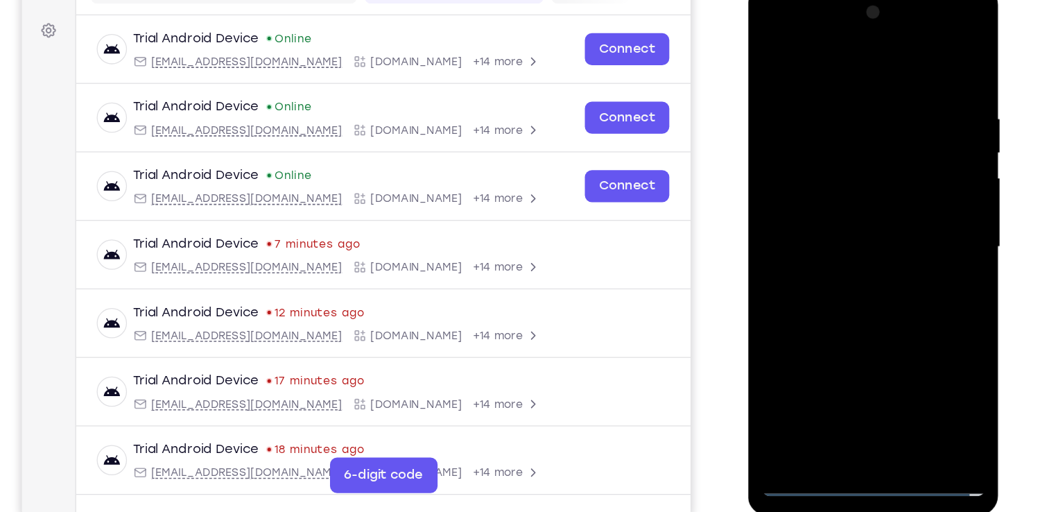
click at [835, 160] on div at bounding box center [846, 190] width 175 height 388
click at [843, 187] on div at bounding box center [846, 190] width 175 height 388
click at [840, 227] on div at bounding box center [846, 190] width 175 height 388
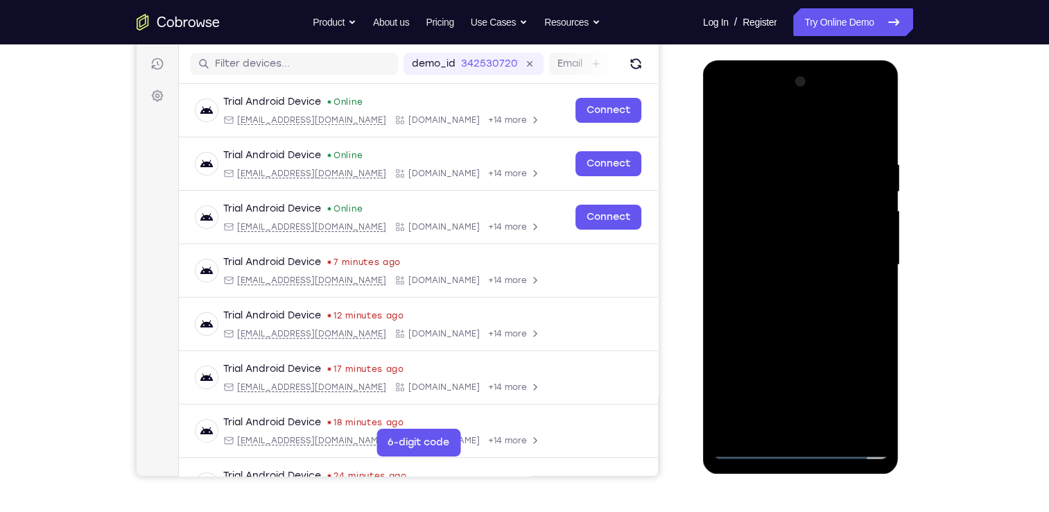
scroll to position [169, 0]
click at [797, 332] on div at bounding box center [801, 265] width 175 height 388
click at [817, 196] on div at bounding box center [801, 265] width 175 height 388
click at [777, 227] on div at bounding box center [801, 265] width 175 height 388
drag, startPoint x: 788, startPoint y: 127, endPoint x: 768, endPoint y: 41, distance: 88.3
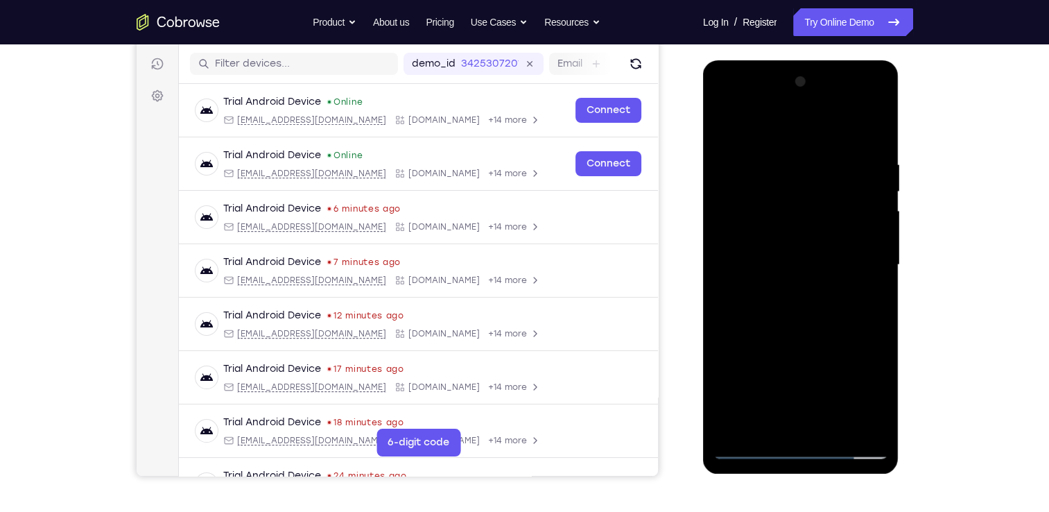
click at [768, 60] on html "Online web based iOS Simulators and Android Emulators. Run iPhone, iPad, Mobile…" at bounding box center [802, 268] width 198 height 416
click at [755, 245] on div at bounding box center [801, 265] width 175 height 388
click at [874, 138] on div at bounding box center [801, 265] width 175 height 388
drag, startPoint x: 771, startPoint y: 315, endPoint x: 779, endPoint y: 245, distance: 69.8
click at [779, 245] on div at bounding box center [801, 265] width 175 height 388
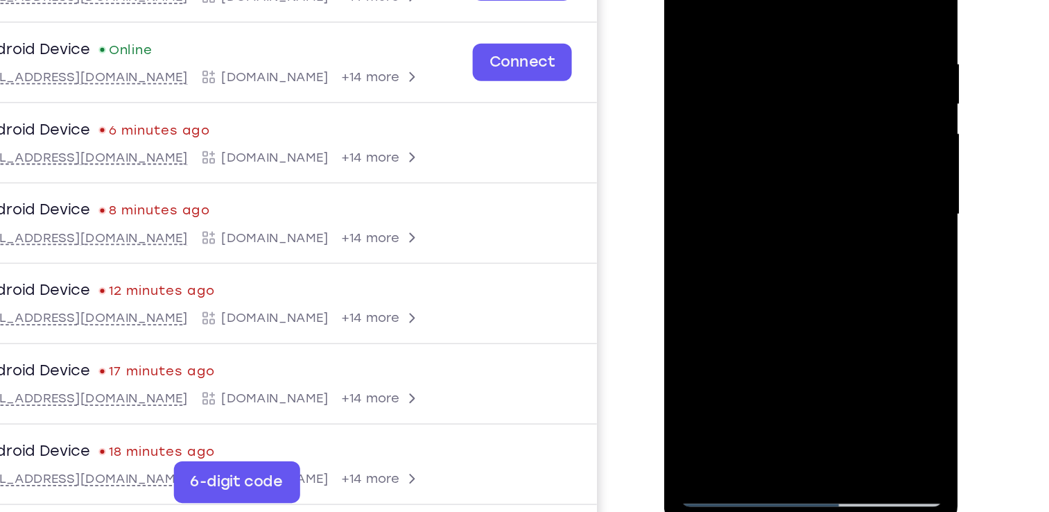
click at [684, 177] on div at bounding box center [762, 112] width 175 height 388
drag, startPoint x: 788, startPoint y: 223, endPoint x: 766, endPoint y: 6, distance: 218.9
click at [766, 6] on div at bounding box center [762, 112] width 175 height 388
click at [725, 272] on div at bounding box center [762, 112] width 175 height 388
click at [712, 0] on div at bounding box center [762, 112] width 175 height 388
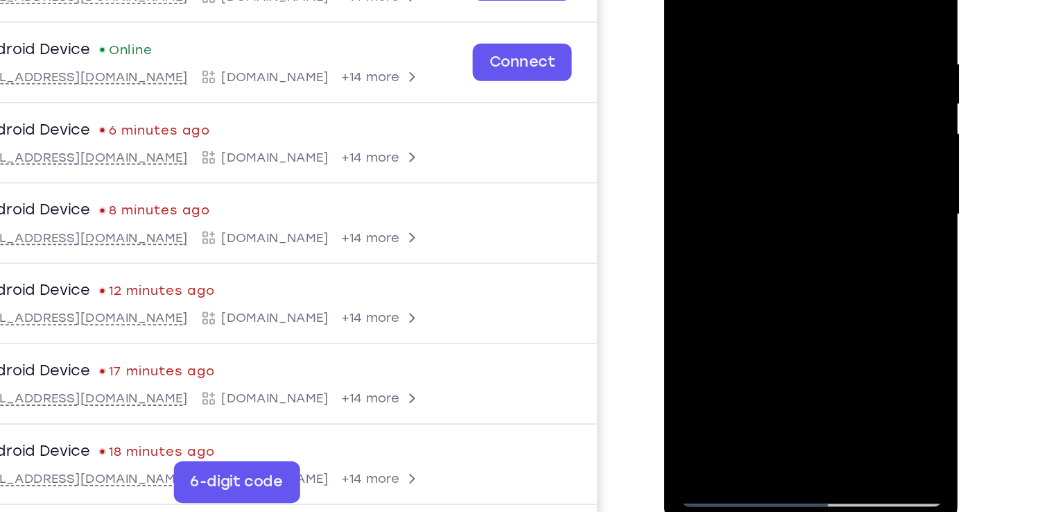
click at [750, 21] on div at bounding box center [762, 112] width 175 height 388
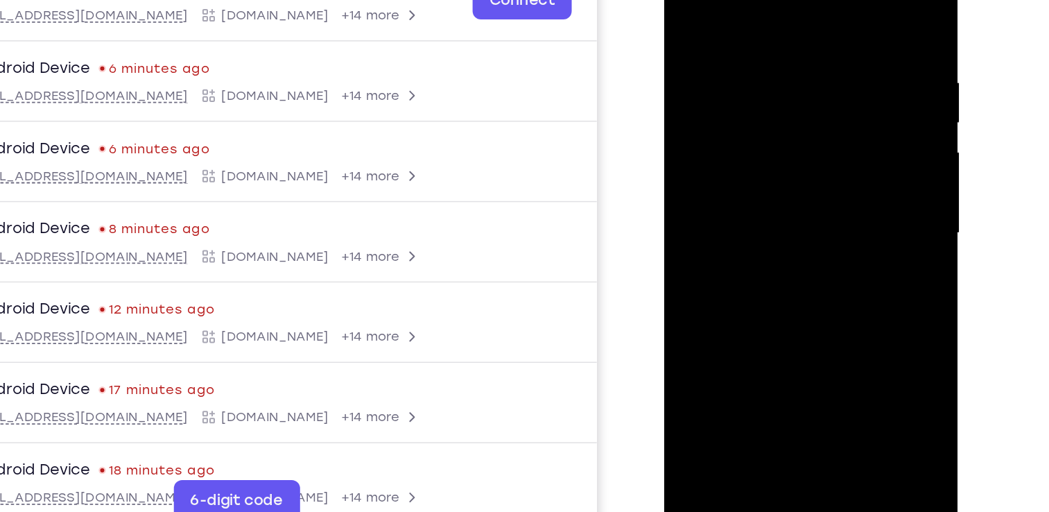
drag, startPoint x: 777, startPoint y: 42, endPoint x: 778, endPoint y: 225, distance: 183.1
click at [778, 225] on div at bounding box center [762, 130] width 175 height 388
click at [755, 35] on div at bounding box center [762, 130] width 175 height 388
click at [684, 0] on div at bounding box center [762, 130] width 175 height 388
click at [733, 132] on div at bounding box center [762, 130] width 175 height 388
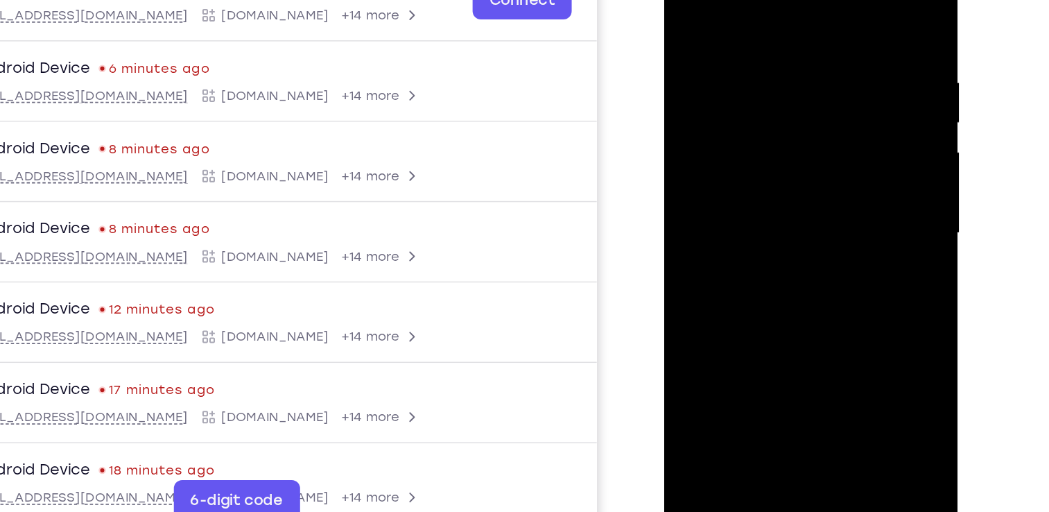
click at [759, 38] on div at bounding box center [762, 130] width 175 height 388
click at [756, 177] on div at bounding box center [762, 130] width 175 height 388
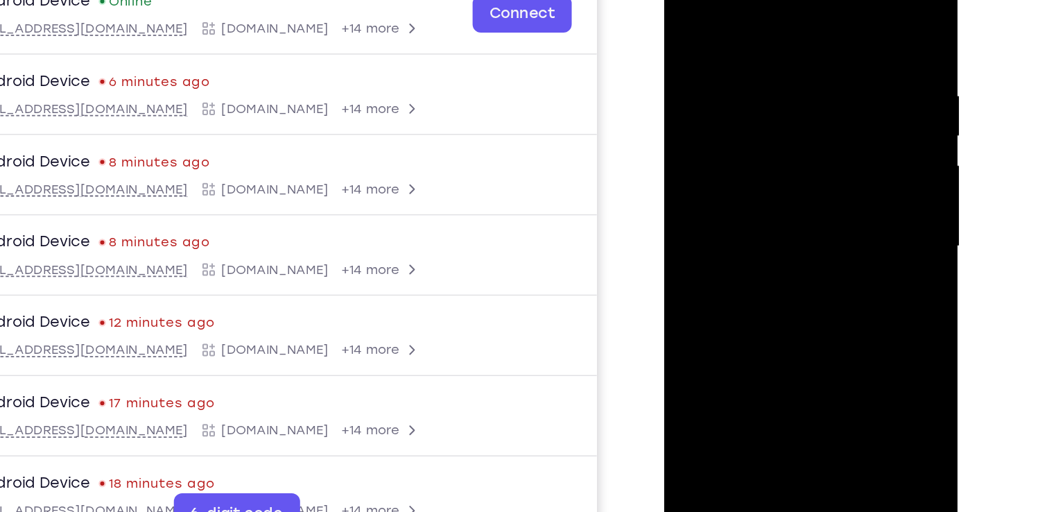
click at [687, 0] on div at bounding box center [762, 143] width 175 height 388
click at [836, 43] on div at bounding box center [762, 143] width 175 height 388
click at [734, 147] on div at bounding box center [762, 143] width 175 height 388
click at [761, 52] on div at bounding box center [762, 143] width 175 height 388
click at [756, 189] on div at bounding box center [762, 143] width 175 height 388
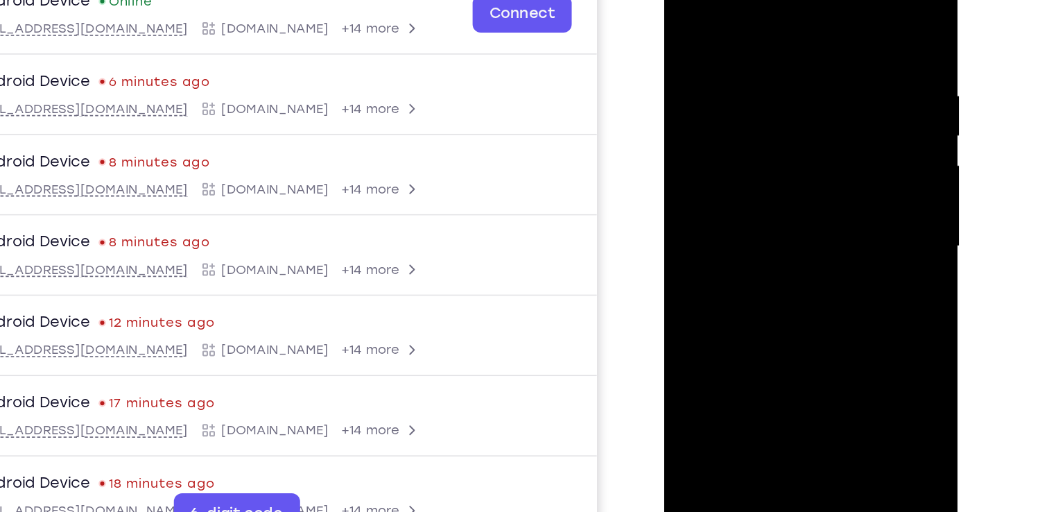
click at [685, 3] on div at bounding box center [762, 143] width 175 height 388
click at [836, 43] on div at bounding box center [762, 143] width 175 height 388
click at [730, 146] on div at bounding box center [762, 143] width 175 height 388
click at [755, 51] on div at bounding box center [762, 143] width 175 height 388
click at [757, 191] on div at bounding box center [762, 143] width 175 height 388
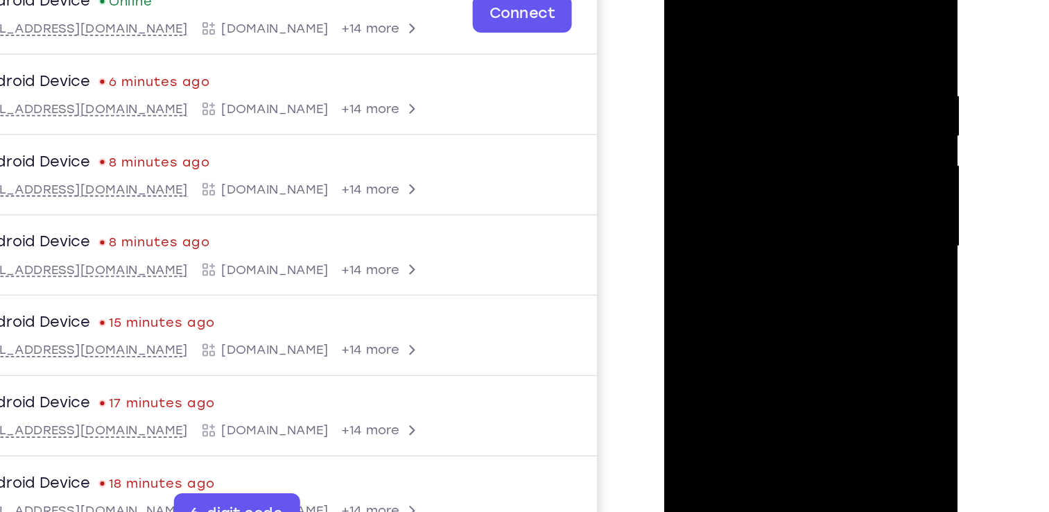
click at [684, 1] on div at bounding box center [762, 143] width 175 height 388
click at [836, 43] on div at bounding box center [762, 143] width 175 height 388
click at [730, 146] on div at bounding box center [762, 143] width 175 height 388
click at [769, 53] on div at bounding box center [762, 143] width 175 height 388
click at [732, 197] on div at bounding box center [762, 143] width 175 height 388
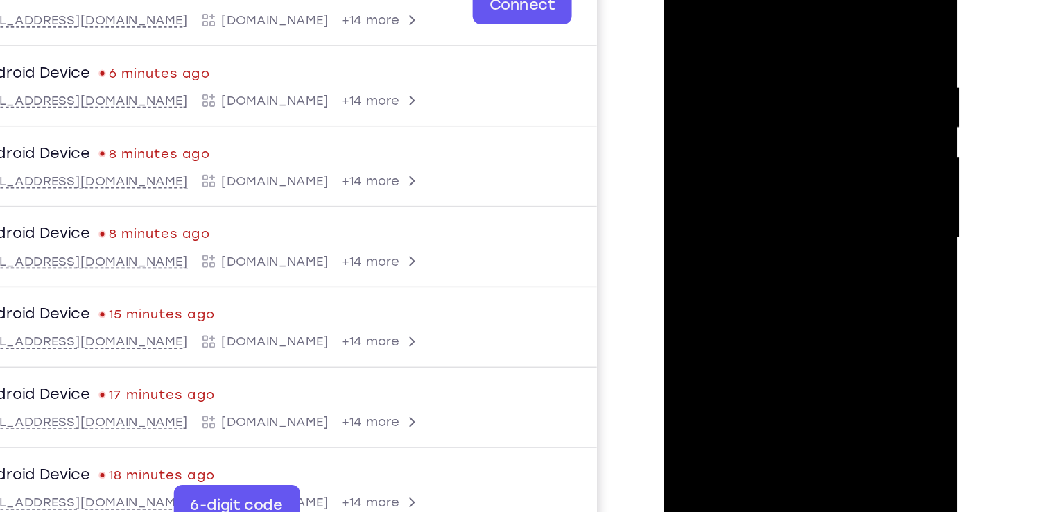
click at [687, 0] on div at bounding box center [762, 135] width 175 height 388
click at [838, 34] on div at bounding box center [762, 135] width 175 height 388
click at [744, 139] on div at bounding box center [762, 135] width 175 height 388
click at [755, 43] on div at bounding box center [762, 135] width 175 height 388
click at [764, 180] on div at bounding box center [762, 135] width 175 height 388
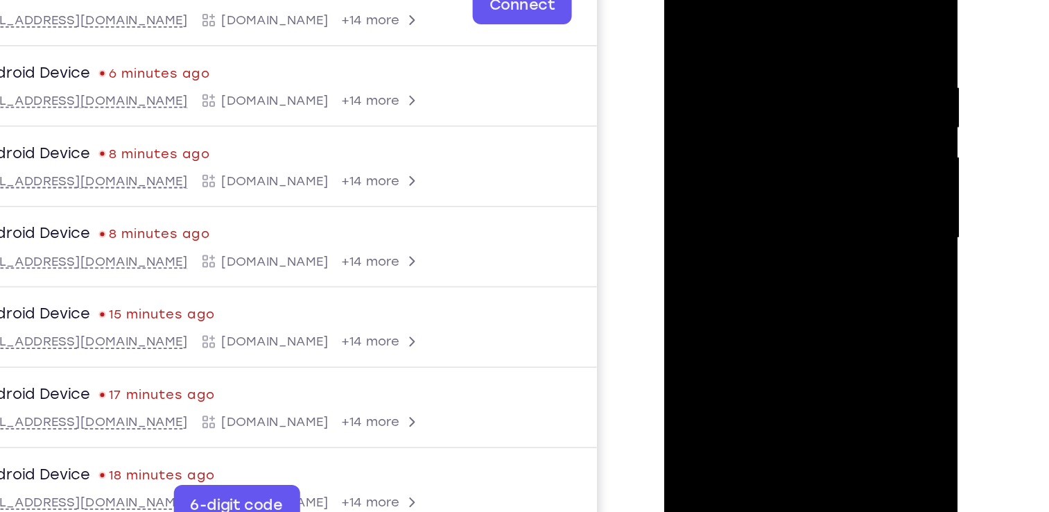
click at [684, 0] on div at bounding box center [762, 135] width 175 height 388
drag, startPoint x: 752, startPoint y: 135, endPoint x: 759, endPoint y: 46, distance: 89.0
click at [759, 46] on div at bounding box center [762, 135] width 175 height 388
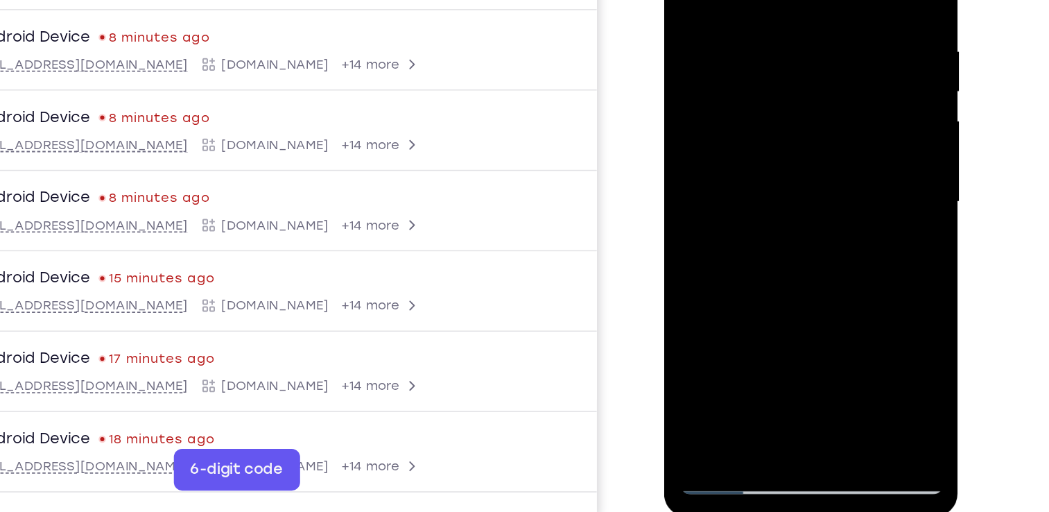
click at [750, 39] on div at bounding box center [762, 100] width 175 height 388
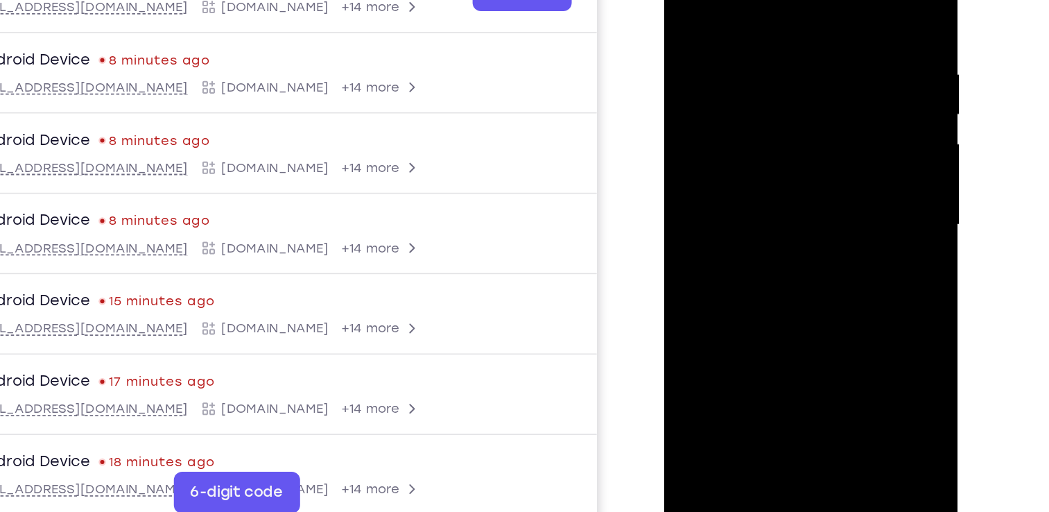
click at [778, 4] on div at bounding box center [762, 122] width 175 height 388
click at [761, 171] on div at bounding box center [762, 122] width 175 height 388
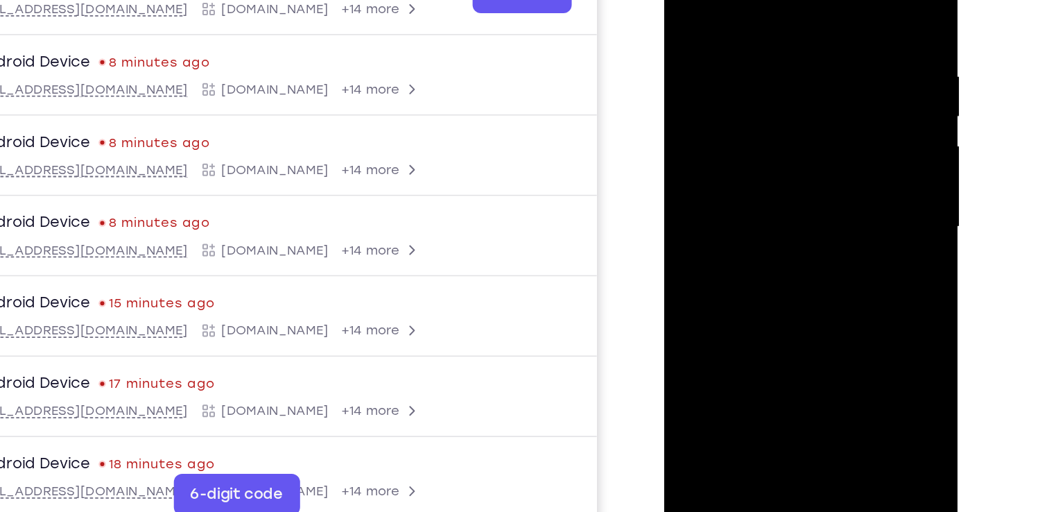
click at [686, 0] on div at bounding box center [762, 125] width 175 height 388
click at [837, 0] on div at bounding box center [762, 125] width 175 height 388
click at [732, 102] on div at bounding box center [762, 125] width 175 height 388
click at [750, 3] on div at bounding box center [762, 125] width 175 height 388
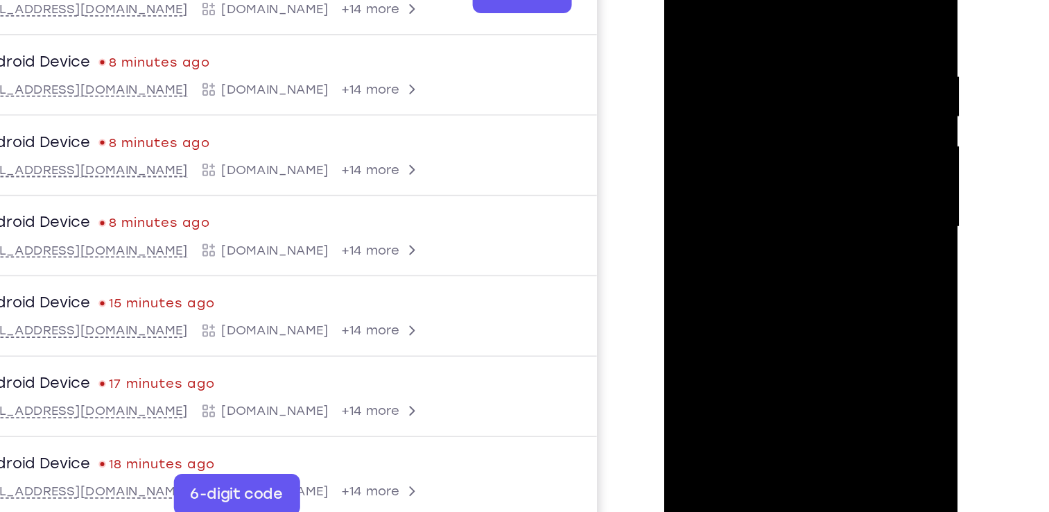
click at [766, 172] on div at bounding box center [762, 125] width 175 height 388
click at [687, 0] on div at bounding box center [762, 125] width 175 height 388
click at [836, 0] on div at bounding box center [762, 125] width 175 height 388
click at [738, 105] on div at bounding box center [762, 125] width 175 height 388
click at [776, 6] on div at bounding box center [762, 125] width 175 height 388
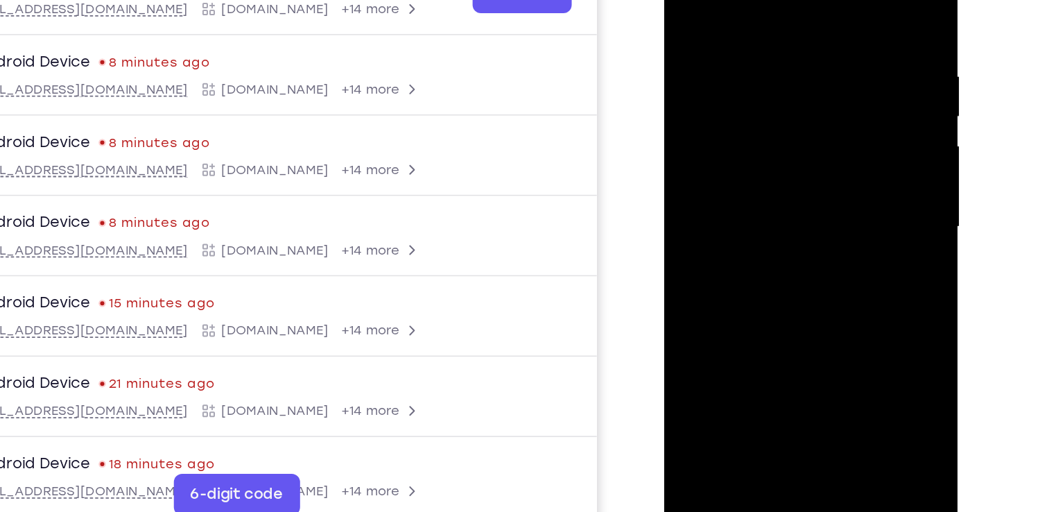
click at [757, 180] on div at bounding box center [762, 125] width 175 height 388
click at [686, 0] on div at bounding box center [762, 125] width 175 height 388
click at [835, 1] on div at bounding box center [762, 125] width 175 height 388
click at [734, 103] on div at bounding box center [762, 125] width 175 height 388
click at [767, 10] on div at bounding box center [762, 125] width 175 height 388
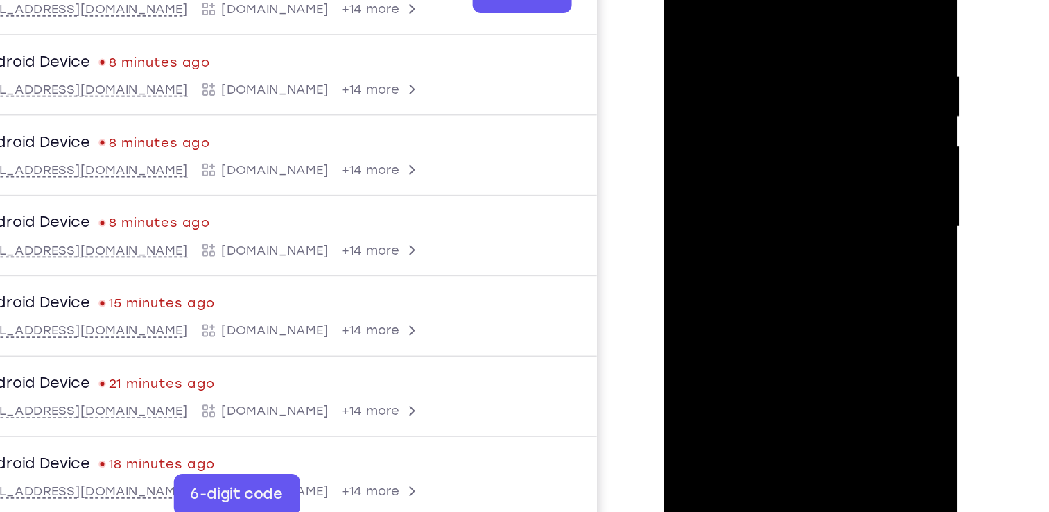
click at [748, 174] on div at bounding box center [762, 125] width 175 height 388
click at [684, 0] on div at bounding box center [762, 125] width 175 height 388
click at [836, 0] on div at bounding box center [762, 125] width 175 height 388
click at [738, 103] on div at bounding box center [762, 125] width 175 height 388
drag, startPoint x: 766, startPoint y: 41, endPoint x: 765, endPoint y: 132, distance: 90.9
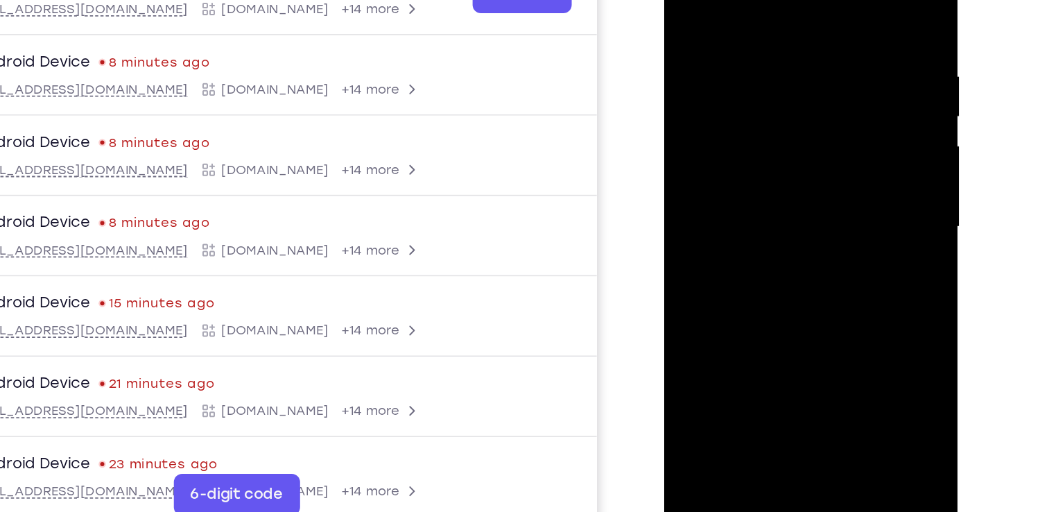
click at [765, 132] on div at bounding box center [762, 125] width 175 height 388
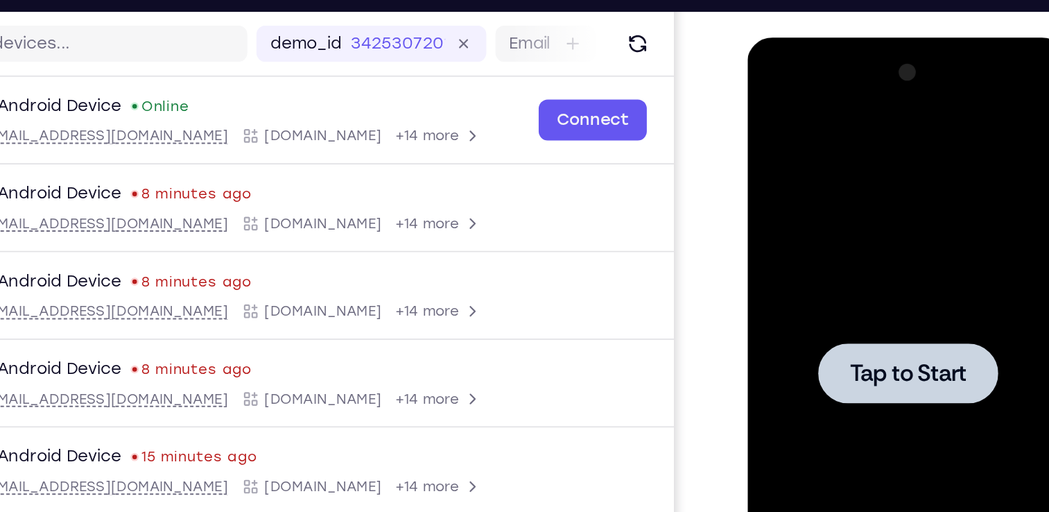
click at [834, 229] on div at bounding box center [846, 241] width 110 height 37
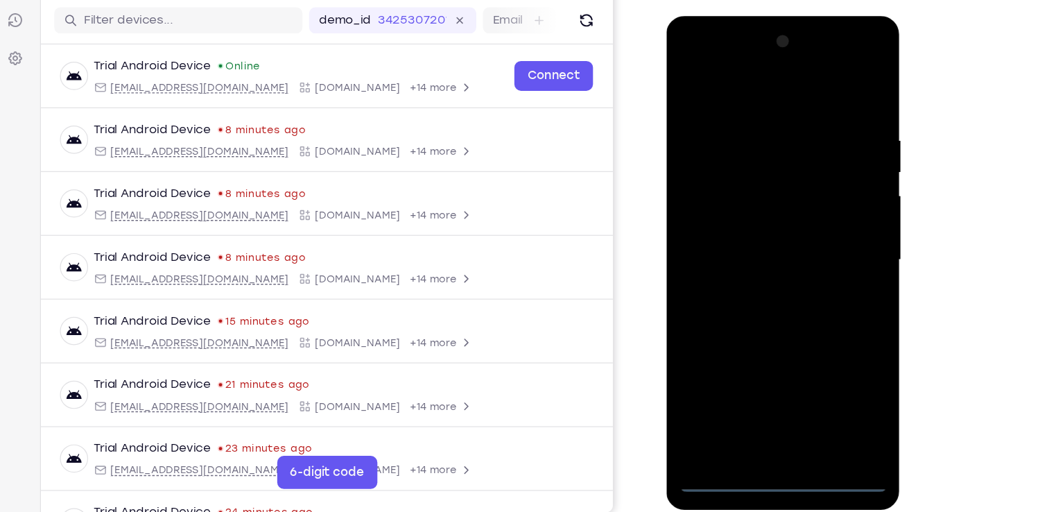
click at [766, 405] on div at bounding box center [764, 220] width 175 height 388
click at [827, 340] on div at bounding box center [764, 220] width 175 height 388
click at [750, 80] on div at bounding box center [764, 220] width 175 height 388
click at [820, 208] on div at bounding box center [764, 220] width 175 height 388
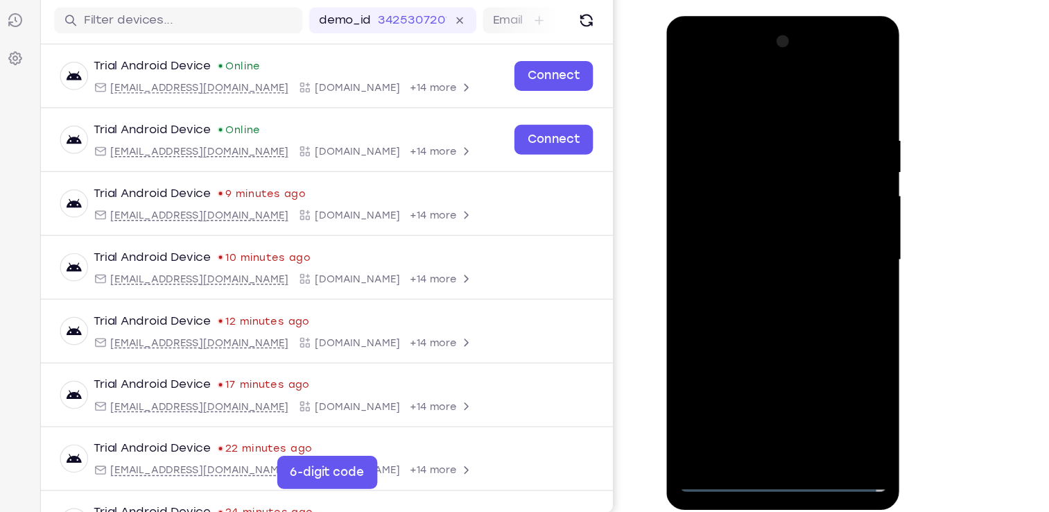
click at [750, 245] on div at bounding box center [764, 220] width 175 height 388
click at [762, 187] on div at bounding box center [764, 220] width 175 height 388
click at [734, 208] on div at bounding box center [764, 220] width 175 height 388
click at [770, 182] on div at bounding box center [764, 220] width 175 height 388
click at [799, 229] on div at bounding box center [764, 220] width 175 height 388
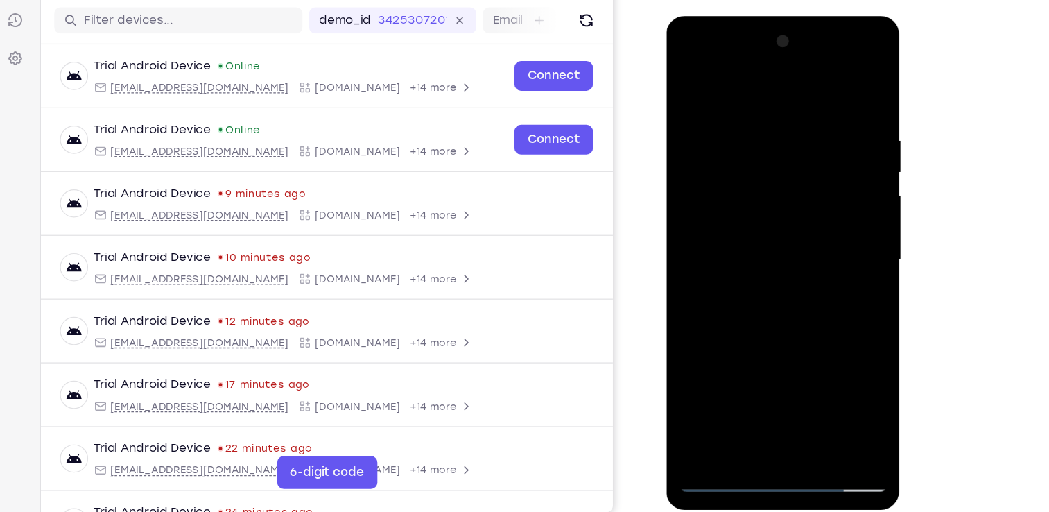
click at [765, 209] on div at bounding box center [764, 220] width 175 height 388
click at [763, 258] on div at bounding box center [764, 220] width 175 height 388
click at [685, 53] on div at bounding box center [764, 220] width 175 height 388
click at [827, 52] on div at bounding box center [764, 220] width 175 height 388
click at [693, 53] on div at bounding box center [764, 220] width 175 height 388
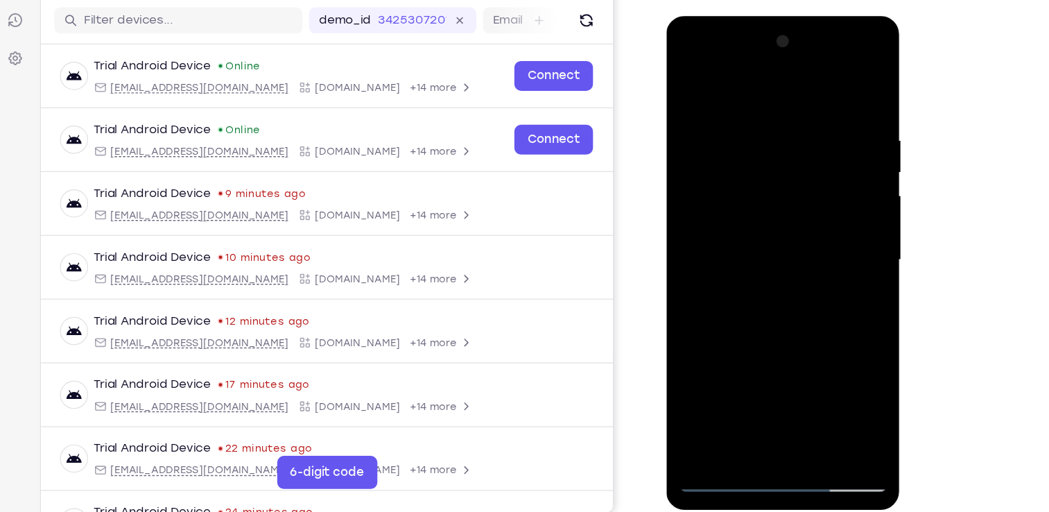
click at [761, 139] on div at bounding box center [764, 220] width 175 height 388
click at [725, 80] on div at bounding box center [764, 220] width 175 height 388
click at [712, 169] on div at bounding box center [764, 220] width 175 height 388
click at [832, 83] on div at bounding box center [764, 220] width 175 height 388
click at [747, 178] on div at bounding box center [764, 220] width 175 height 388
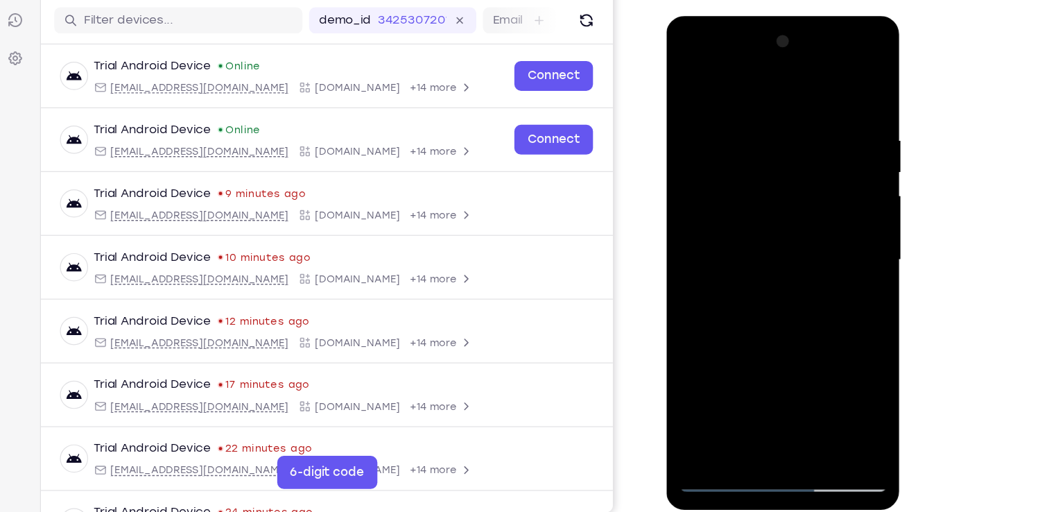
drag, startPoint x: 786, startPoint y: 201, endPoint x: 795, endPoint y: 103, distance: 99.0
click at [795, 103] on div at bounding box center [764, 220] width 175 height 388
click at [820, 202] on div at bounding box center [764, 220] width 175 height 388
click at [712, 345] on div at bounding box center [764, 220] width 175 height 388
drag, startPoint x: 772, startPoint y: 320, endPoint x: 753, endPoint y: 336, distance: 24.6
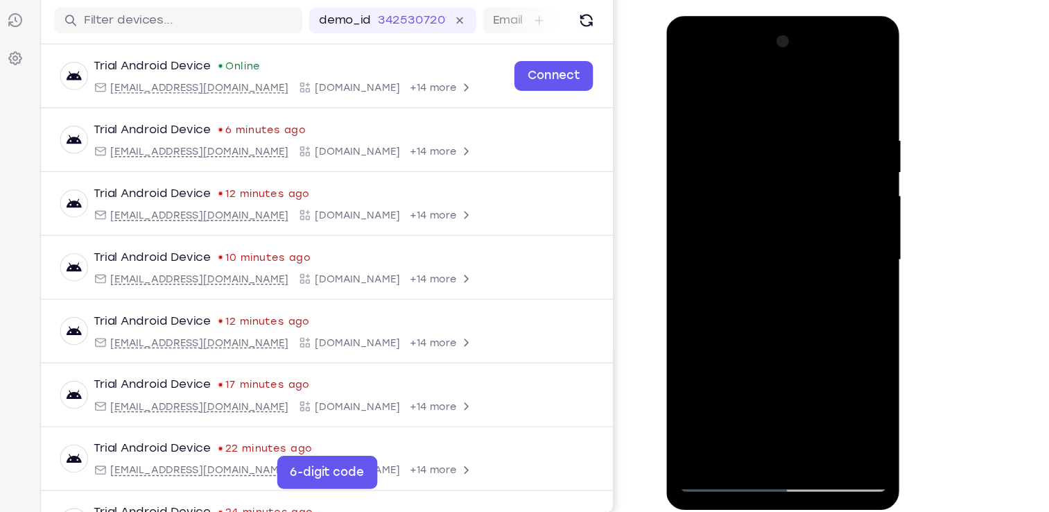
click at [753, 336] on div at bounding box center [764, 220] width 175 height 388
drag, startPoint x: 801, startPoint y: 200, endPoint x: 774, endPoint y: 70, distance: 133.1
click at [774, 70] on div at bounding box center [764, 220] width 175 height 388
click at [736, 340] on div at bounding box center [764, 220] width 175 height 388
click at [713, 229] on div at bounding box center [764, 220] width 175 height 388
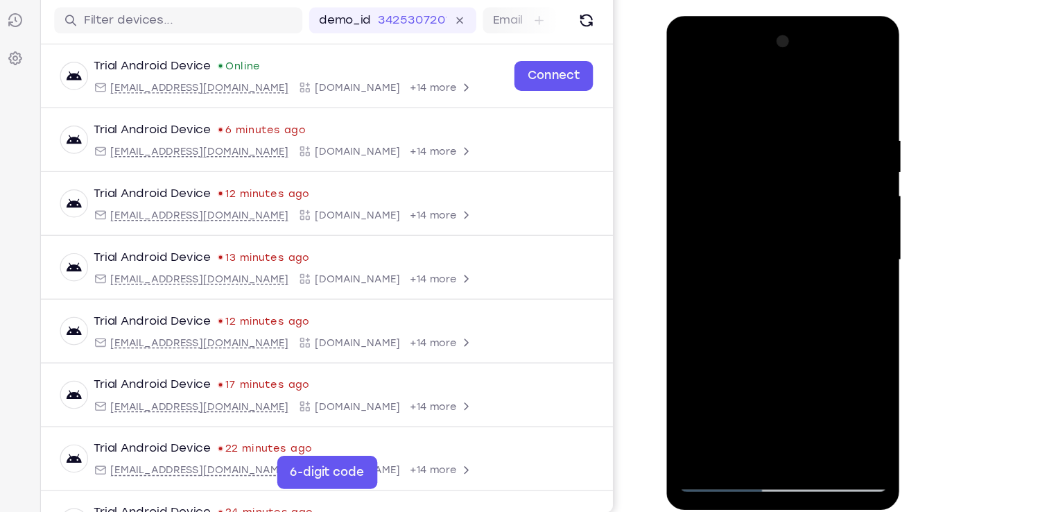
click at [826, 257] on div at bounding box center [764, 220] width 175 height 388
click at [687, 58] on div at bounding box center [764, 220] width 175 height 388
click at [824, 58] on div at bounding box center [764, 220] width 175 height 388
click at [841, 112] on div at bounding box center [764, 220] width 175 height 388
click at [842, 83] on div at bounding box center [764, 220] width 175 height 388
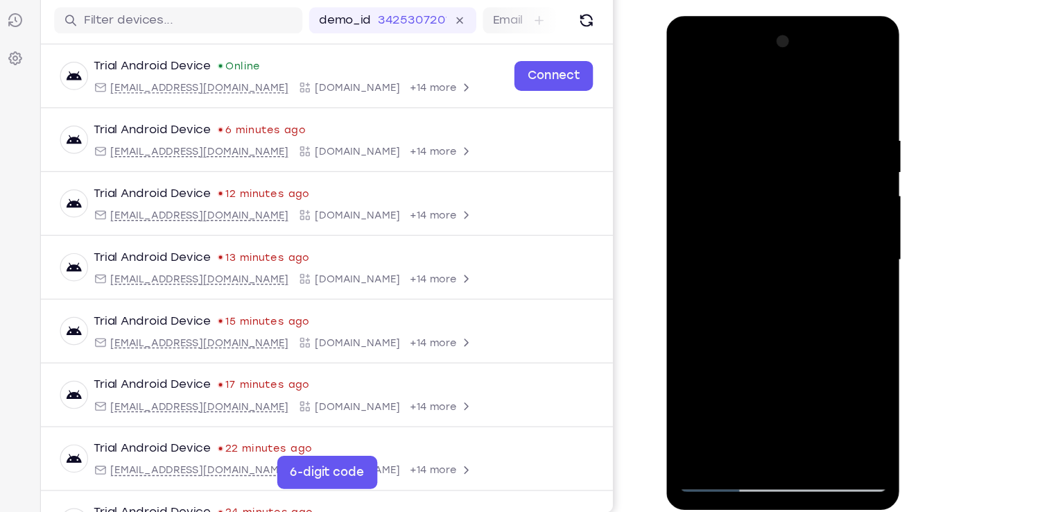
click at [700, 57] on div at bounding box center [764, 220] width 175 height 388
click at [706, 176] on div at bounding box center [764, 220] width 175 height 388
click at [750, 244] on div at bounding box center [764, 220] width 175 height 388
